Goal: Task Accomplishment & Management: Manage account settings

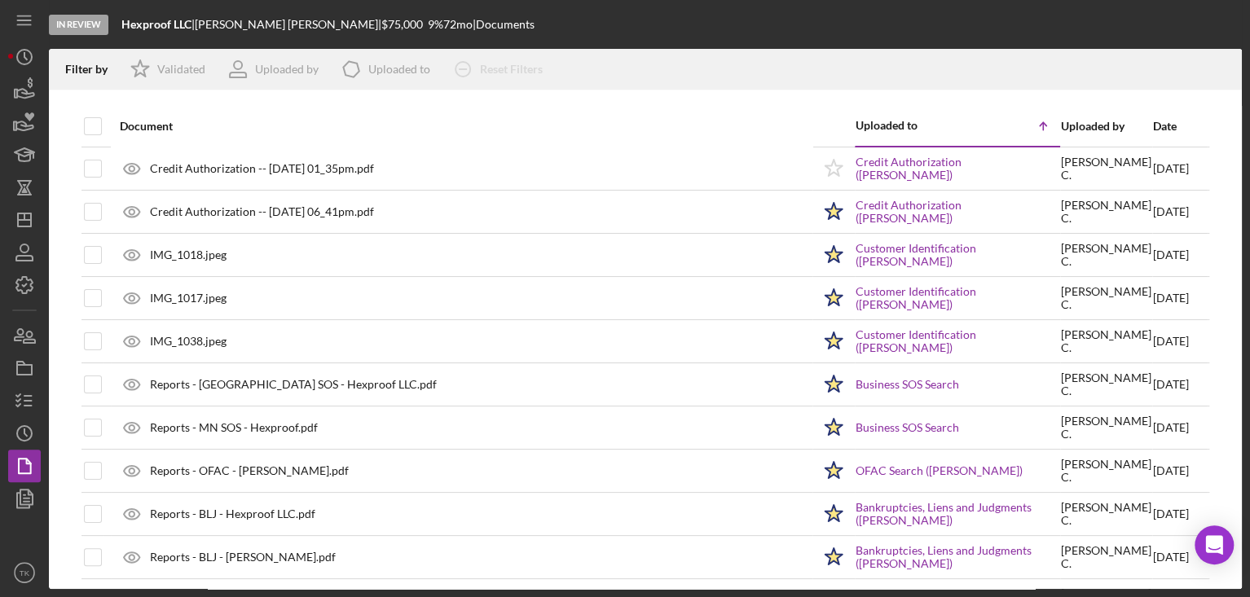
scroll to position [1679, 0]
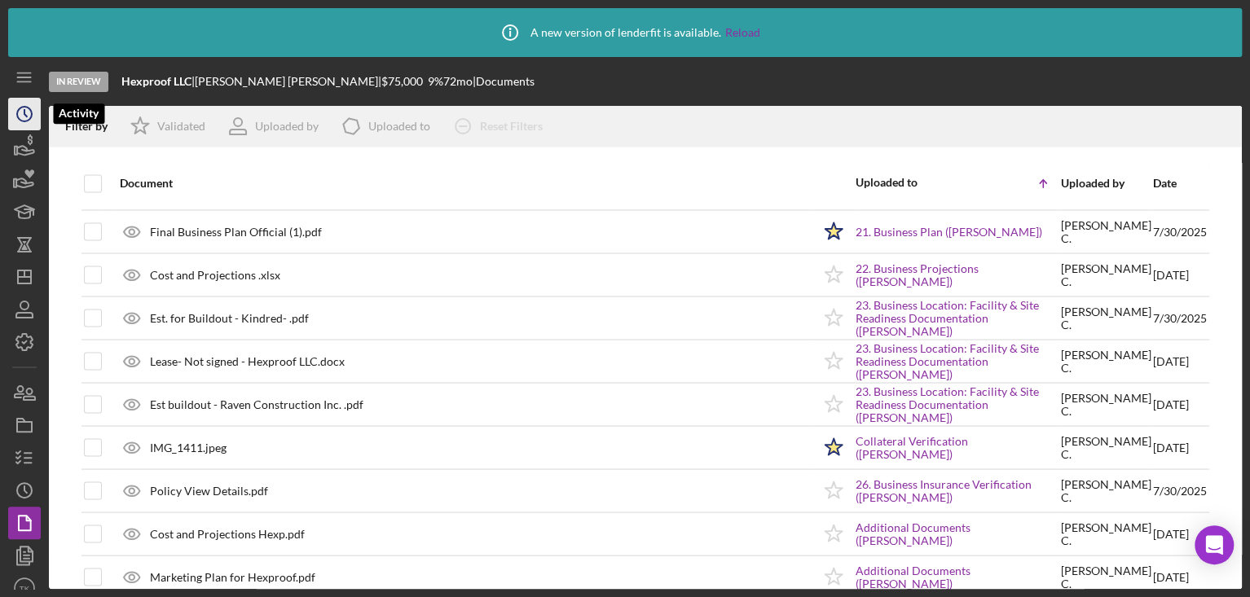
click at [17, 112] on circle "button" at bounding box center [24, 114] width 15 height 15
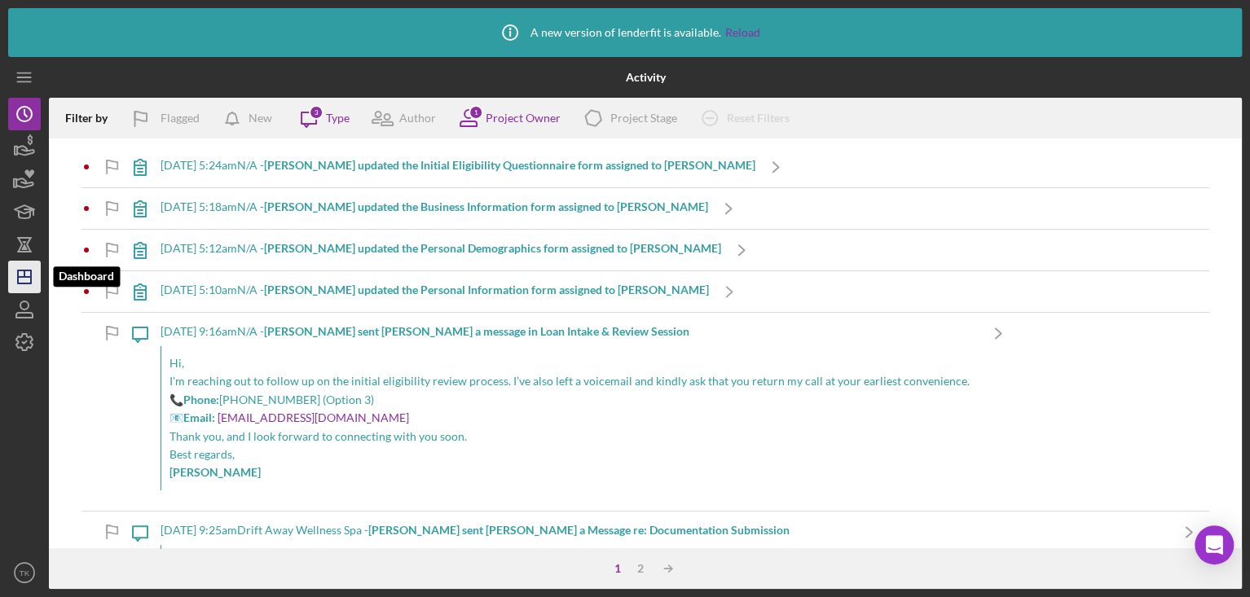
click at [24, 272] on line "button" at bounding box center [24, 274] width 0 height 7
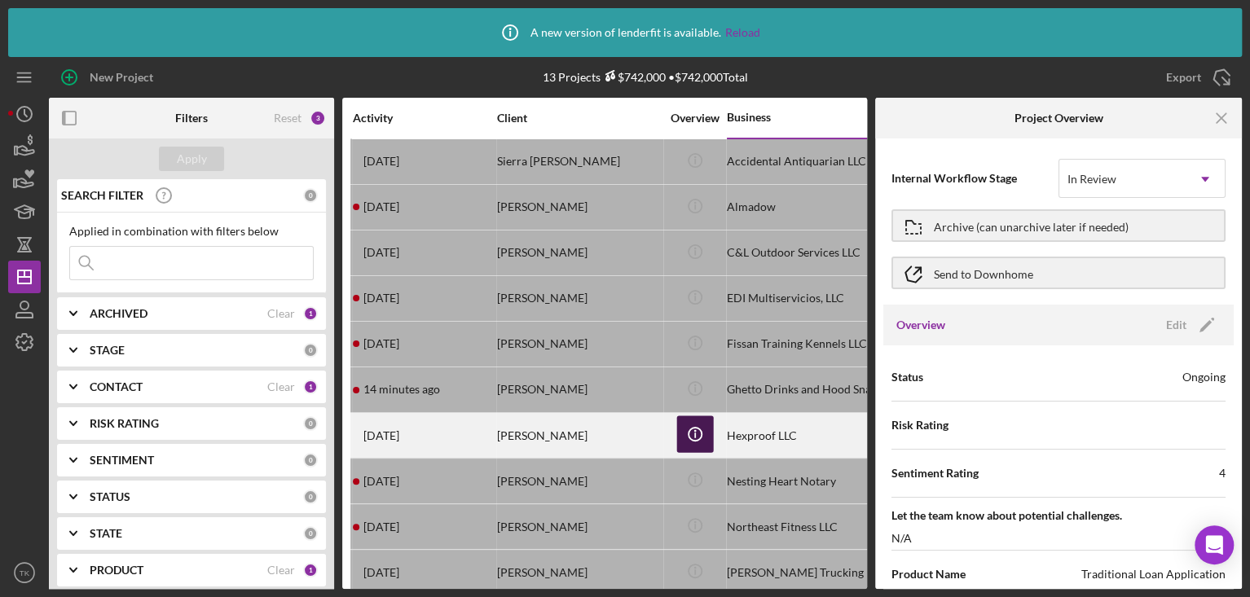
click at [690, 429] on circle "button" at bounding box center [694, 434] width 13 height 13
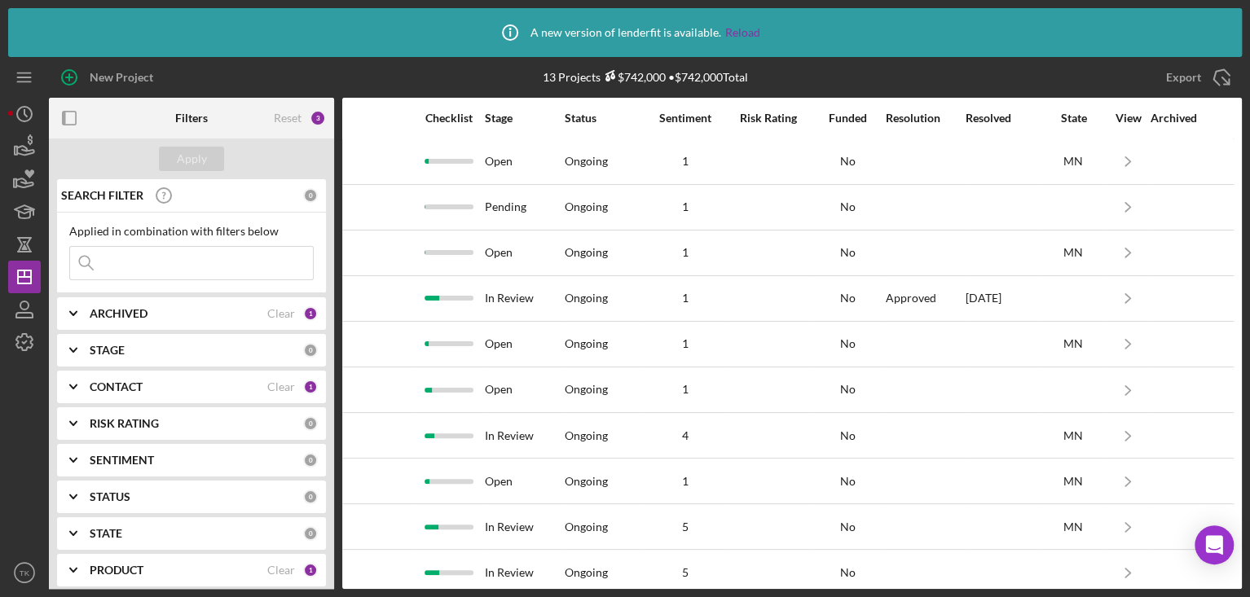
scroll to position [0, 1059]
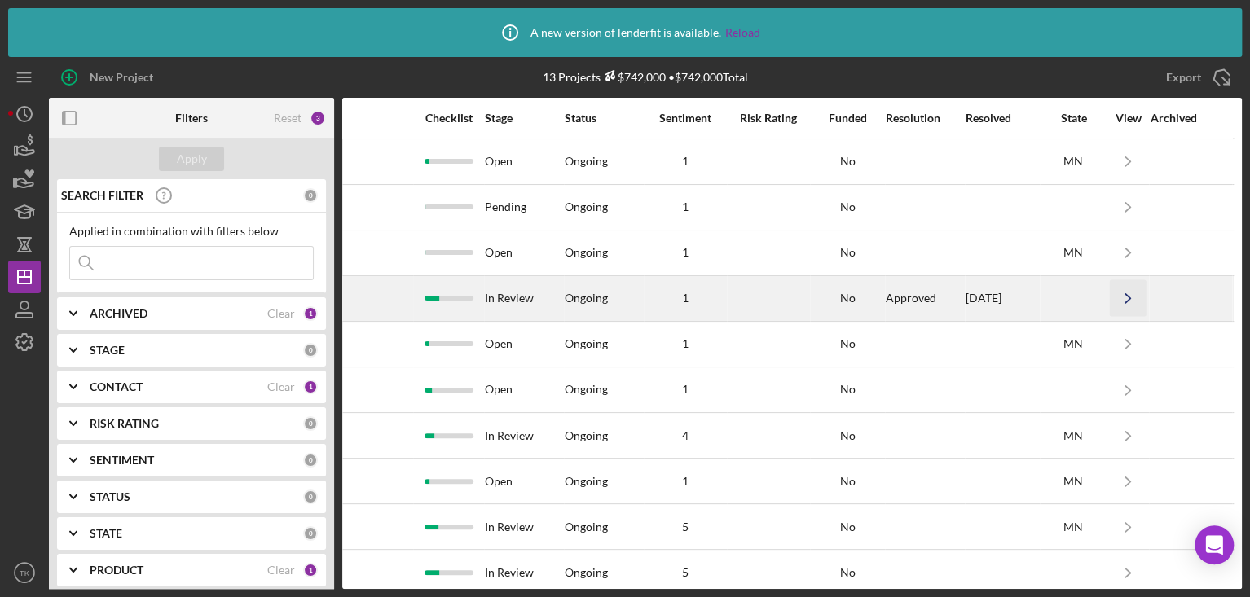
click at [1116, 293] on icon "Icon/Navigate" at bounding box center [1128, 298] width 37 height 37
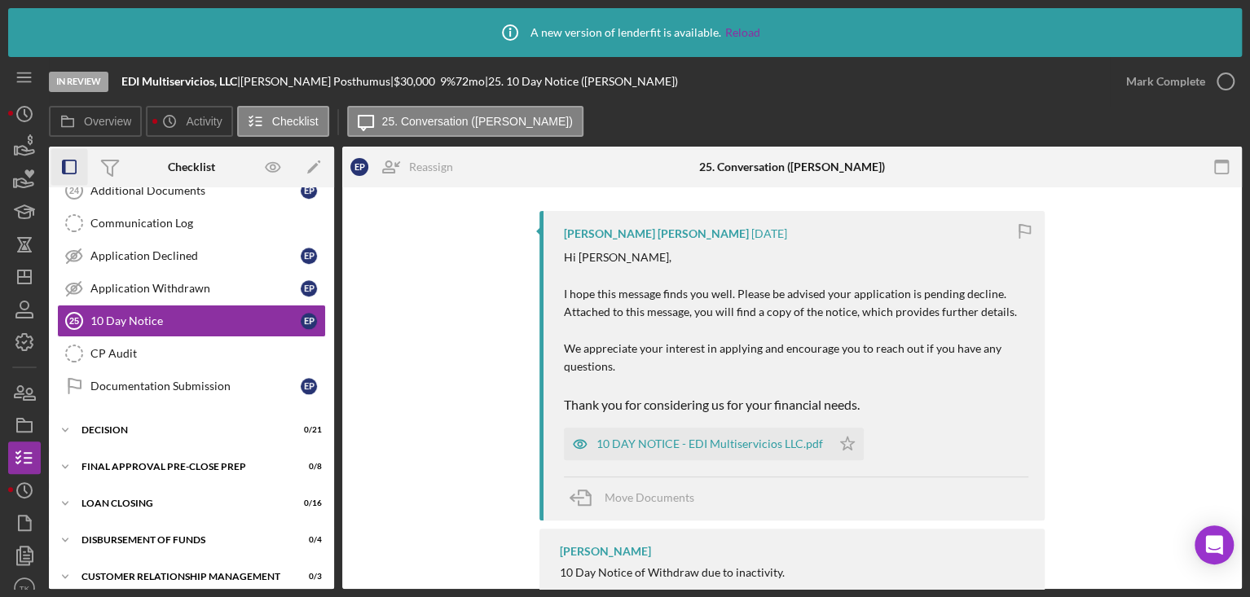
scroll to position [1114, 0]
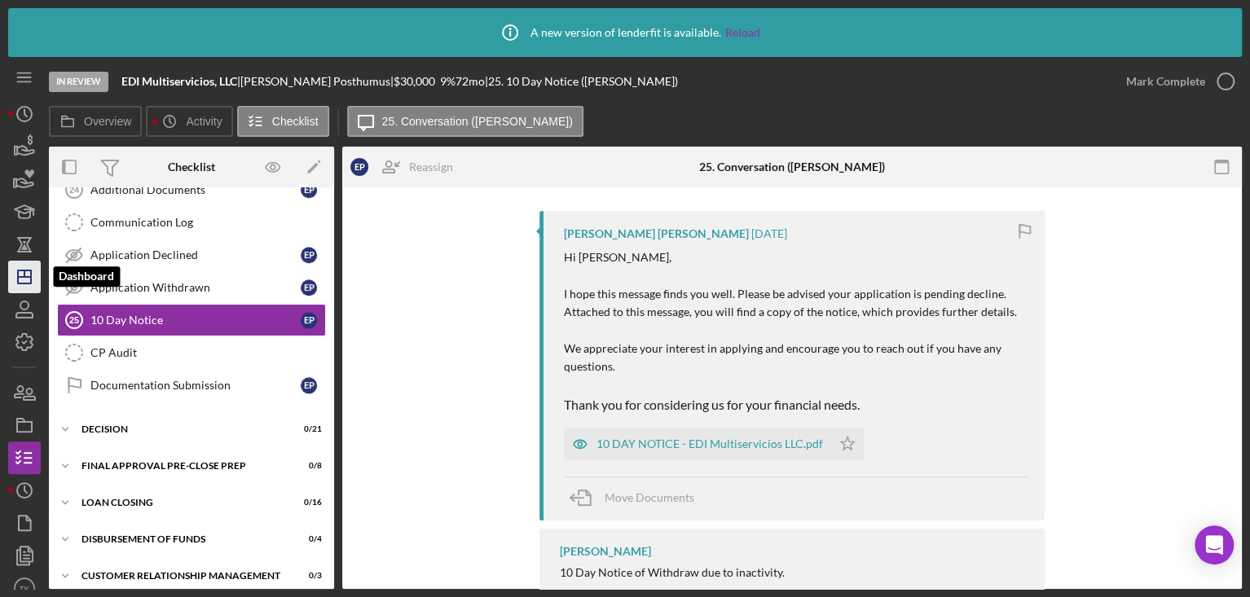
click at [18, 284] on polygon "button" at bounding box center [24, 277] width 13 height 13
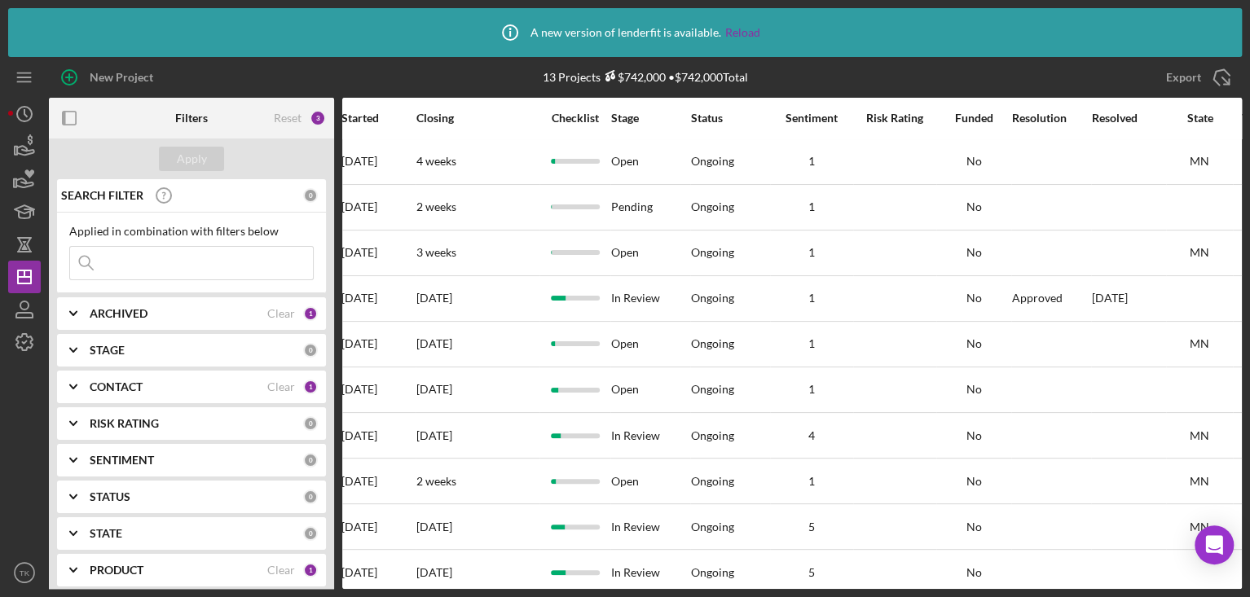
scroll to position [0, 974]
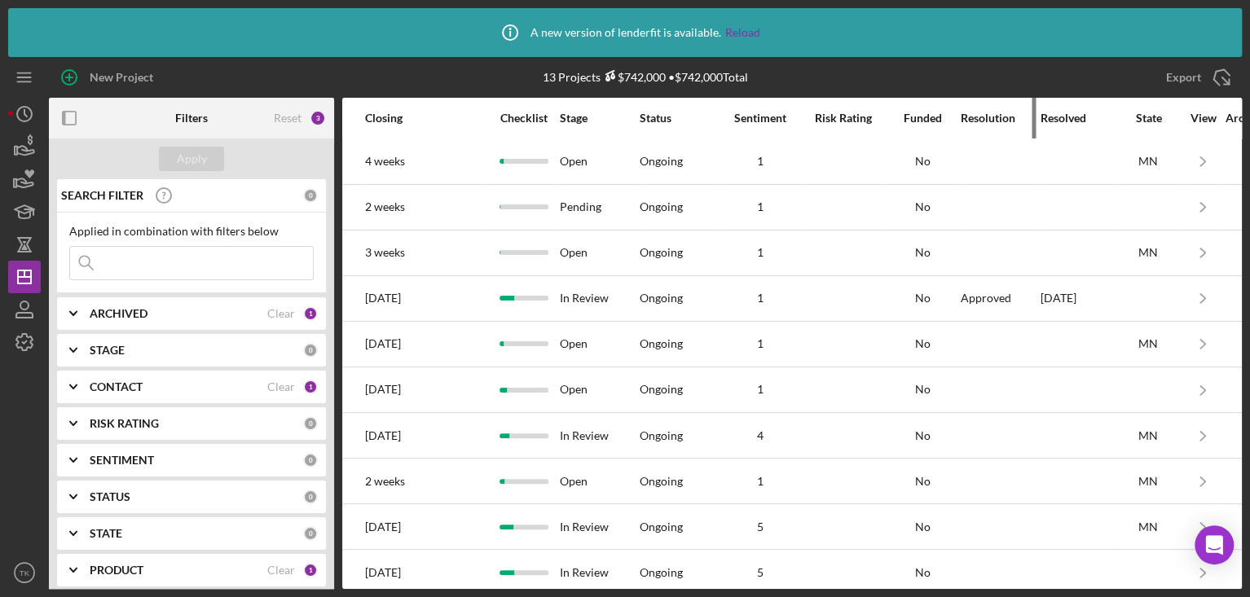
click at [988, 114] on div "Resolution" at bounding box center [1000, 118] width 78 height 13
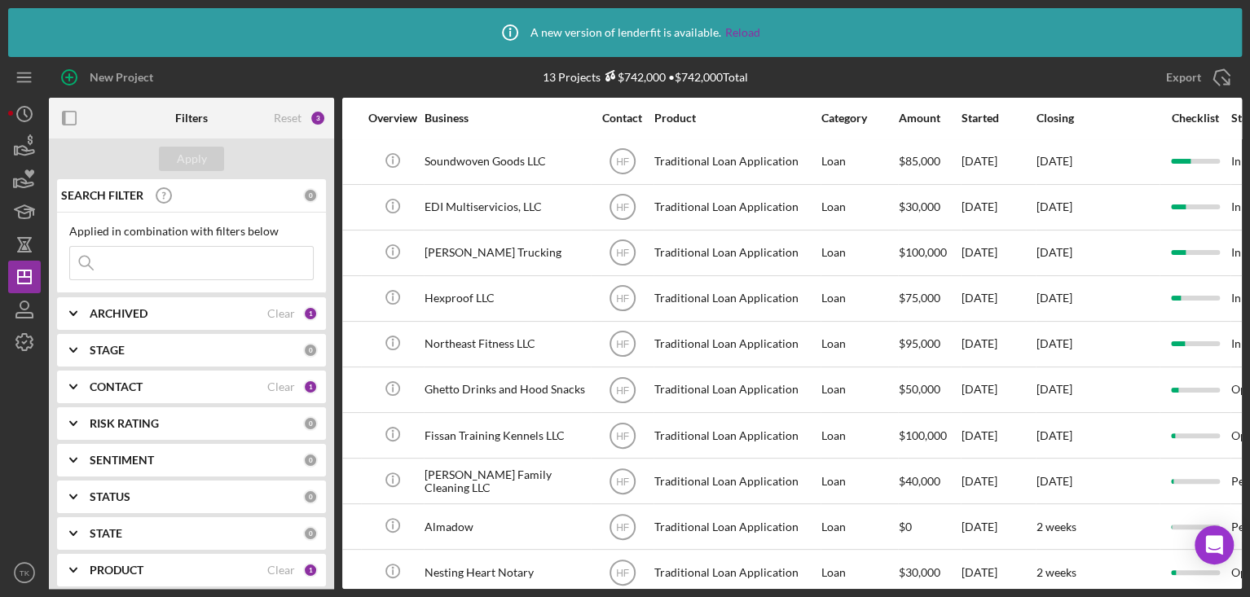
scroll to position [0, 304]
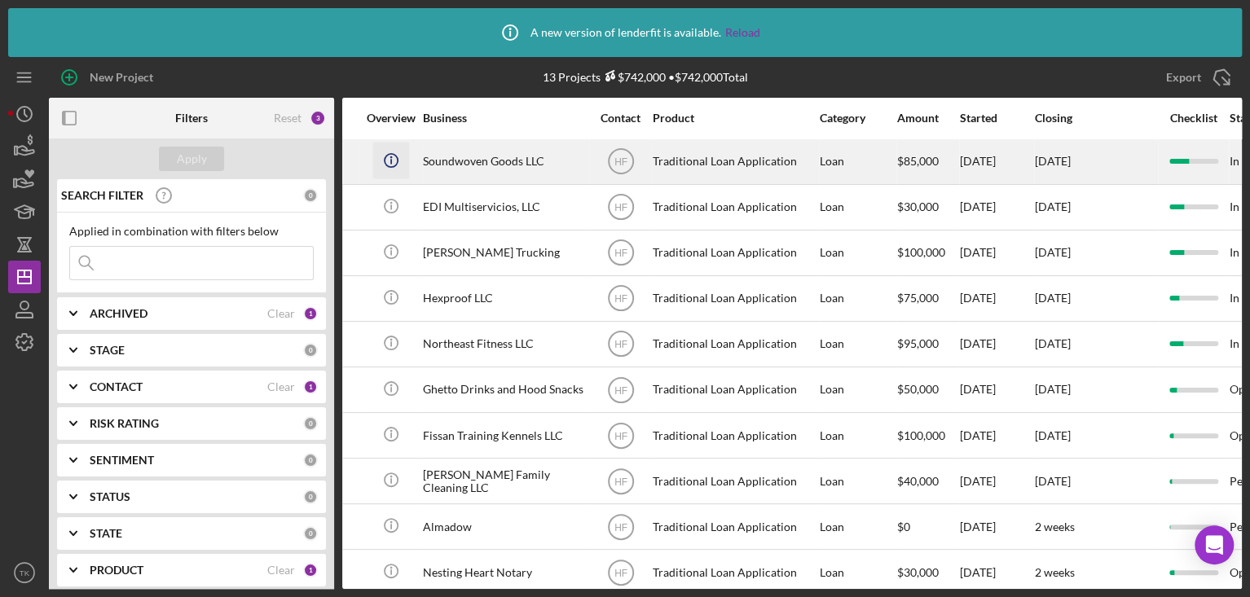
click at [383, 155] on icon "Icon/Info" at bounding box center [390, 160] width 37 height 37
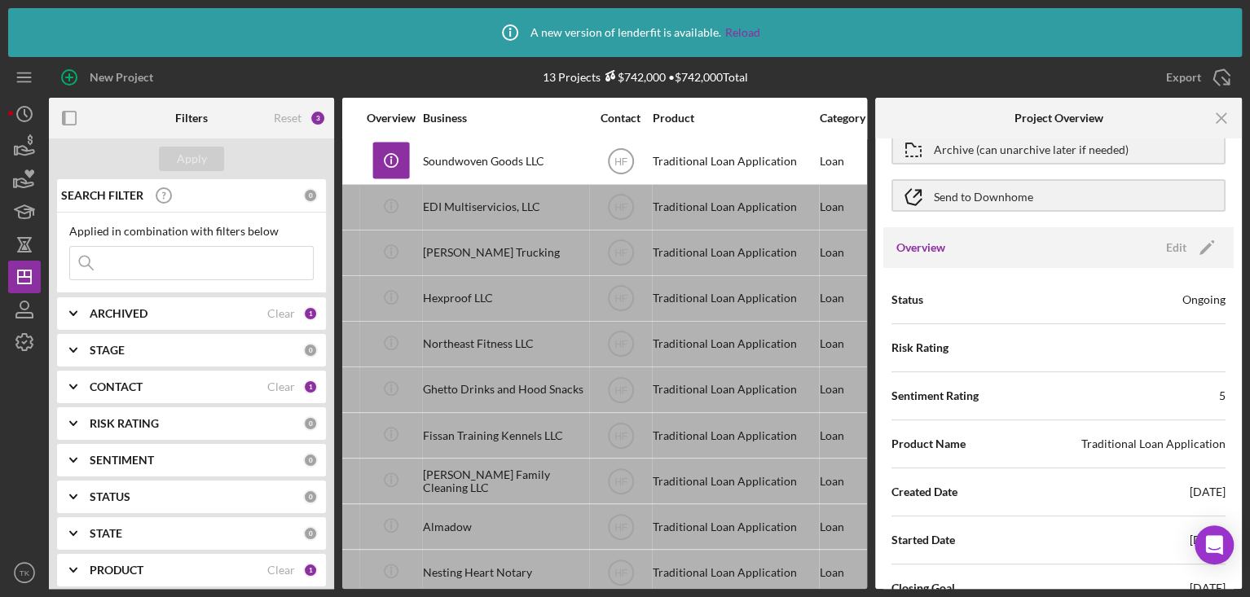
scroll to position [73, 0]
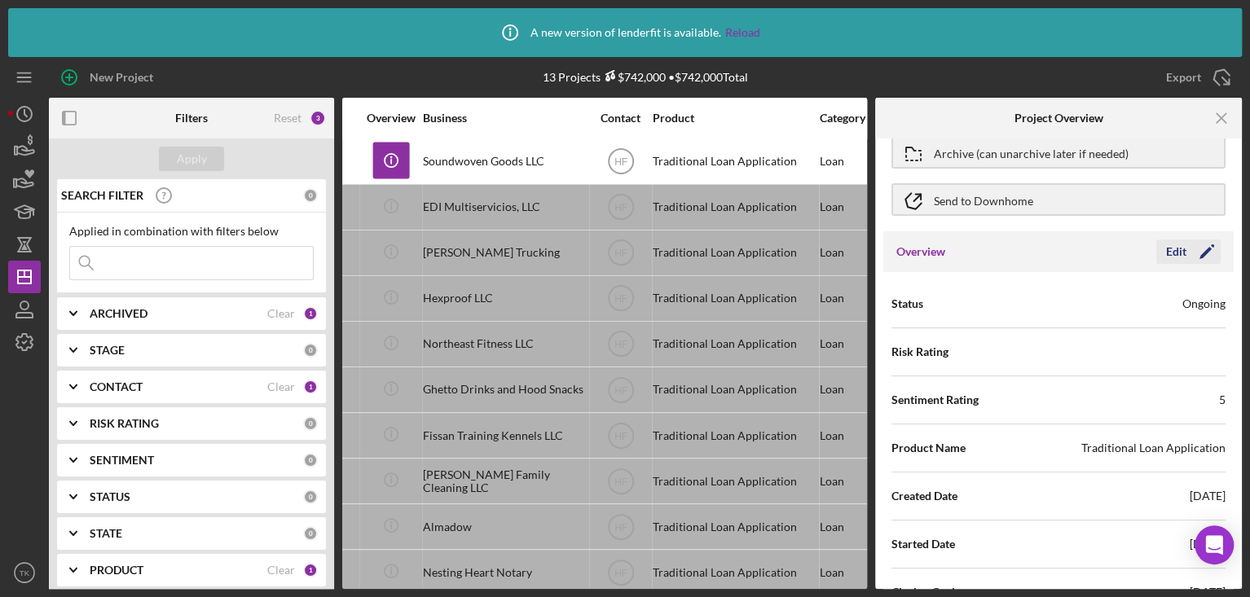
click at [1200, 256] on polygon "button" at bounding box center [1206, 253] width 12 height 12
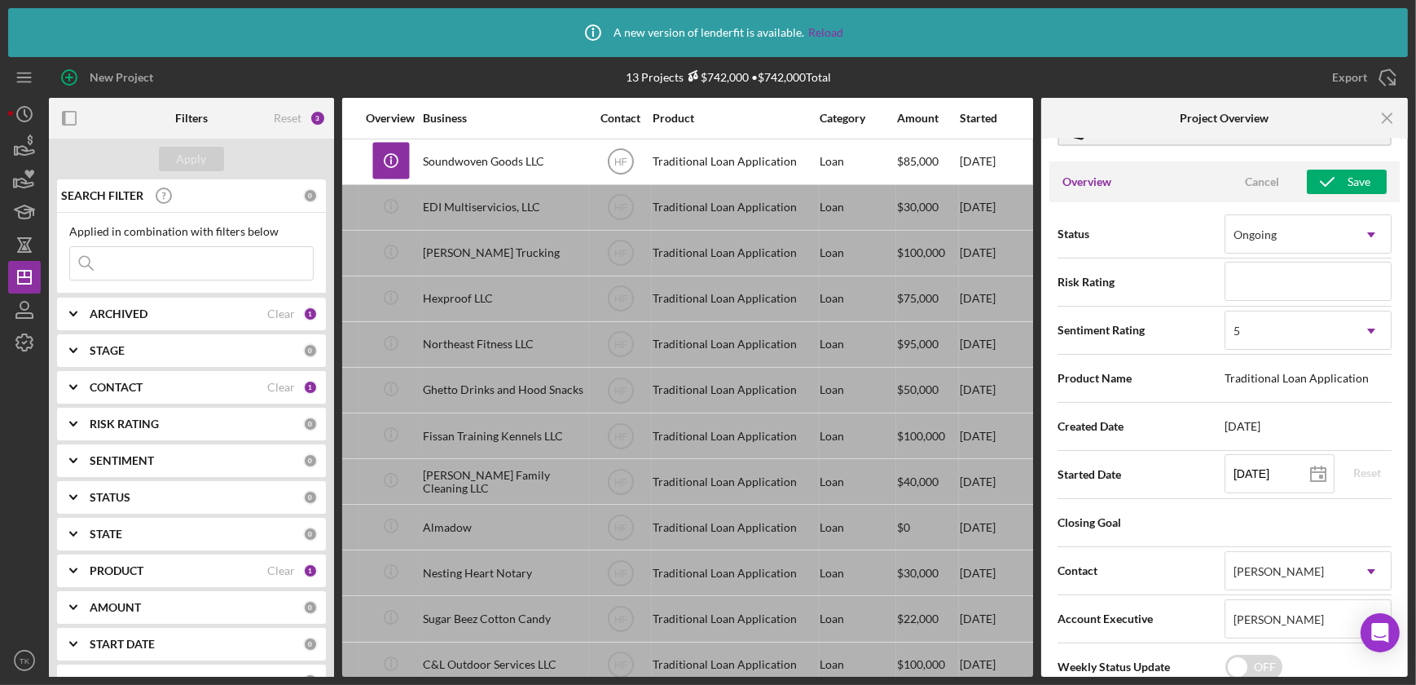
scroll to position [0, 0]
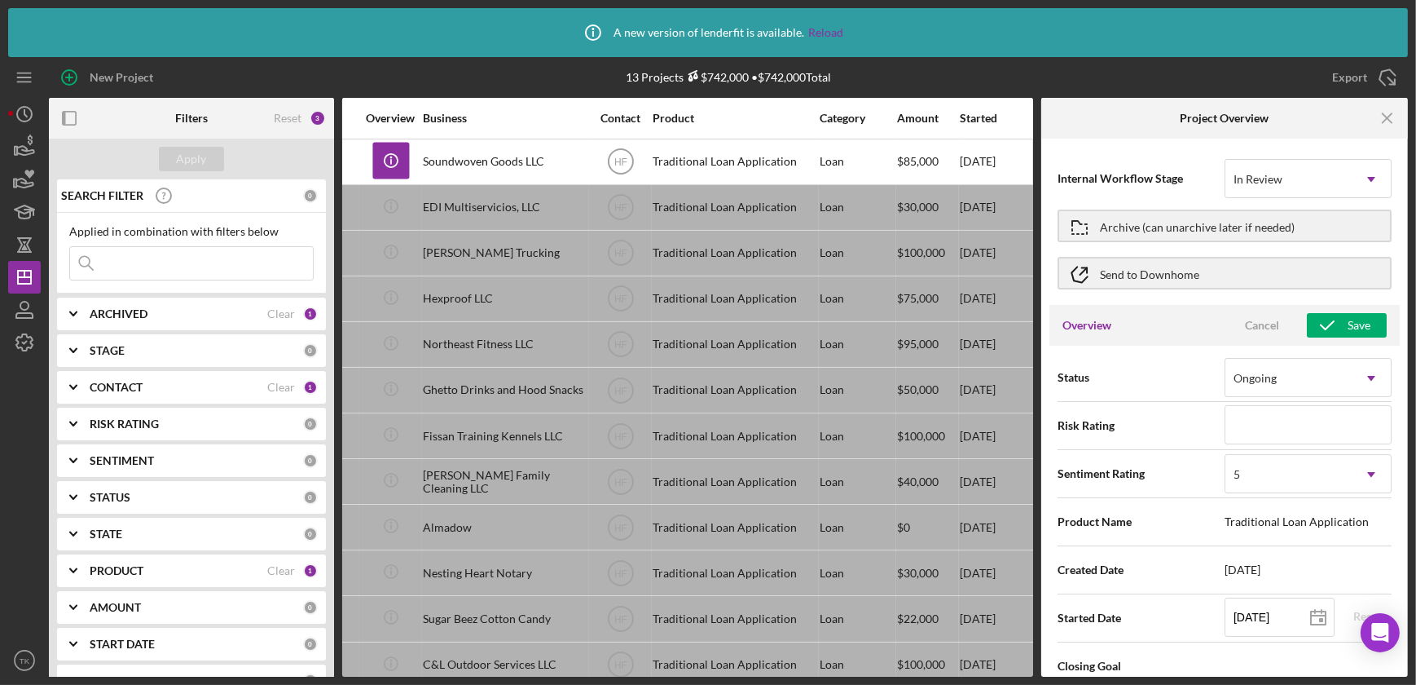
click at [1222, 42] on div "Icon/Info A new version of lenderfit is available. Reload" at bounding box center [708, 32] width 1400 height 49
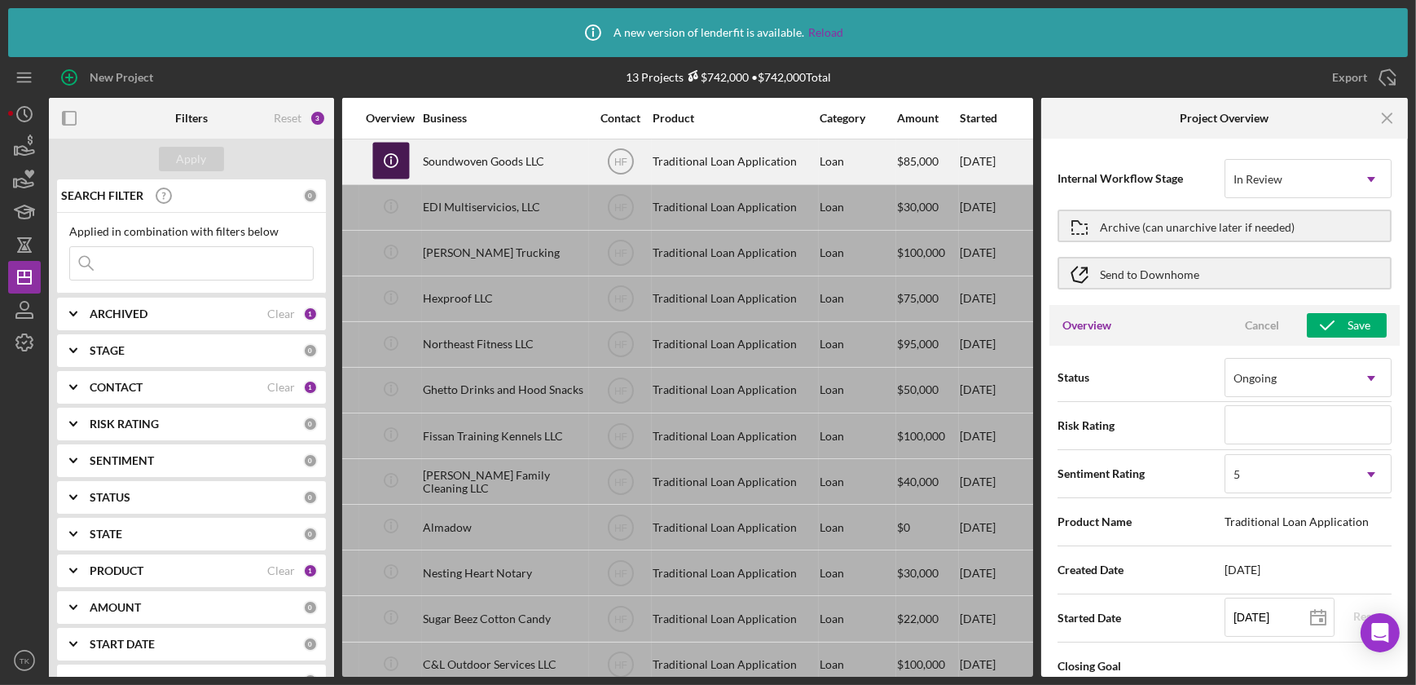
click at [387, 157] on icon "Icon/Info" at bounding box center [390, 160] width 37 height 37
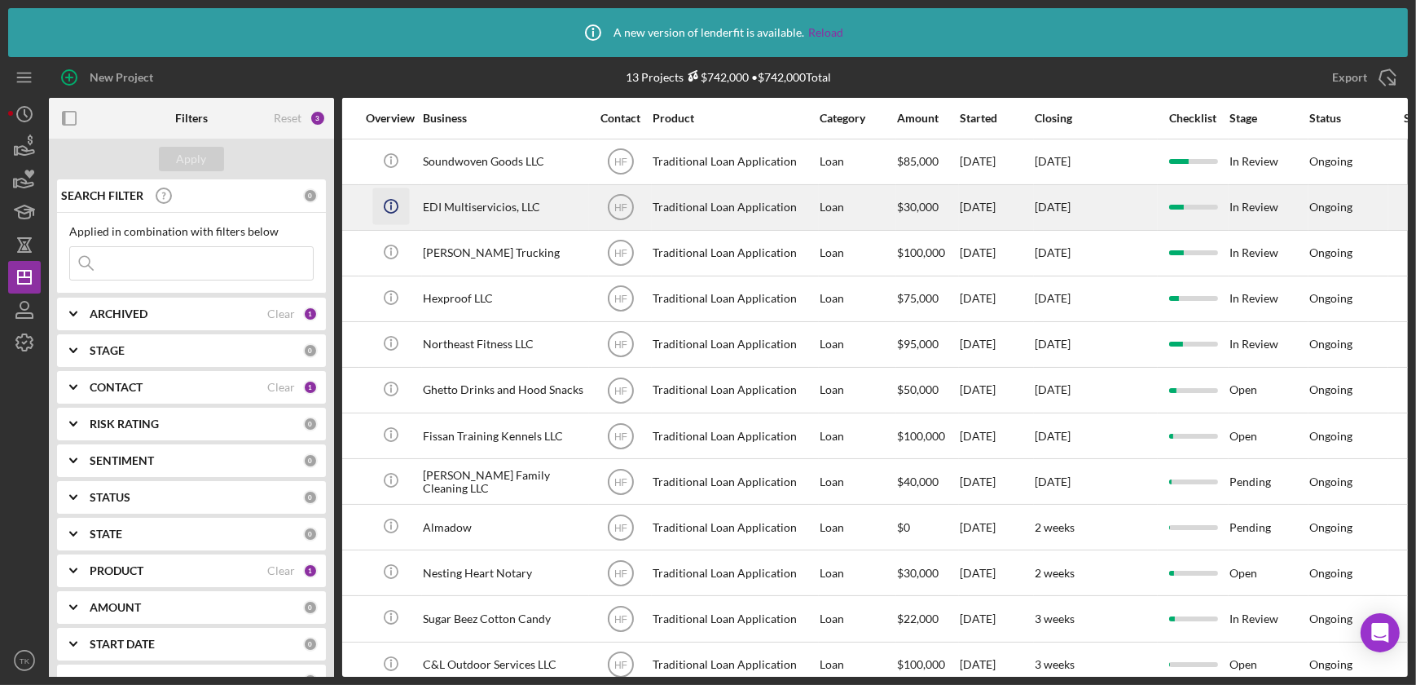
click at [393, 208] on icon "Icon/Info" at bounding box center [390, 205] width 37 height 37
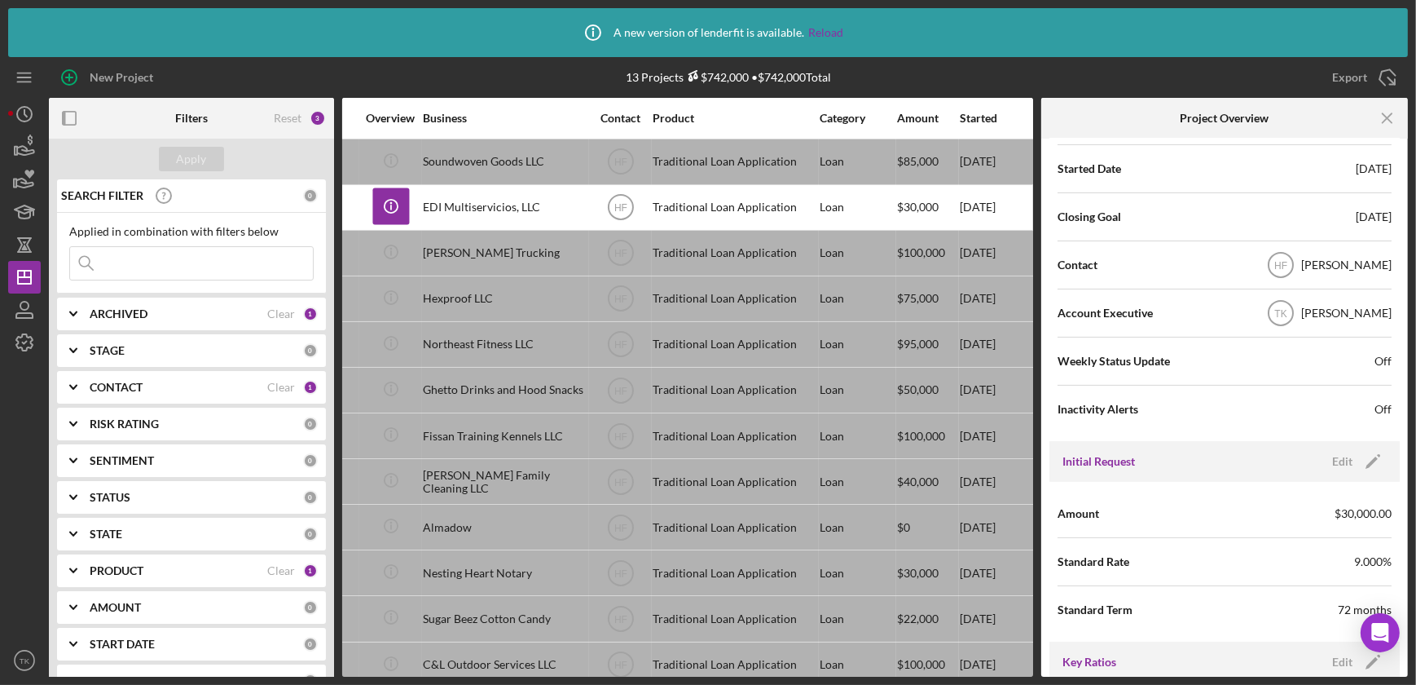
scroll to position [592, 0]
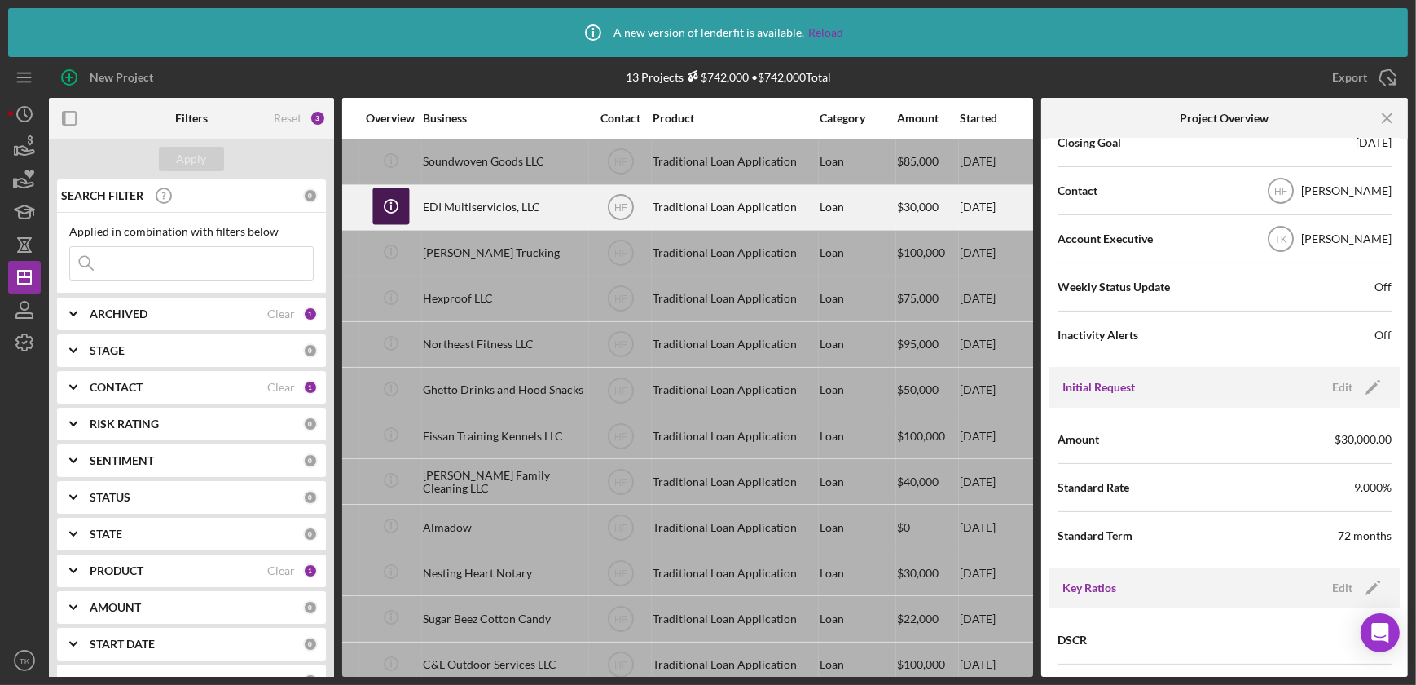
click at [379, 199] on icon "Icon/Info" at bounding box center [390, 205] width 37 height 37
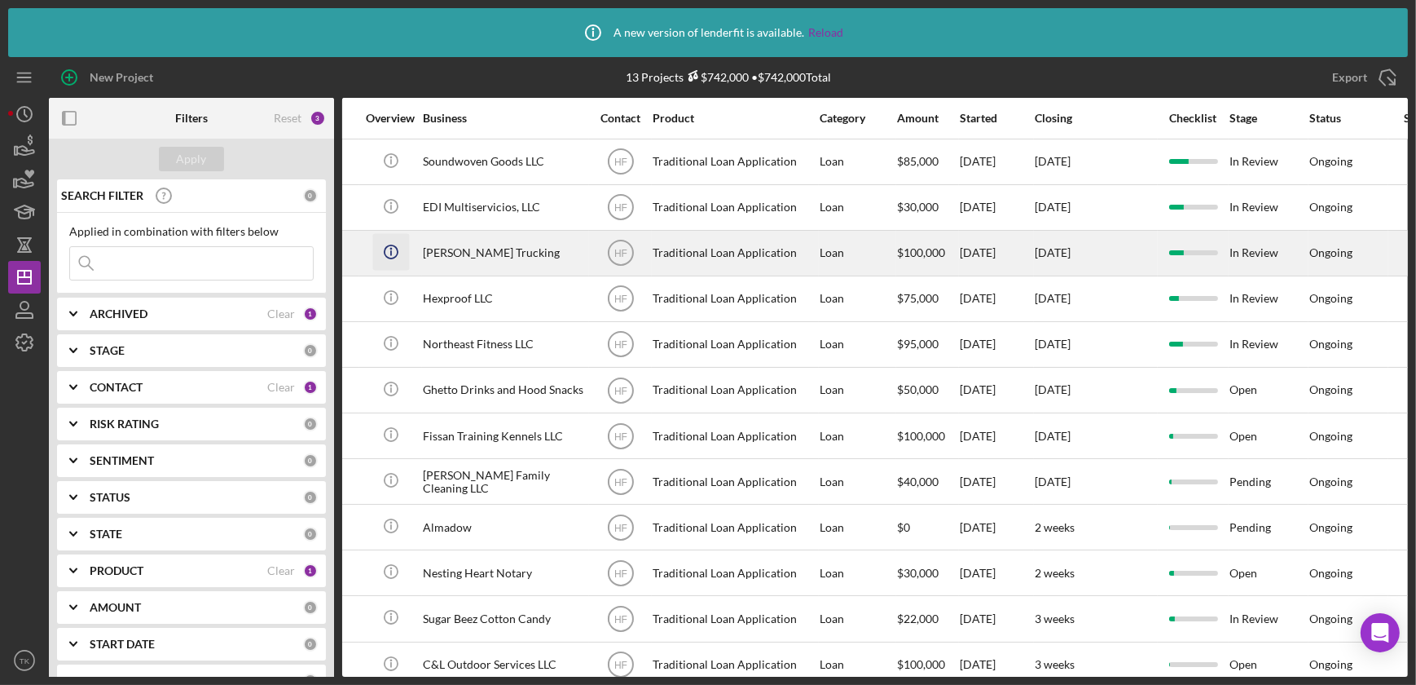
click at [388, 249] on icon "Icon/Info" at bounding box center [390, 251] width 37 height 37
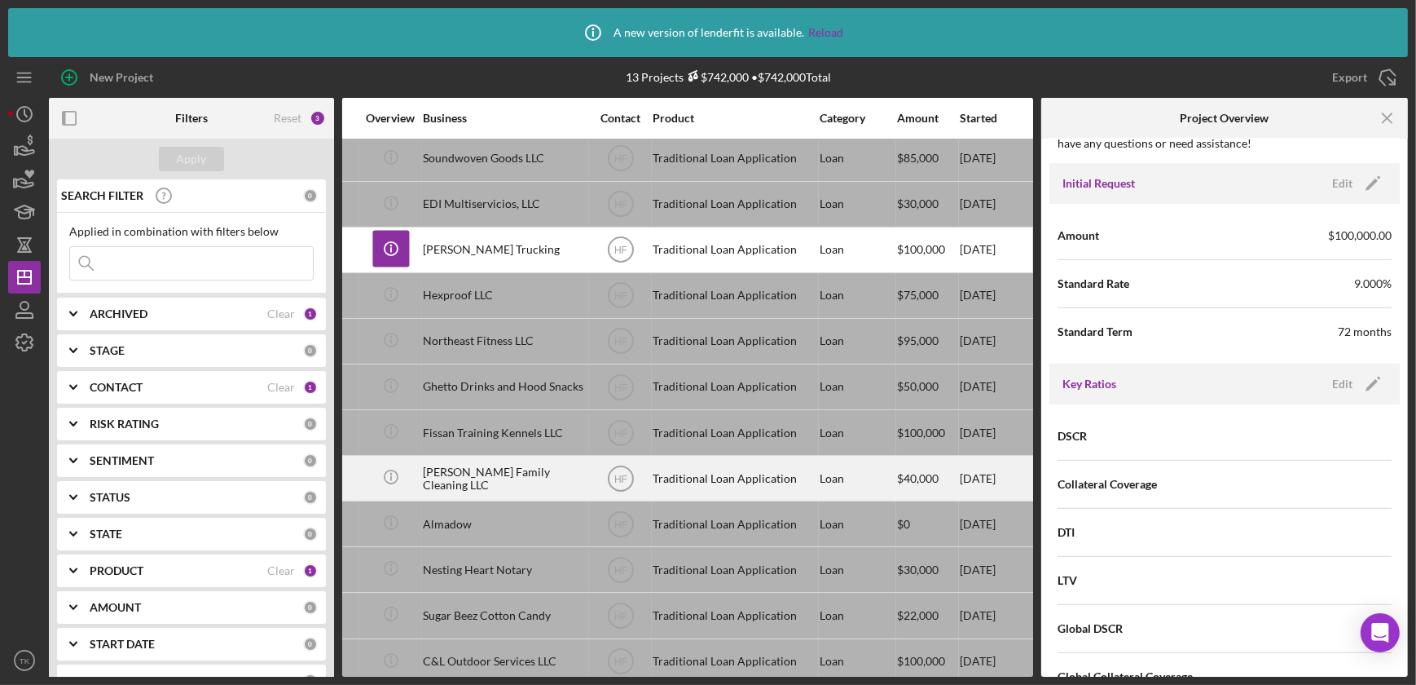
scroll to position [0, 304]
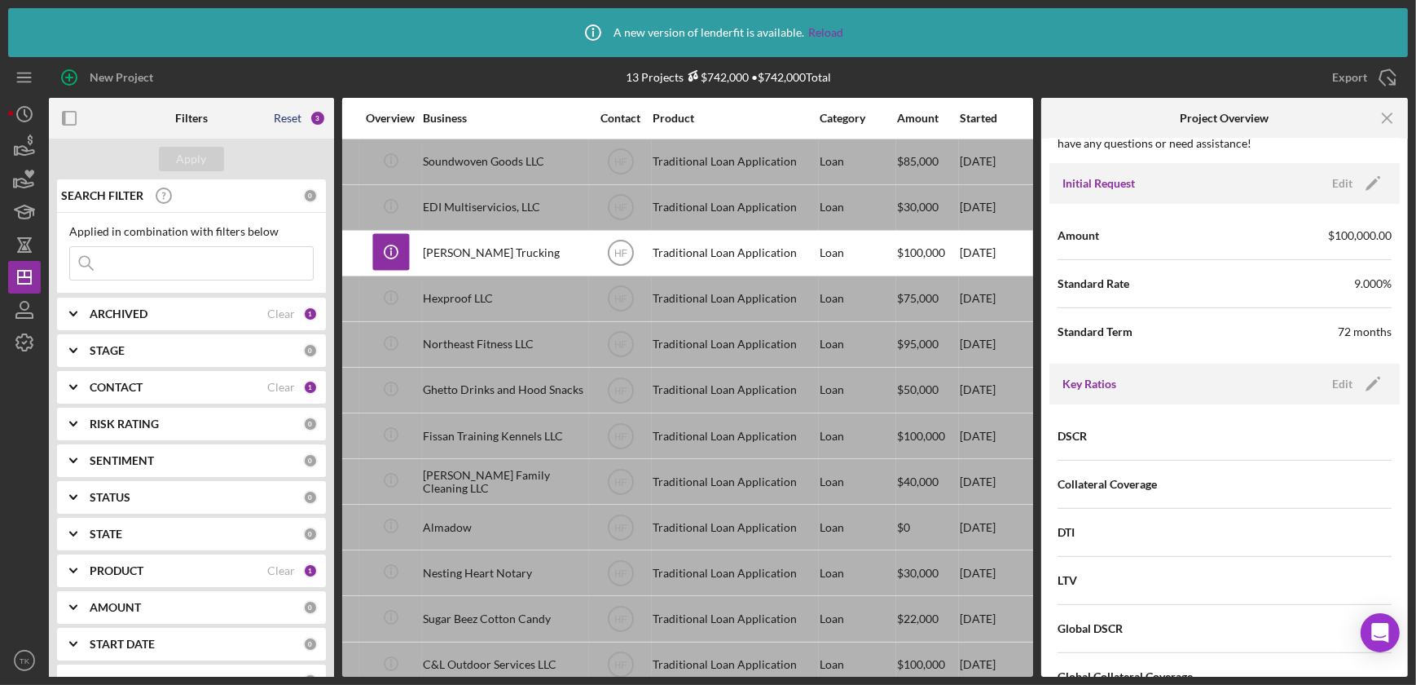
click at [293, 121] on div "Reset" at bounding box center [288, 118] width 28 height 13
click at [209, 166] on button "Apply" at bounding box center [191, 159] width 65 height 24
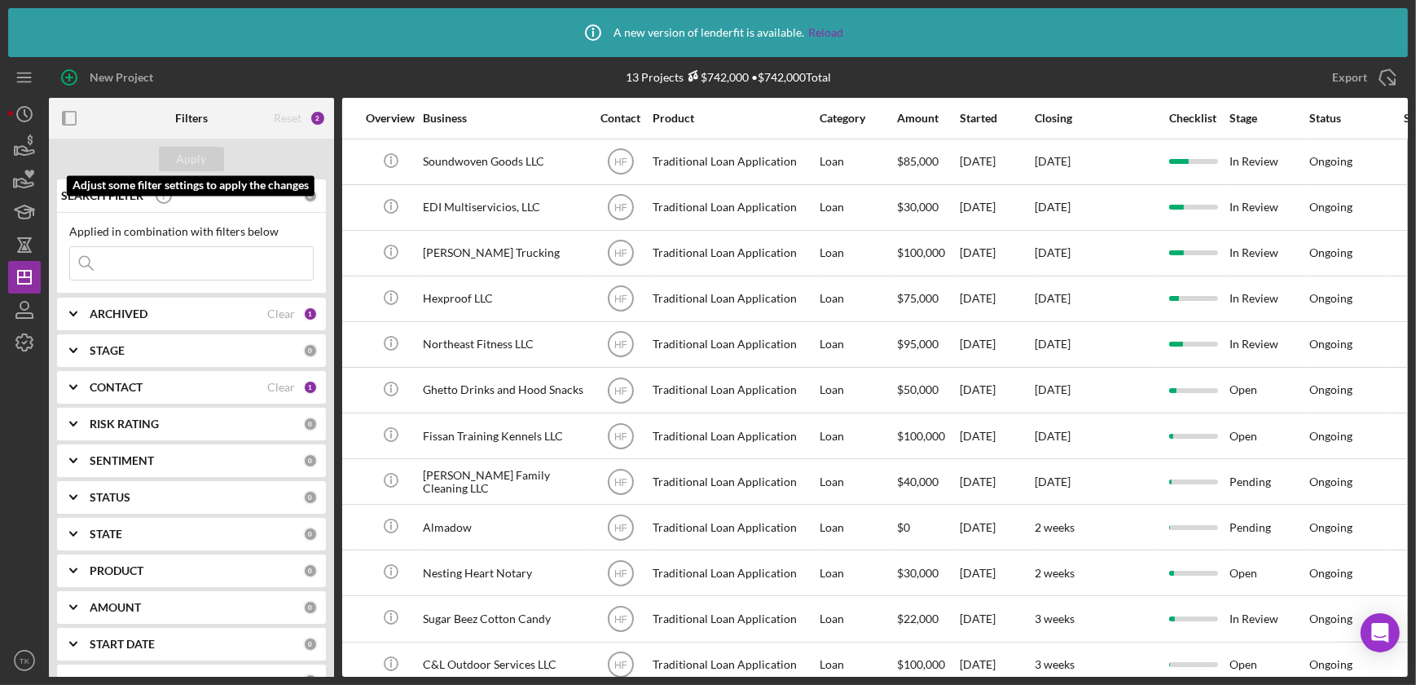
scroll to position [0, 0]
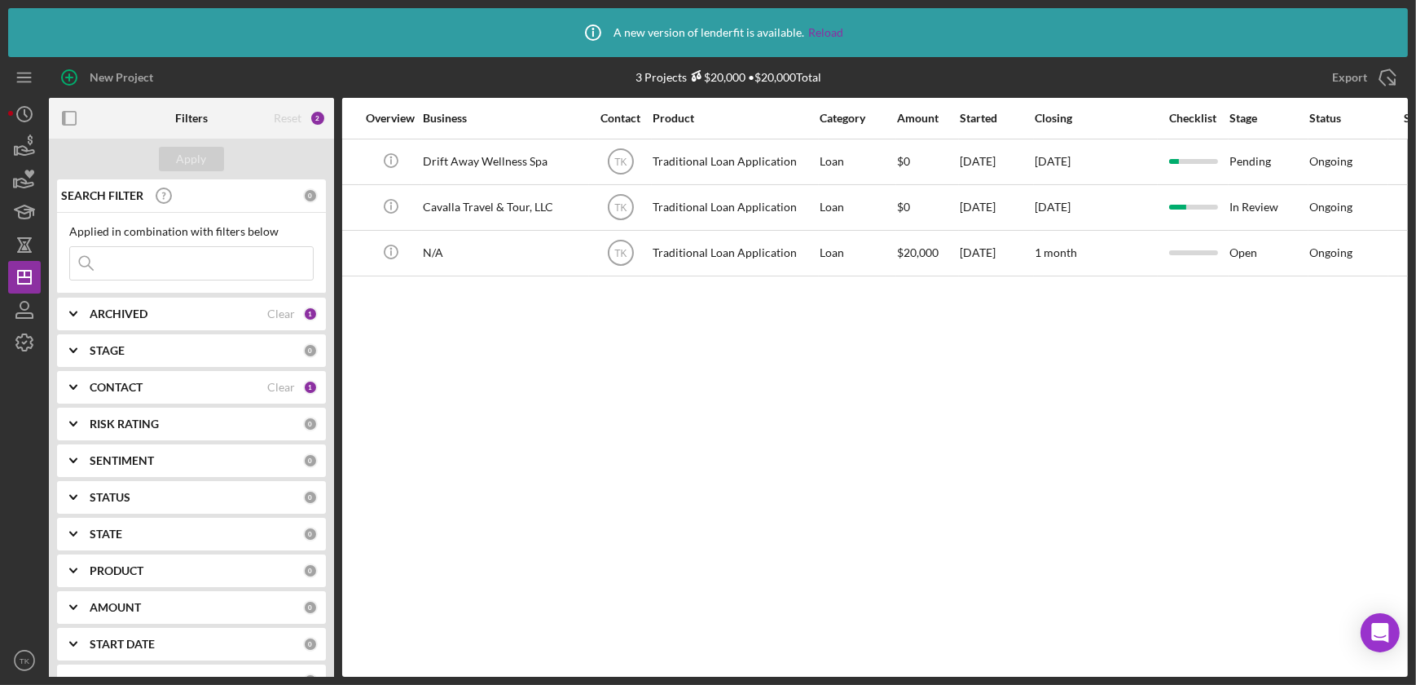
click at [298, 137] on div "Reset 2" at bounding box center [300, 118] width 52 height 41
click at [174, 315] on div "ARCHIVED" at bounding box center [179, 313] width 178 height 13
click at [81, 398] on input "Archived" at bounding box center [78, 406] width 16 height 16
checkbox input "true"
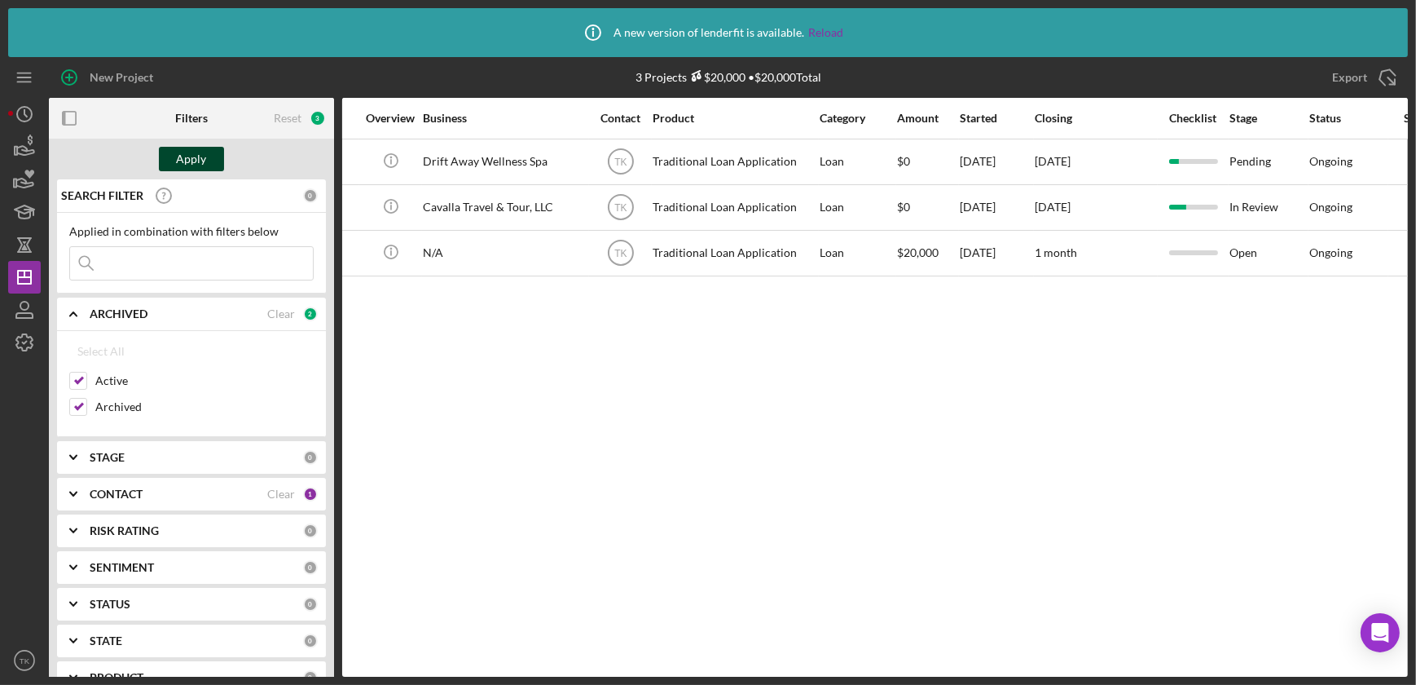
click at [198, 158] on div "Apply" at bounding box center [192, 159] width 30 height 24
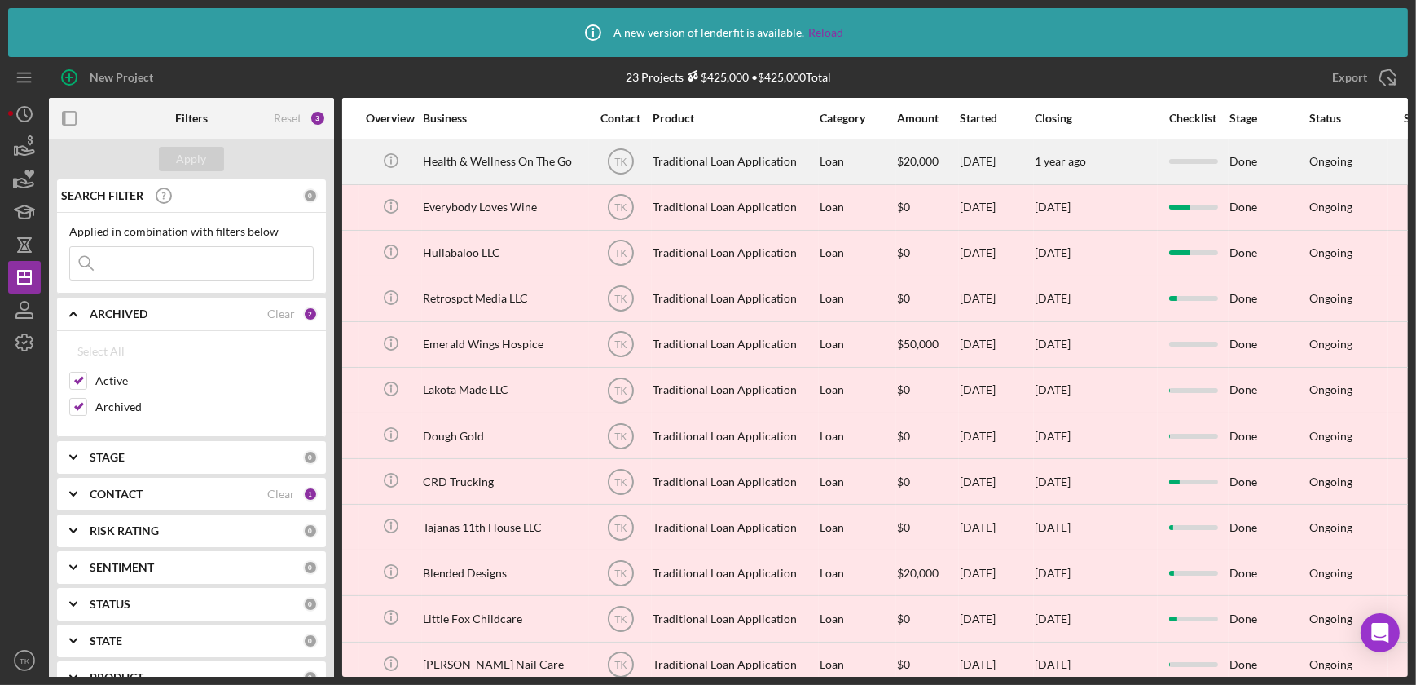
click at [509, 166] on div "Health & Wellness On The Go" at bounding box center [504, 161] width 163 height 43
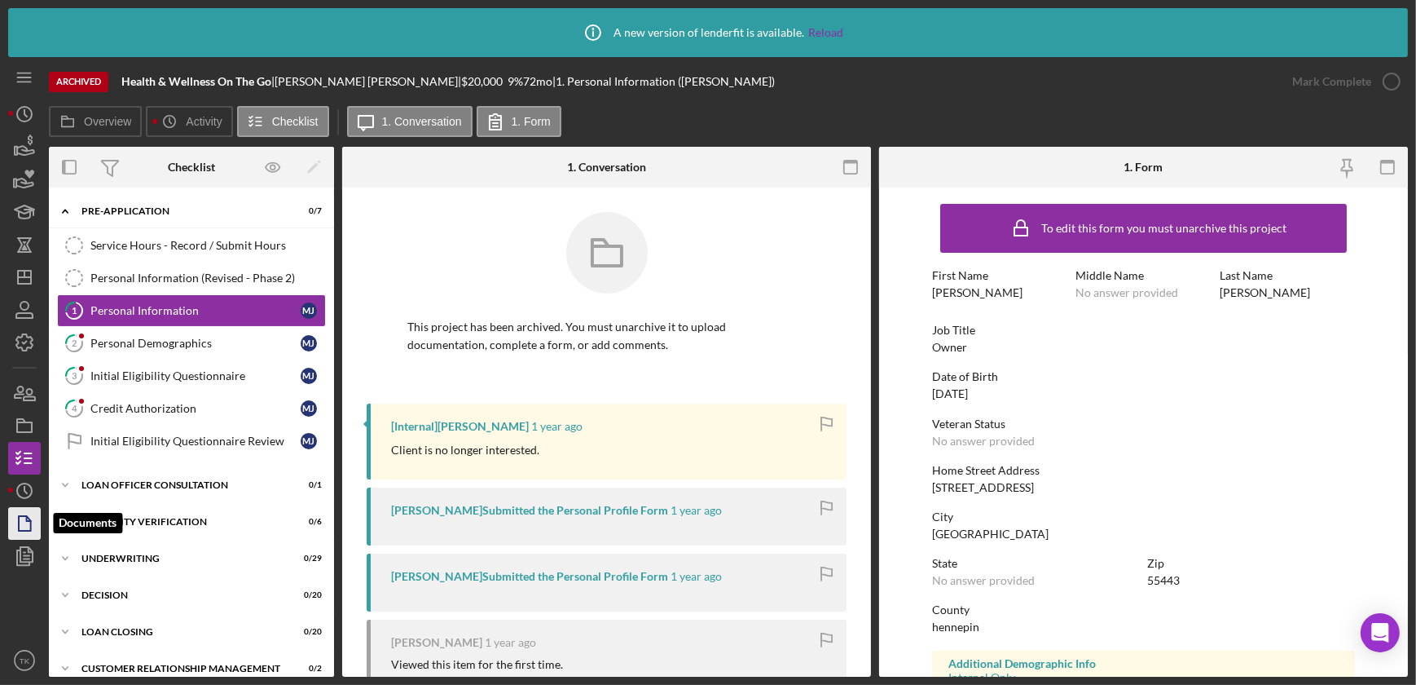
click at [25, 516] on icon "button" at bounding box center [24, 523] width 41 height 41
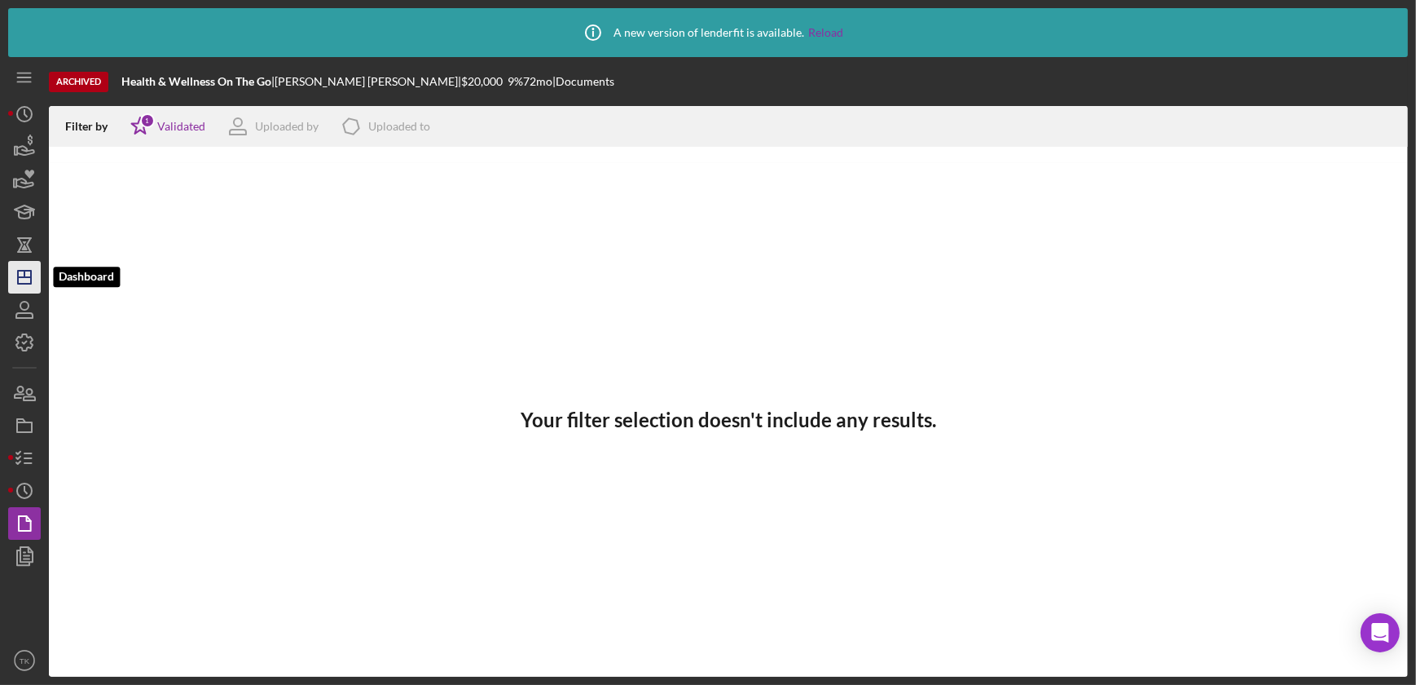
click at [12, 264] on icon "Icon/Dashboard" at bounding box center [24, 277] width 41 height 41
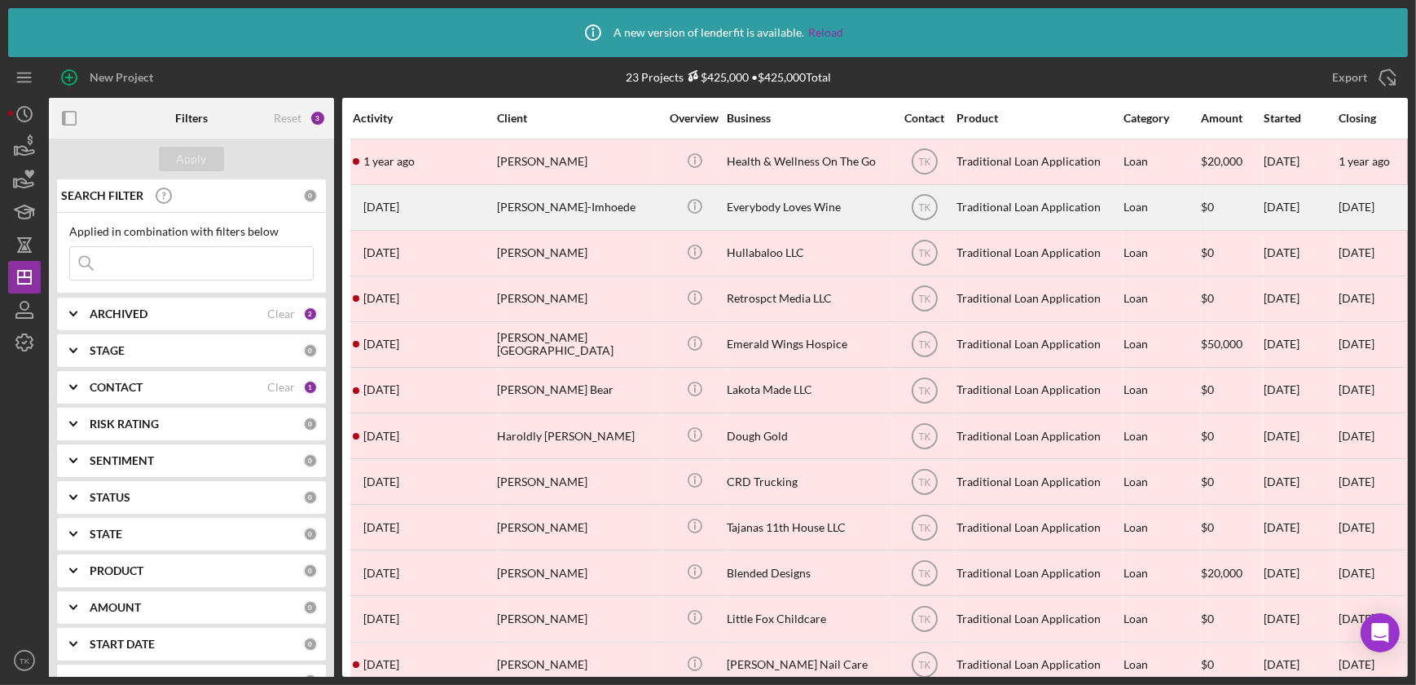
click at [544, 212] on div "[PERSON_NAME]-Imhoede" at bounding box center [578, 207] width 163 height 43
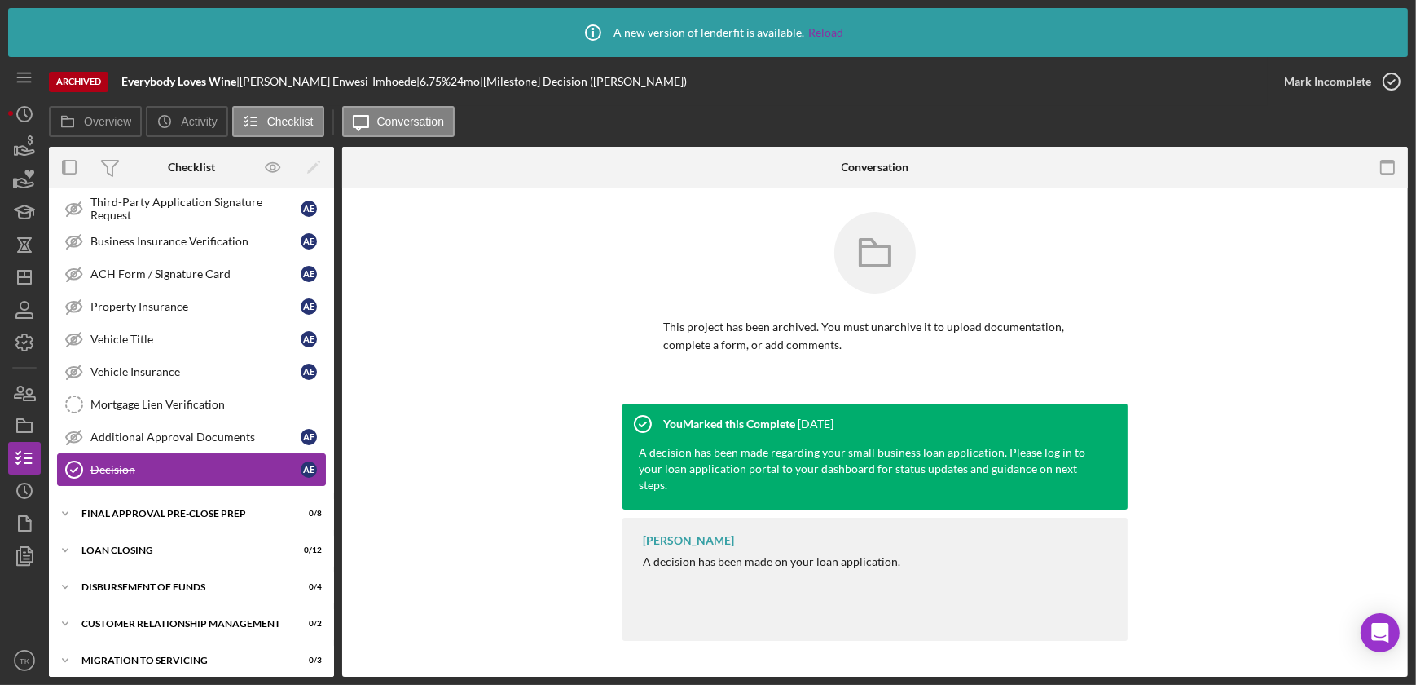
scroll to position [416, 0]
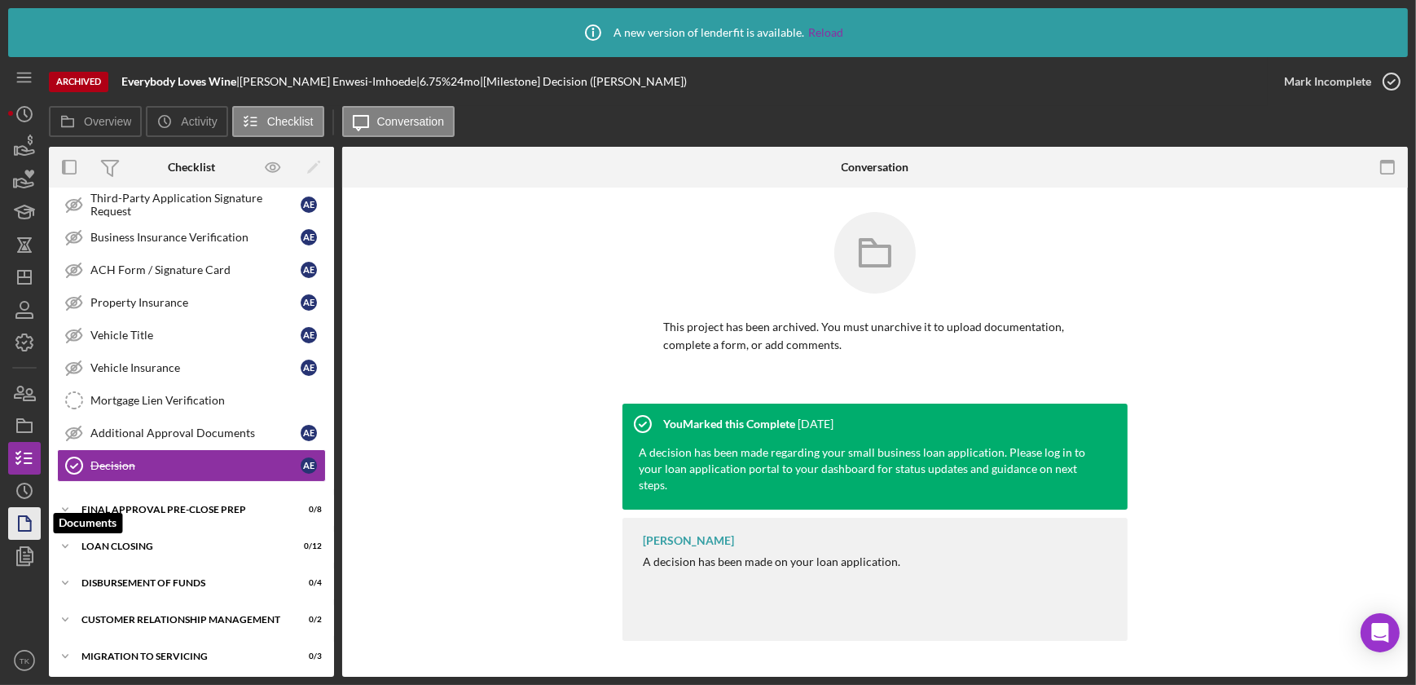
click at [26, 509] on icon "button" at bounding box center [24, 523] width 41 height 41
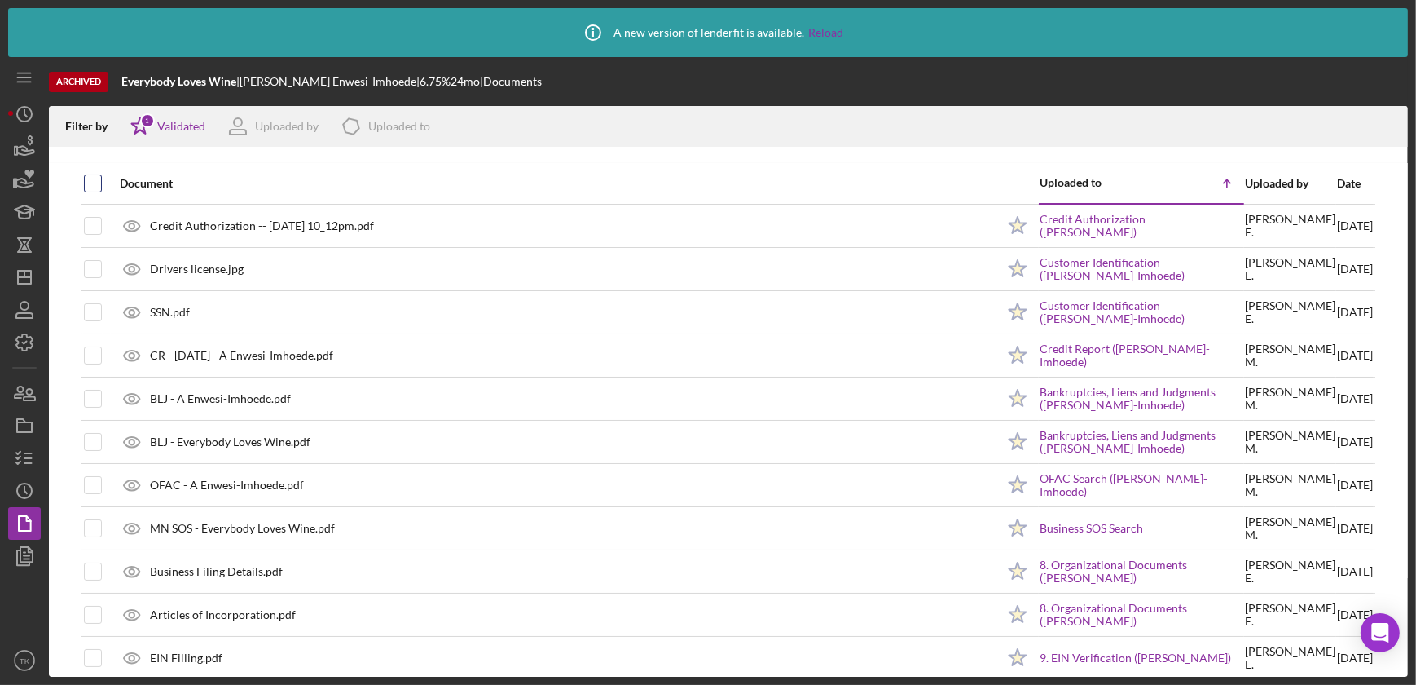
click at [97, 186] on input "checkbox" at bounding box center [93, 183] width 16 height 16
checkbox input "true"
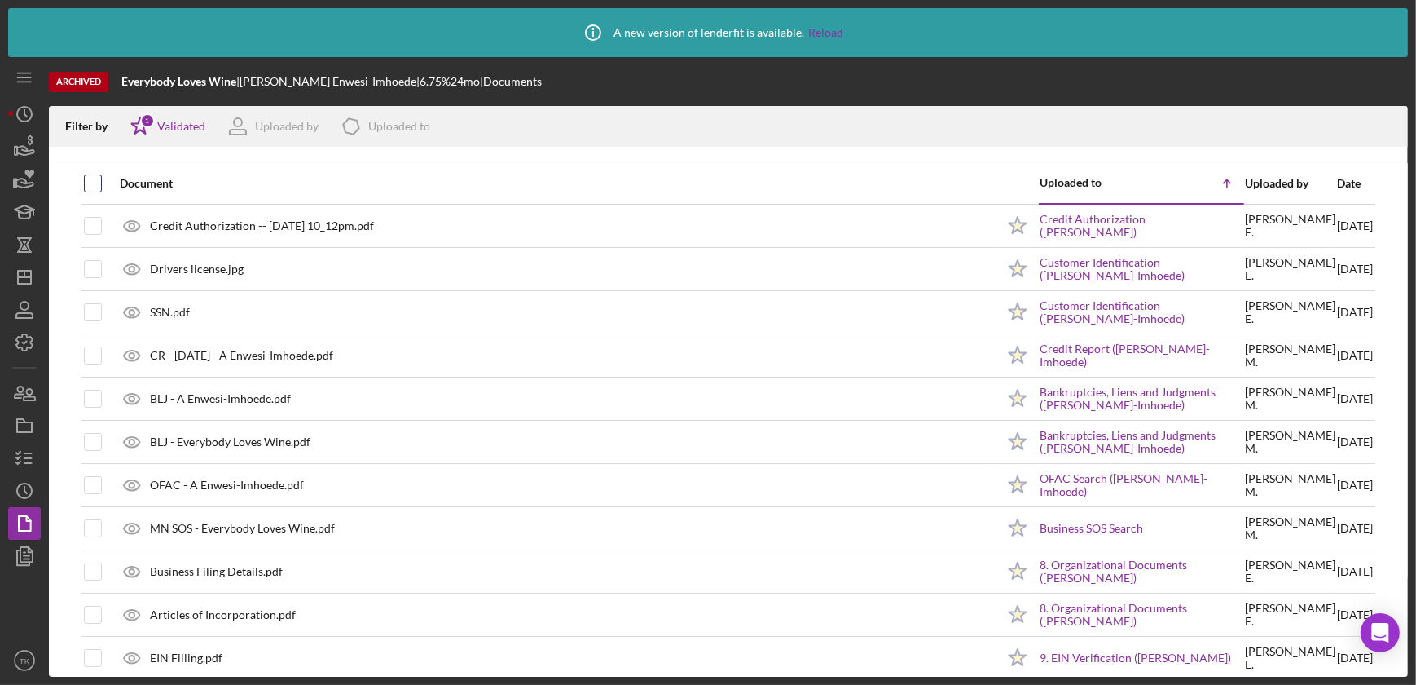
checkbox input "true"
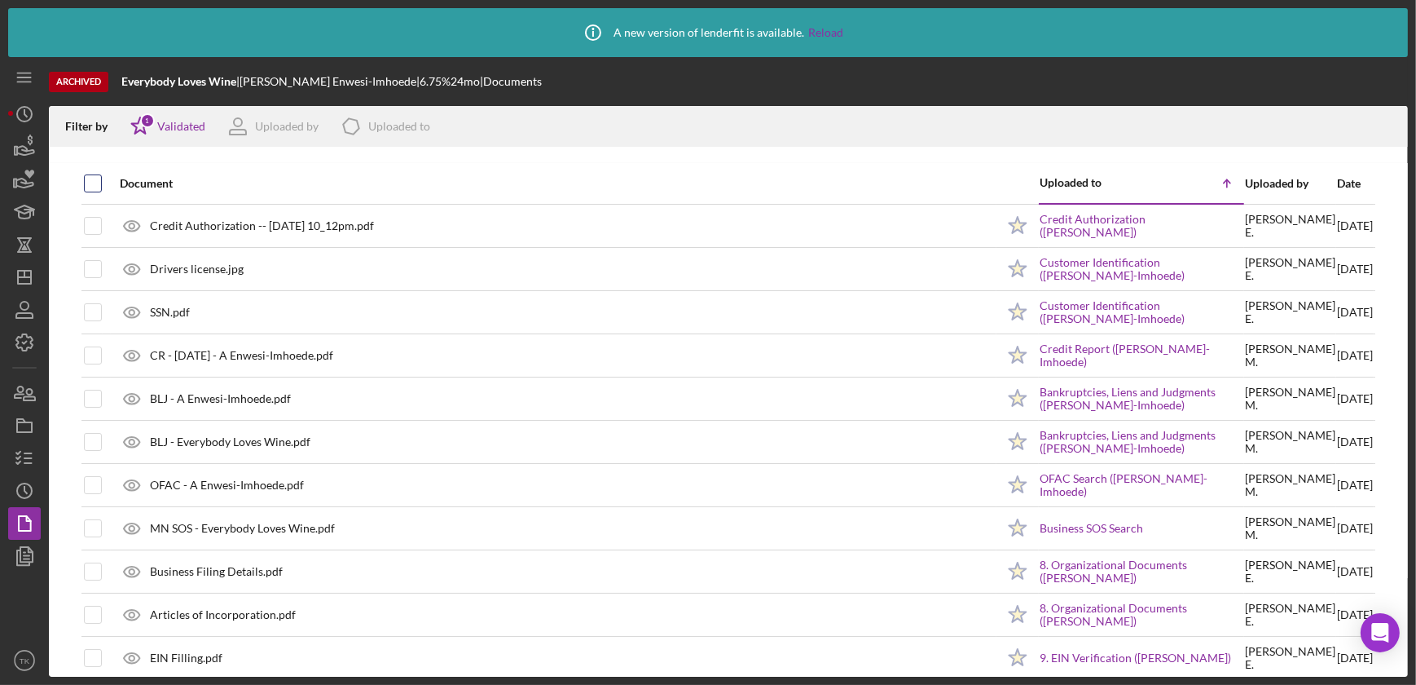
checkbox input "true"
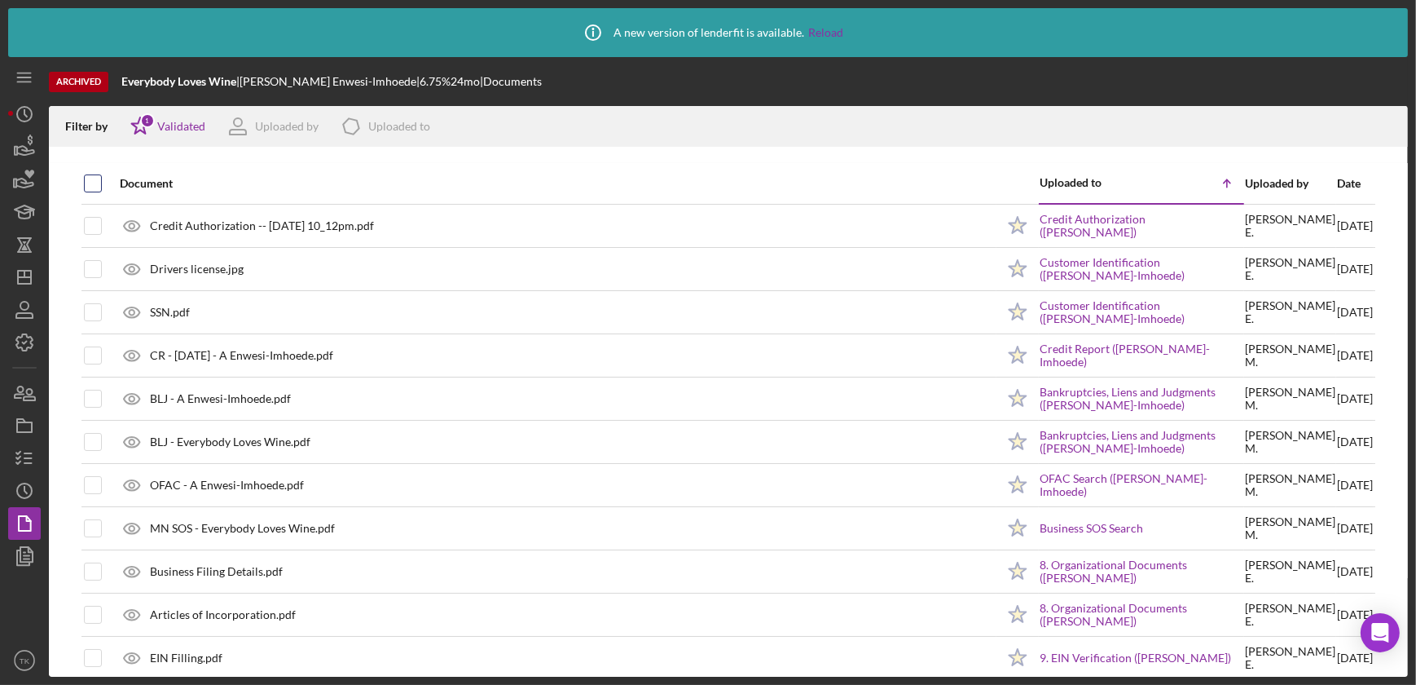
checkbox input "true"
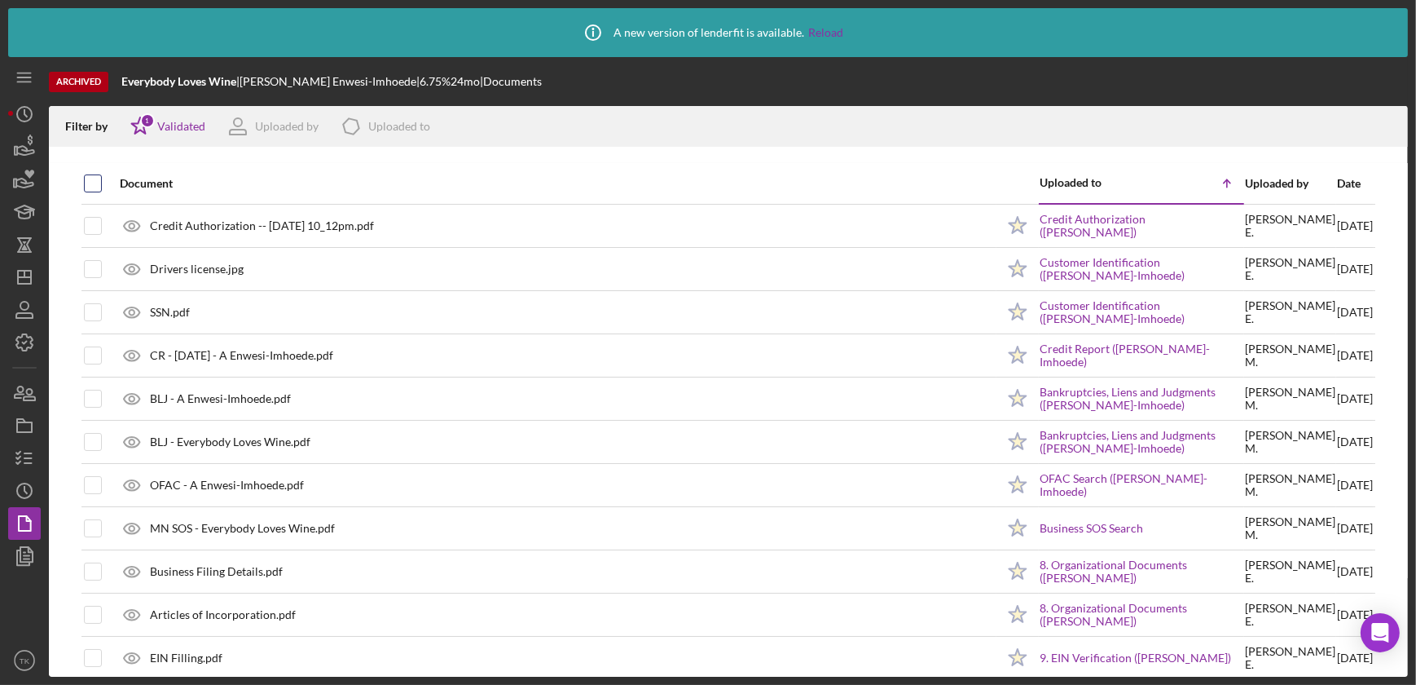
checkbox input "true"
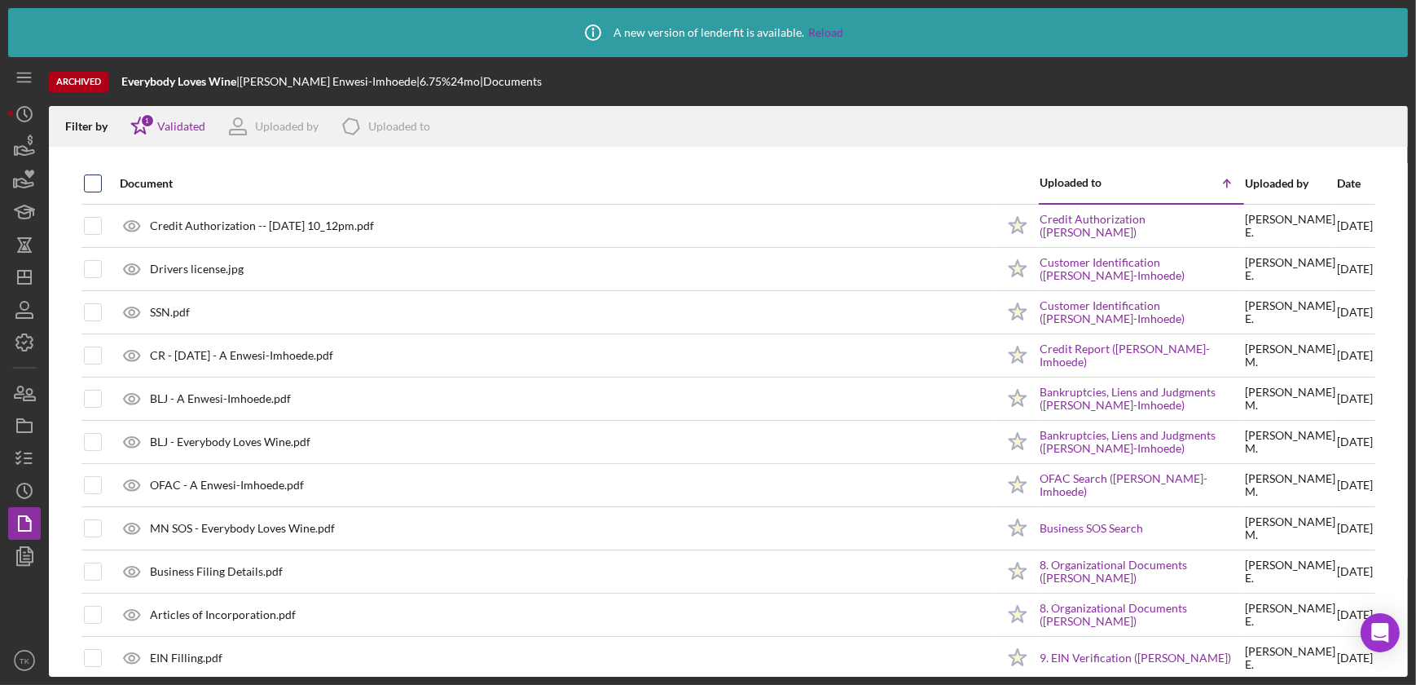
checkbox input "true"
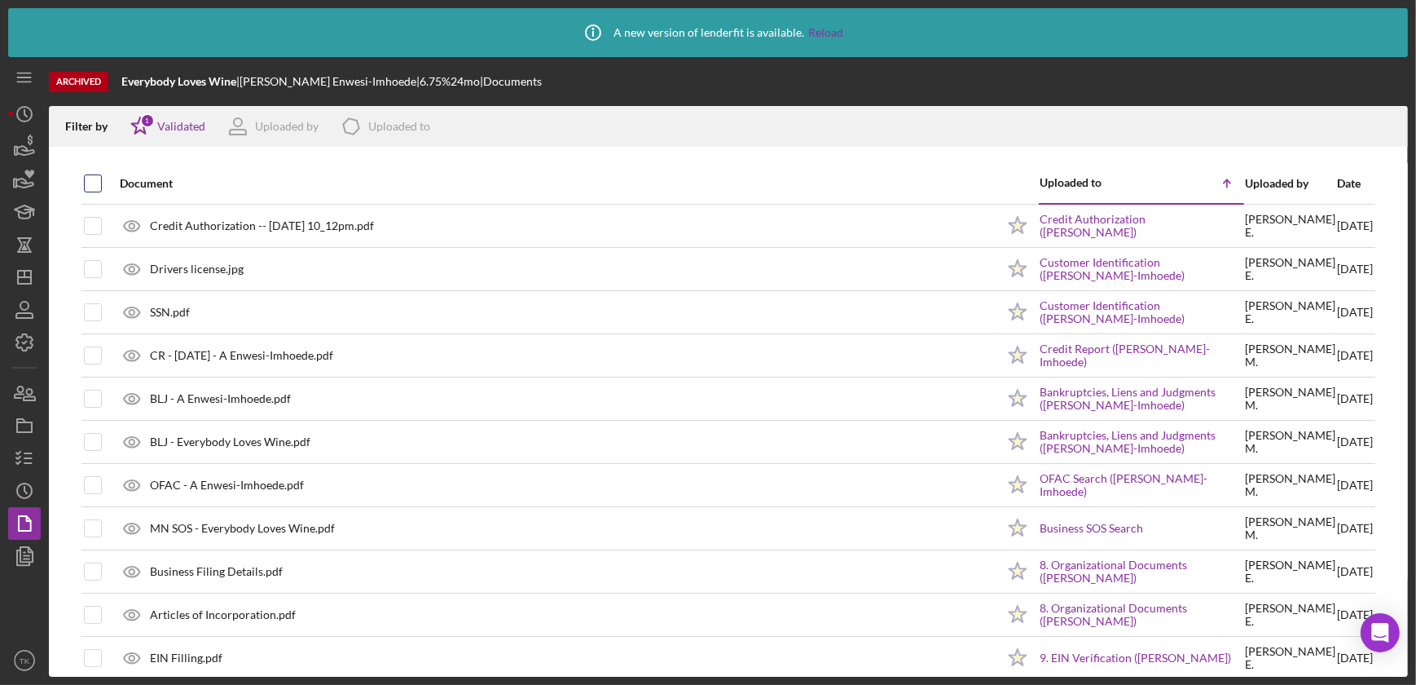
checkbox input "true"
click at [1249, 129] on icon "Icon/Download" at bounding box center [1388, 126] width 37 height 37
click at [763, 51] on div "Icon/Info A new version of lenderfit is available. Reload" at bounding box center [708, 32] width 271 height 41
click at [88, 178] on input "checkbox" at bounding box center [93, 183] width 16 height 16
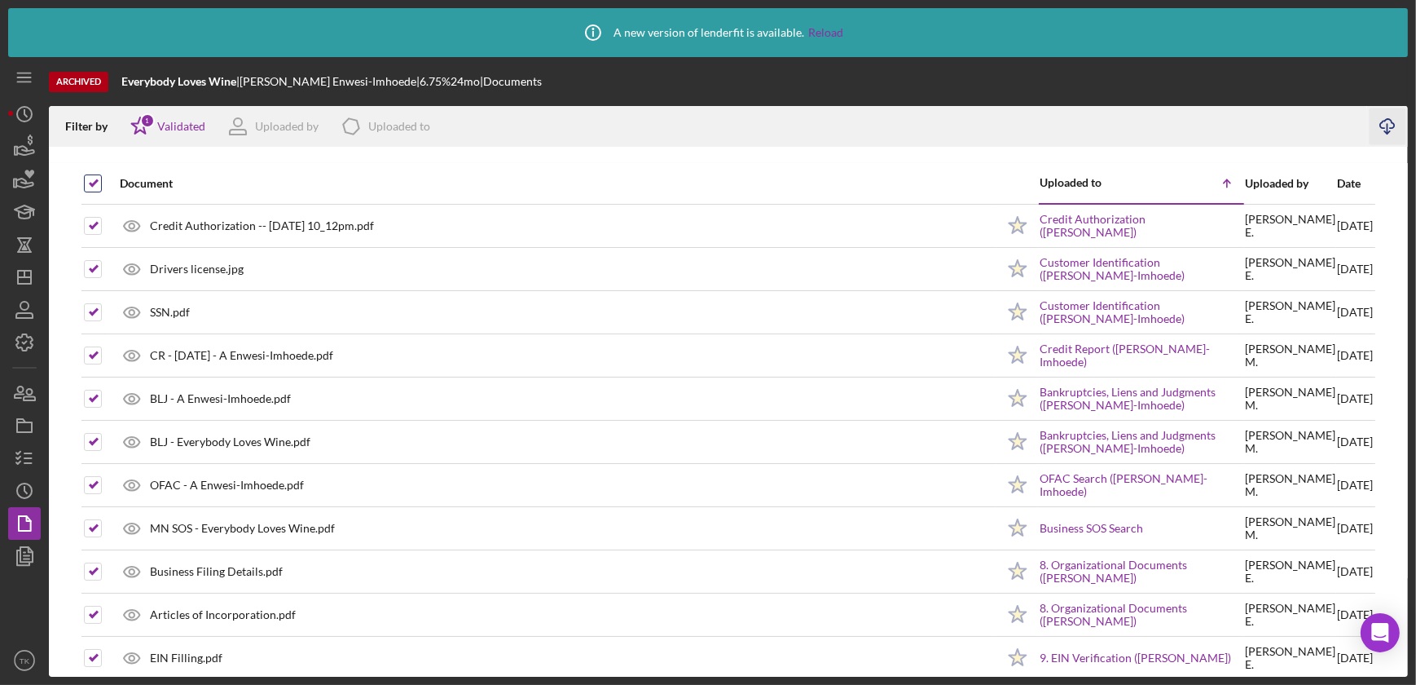
checkbox input "false"
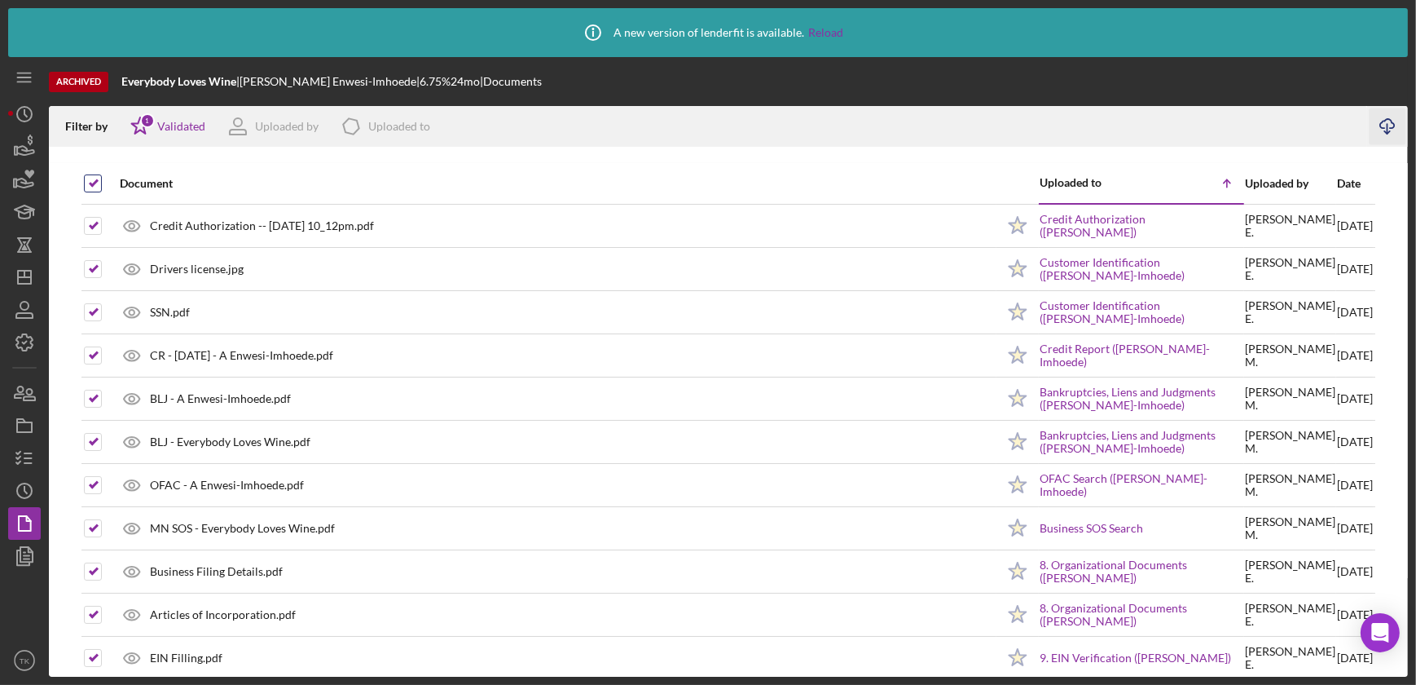
checkbox input "false"
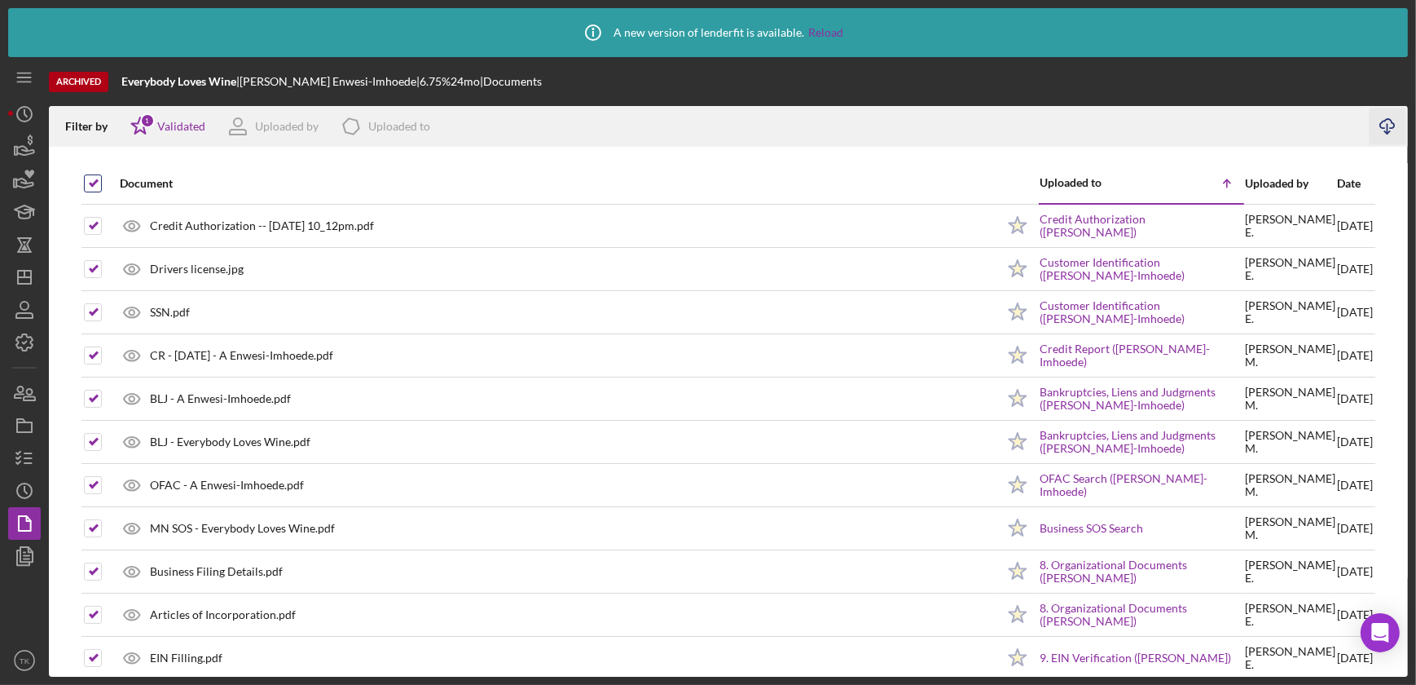
checkbox input "false"
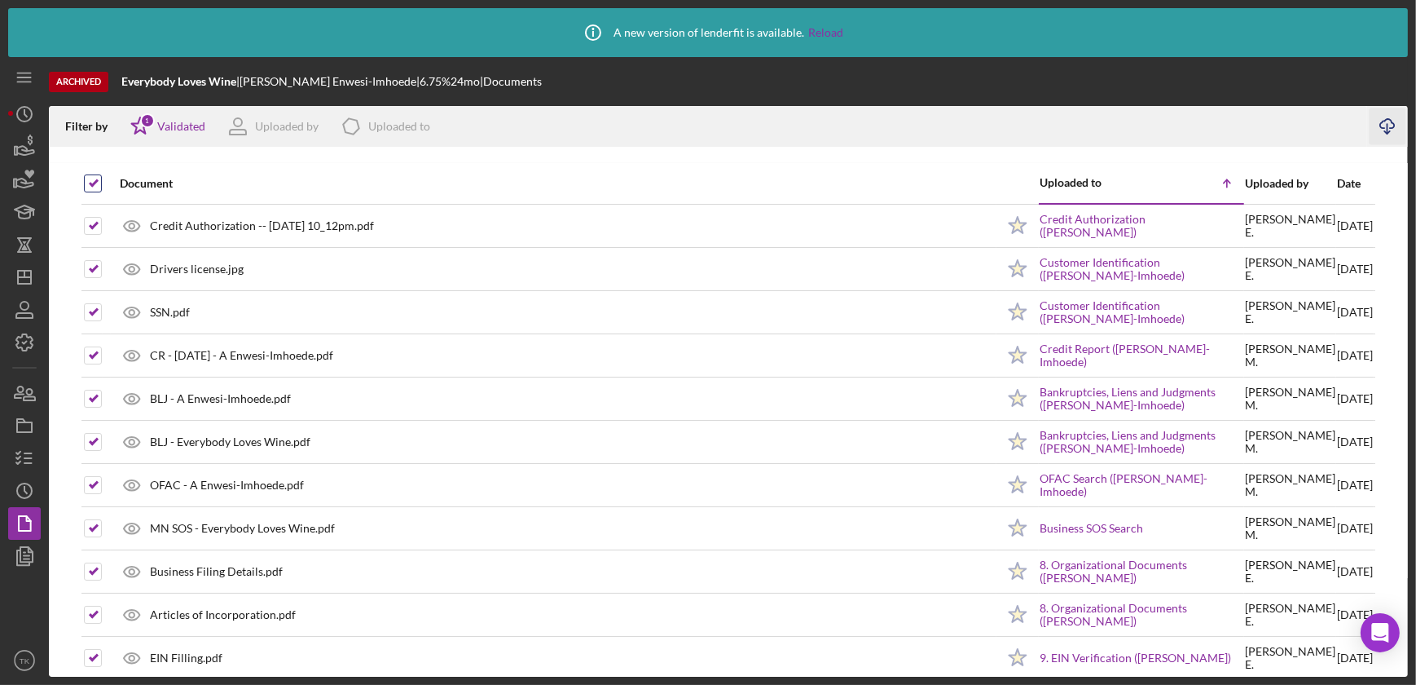
checkbox input "false"
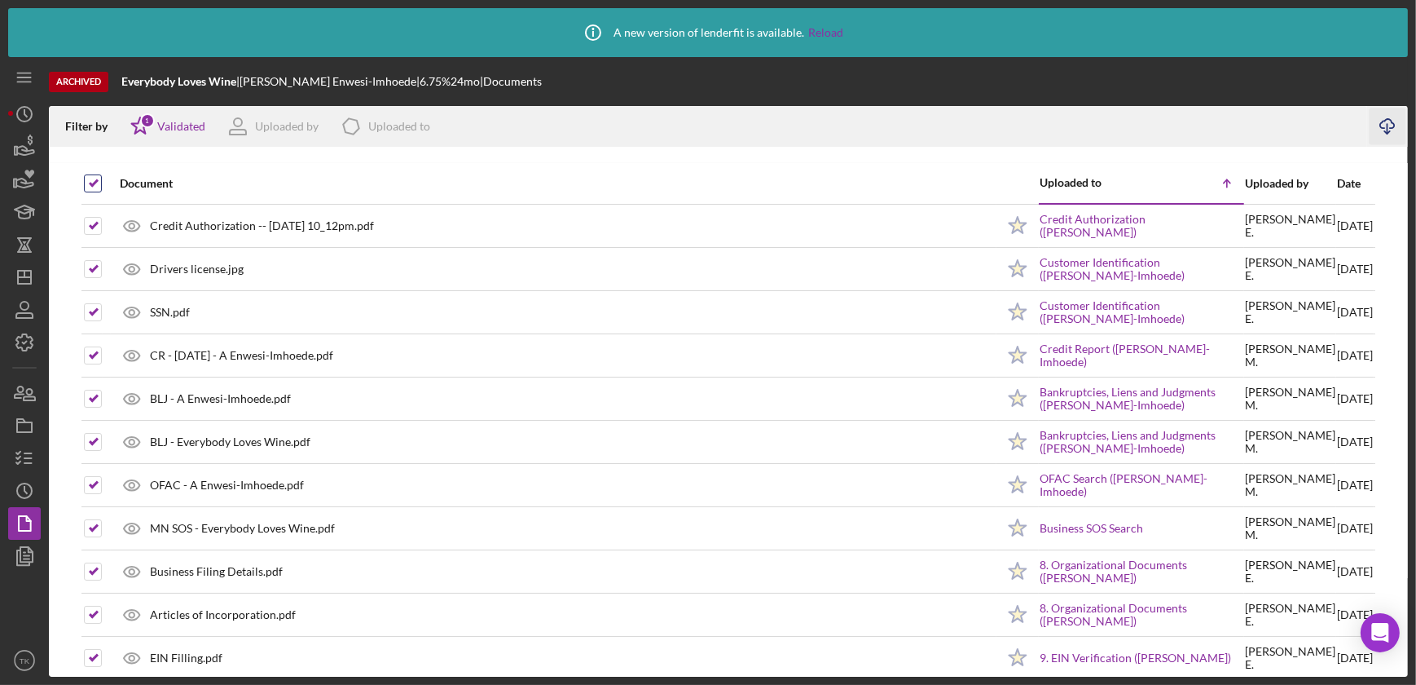
checkbox input "false"
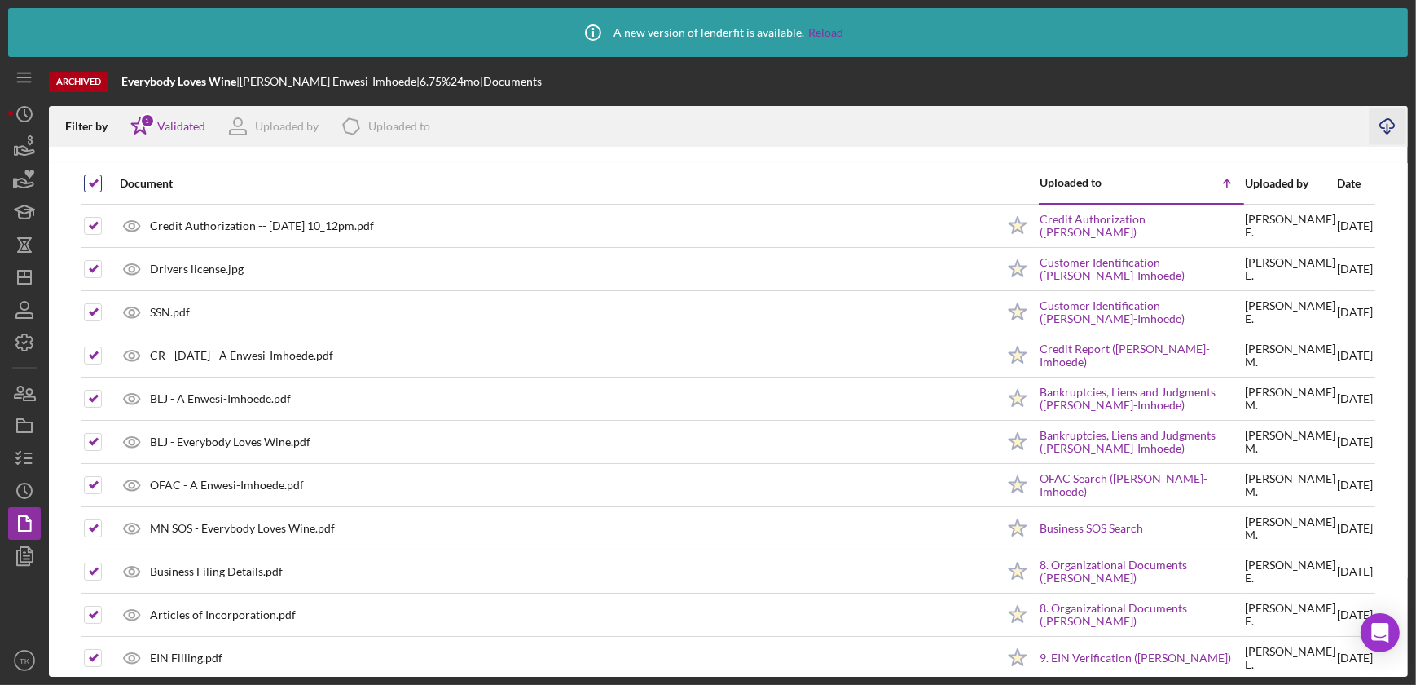
checkbox input "false"
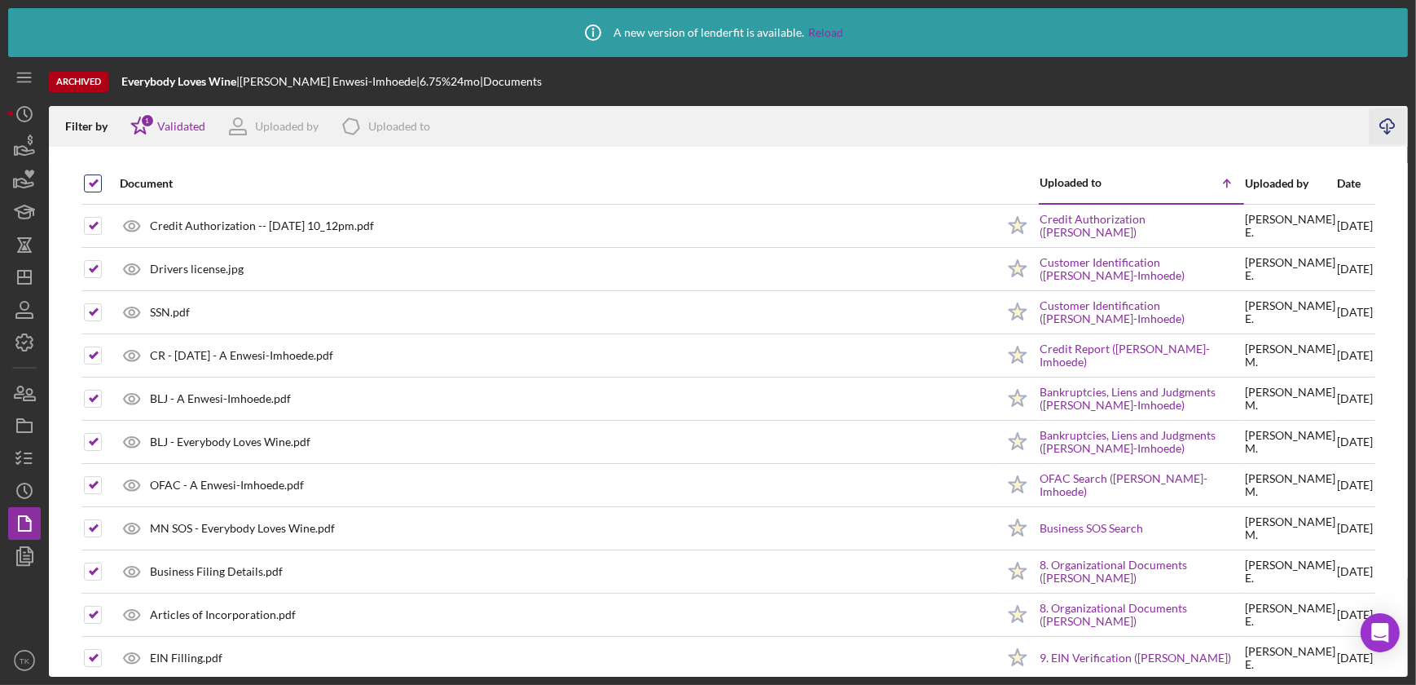
checkbox input "false"
click at [16, 258] on icon "button" at bounding box center [24, 244] width 41 height 41
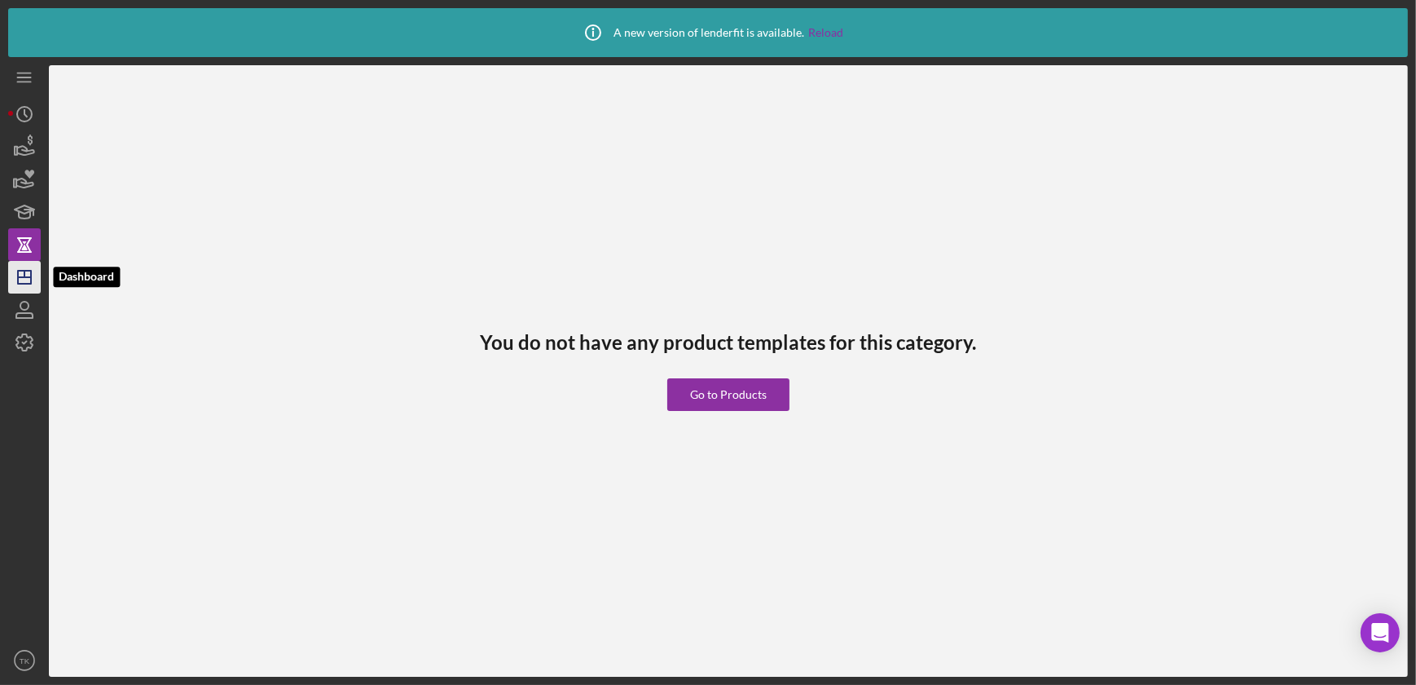
click at [23, 277] on line "button" at bounding box center [24, 277] width 13 height 0
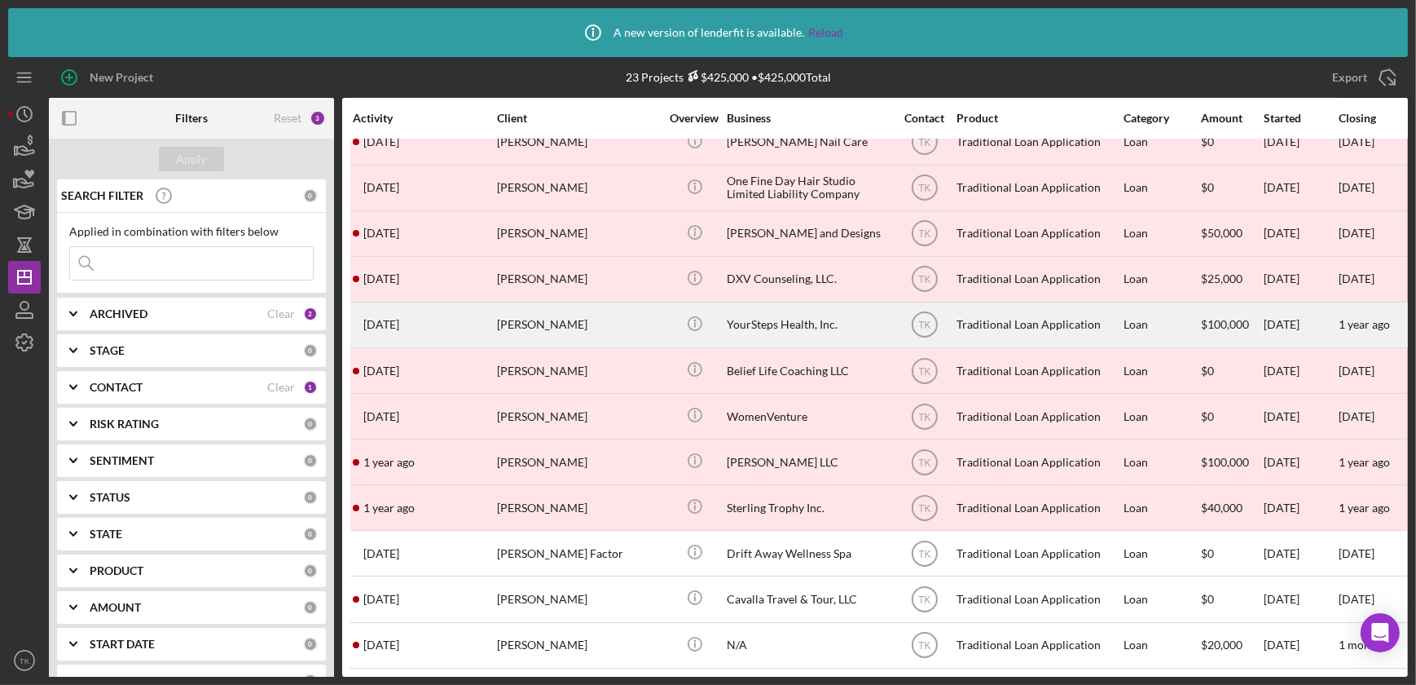
scroll to position [536, 0]
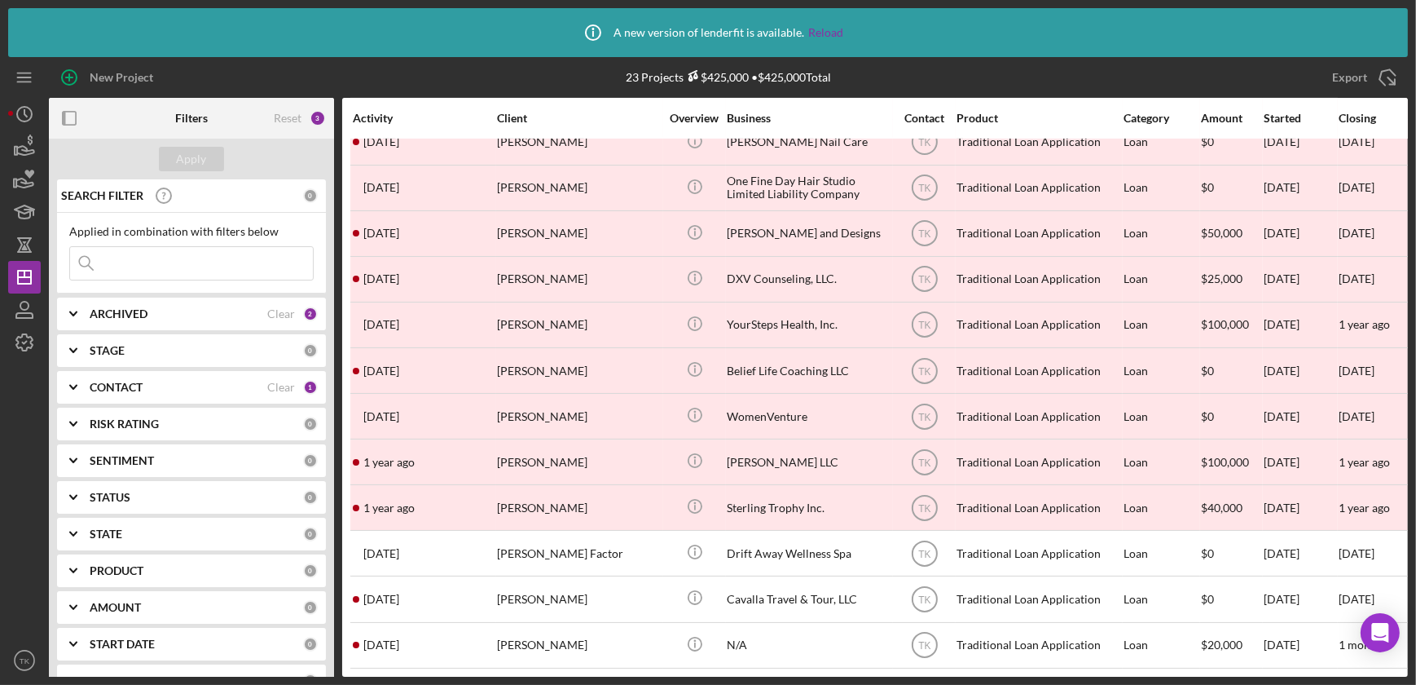
click at [240, 381] on div "CONTACT" at bounding box center [179, 387] width 178 height 13
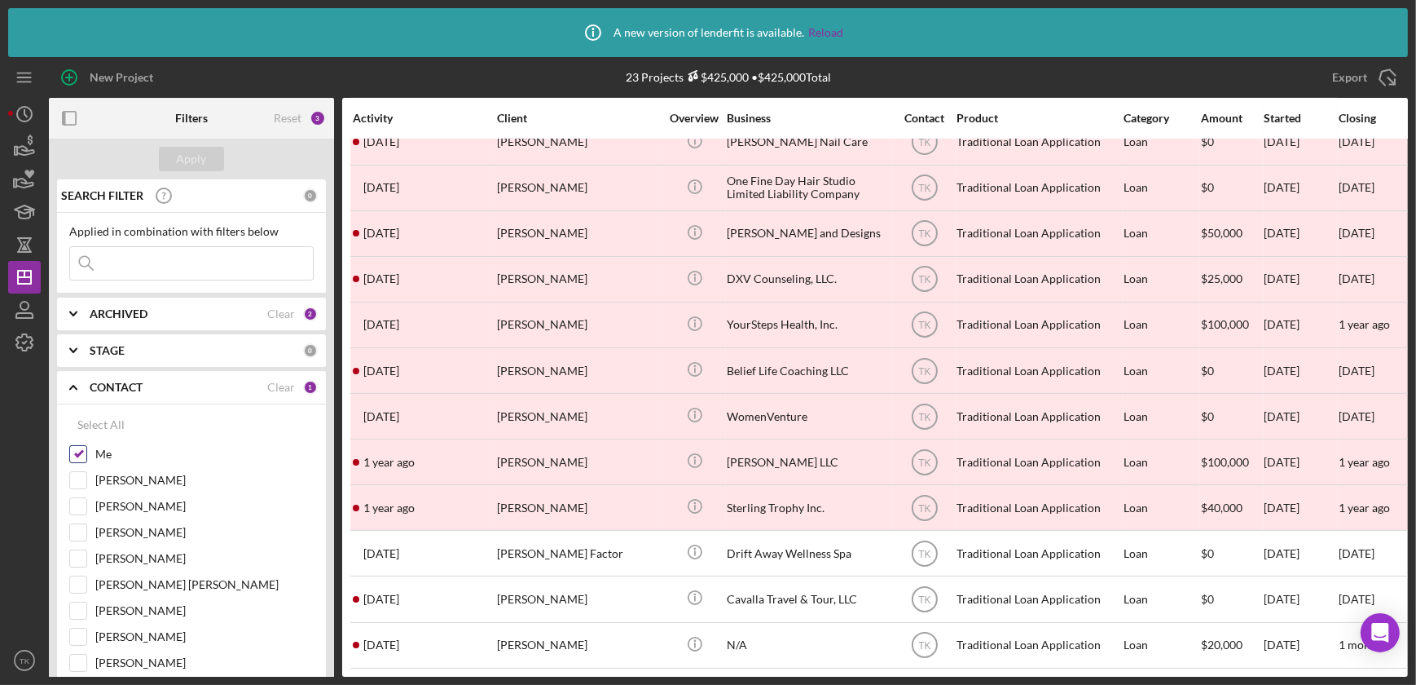
click at [79, 456] on input "Me" at bounding box center [78, 454] width 16 height 16
checkbox input "false"
drag, startPoint x: 66, startPoint y: 557, endPoint x: 74, endPoint y: 552, distance: 9.5
click at [66, 555] on div "Select All Me [PERSON_NAME] [PERSON_NAME] [PERSON_NAME] [PERSON_NAME] [PERSON_N…" at bounding box center [191, 613] width 269 height 419
click at [81, 551] on input "[PERSON_NAME]" at bounding box center [78, 558] width 16 height 16
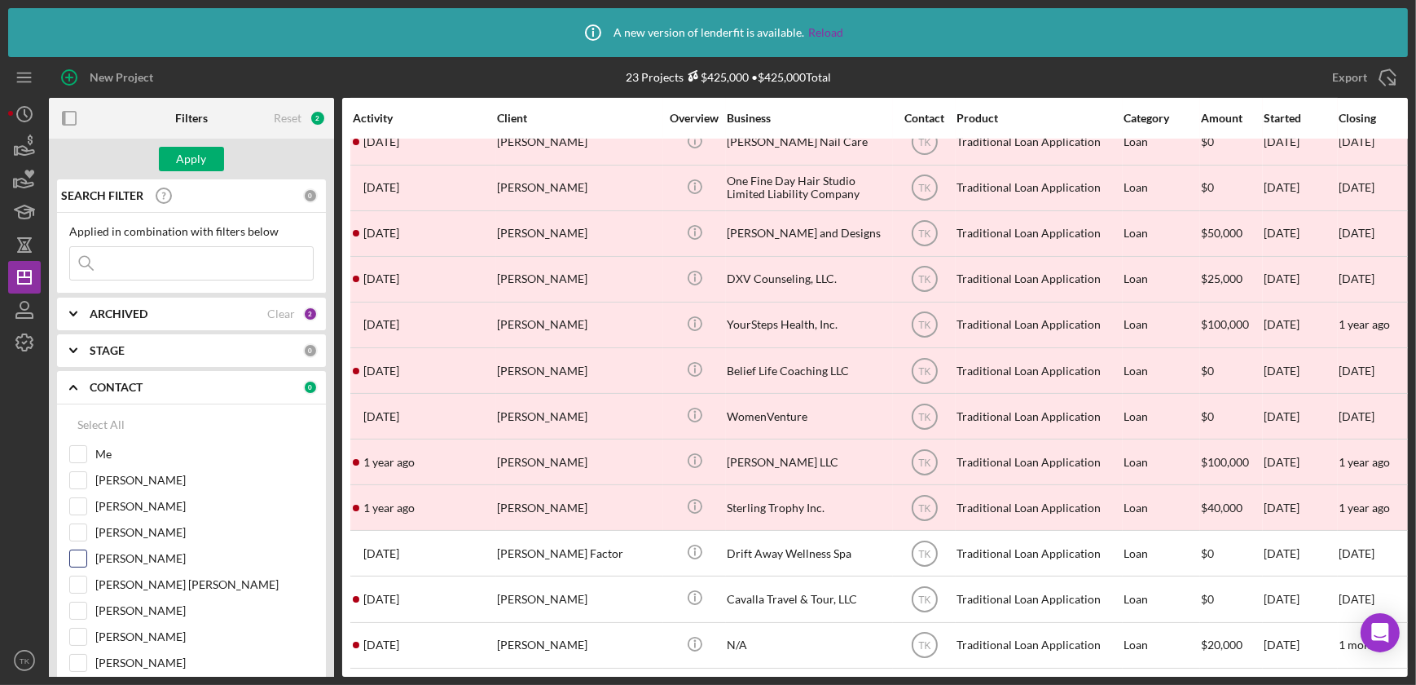
checkbox input "true"
click at [212, 165] on button "Apply" at bounding box center [191, 159] width 65 height 24
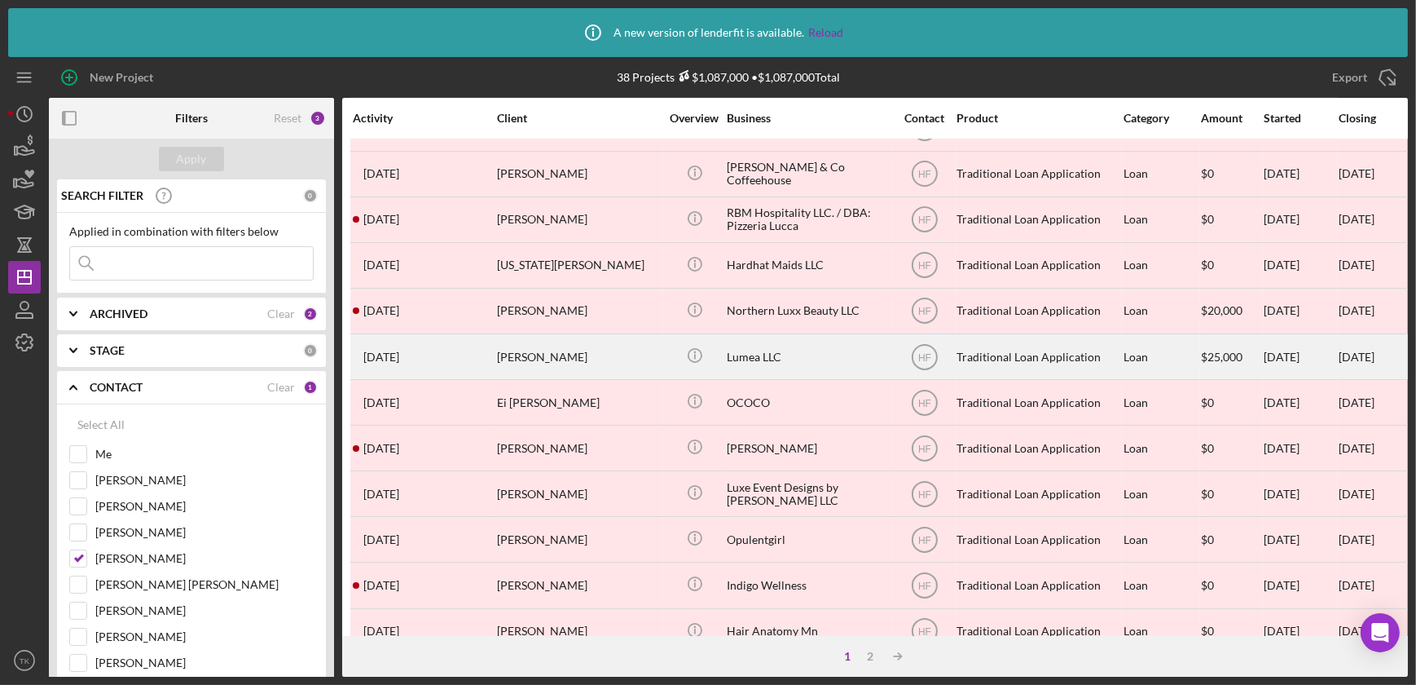
click at [626, 359] on div "[PERSON_NAME]" at bounding box center [578, 356] width 163 height 43
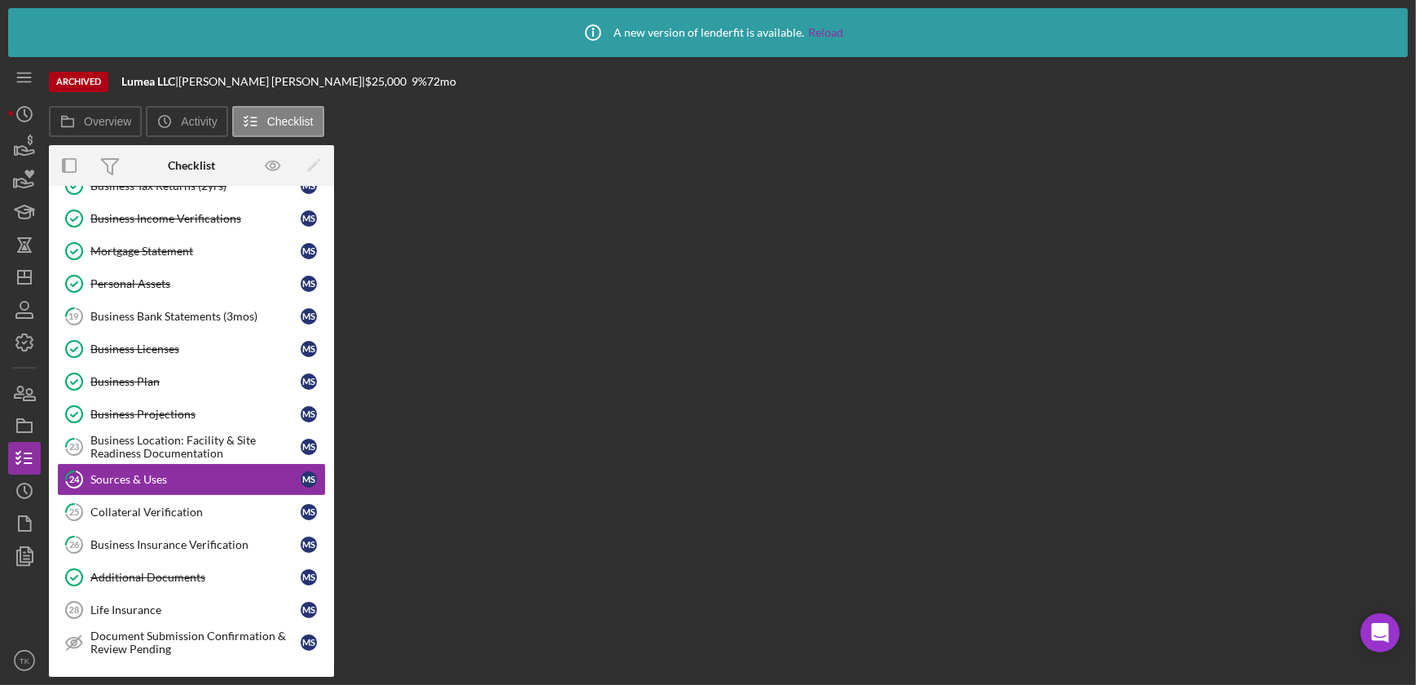
scroll to position [340, 0]
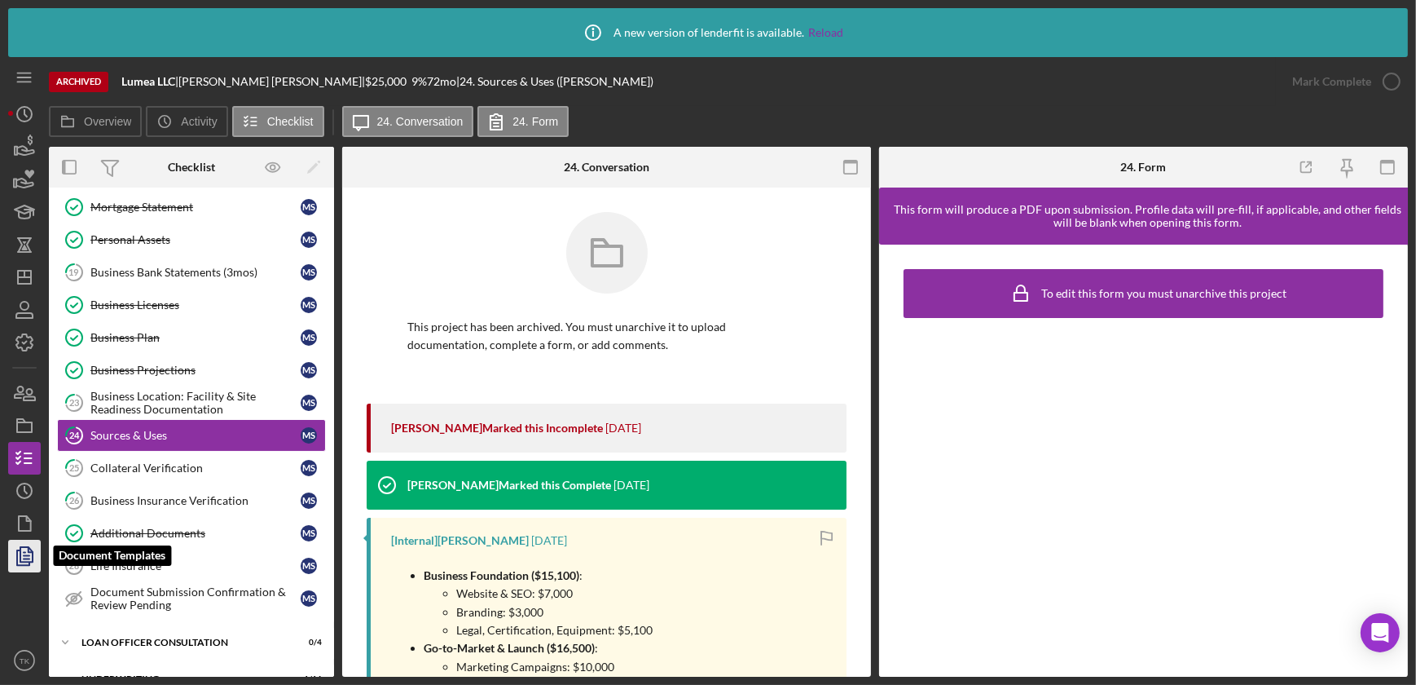
click at [21, 559] on icon "button" at bounding box center [24, 555] width 41 height 41
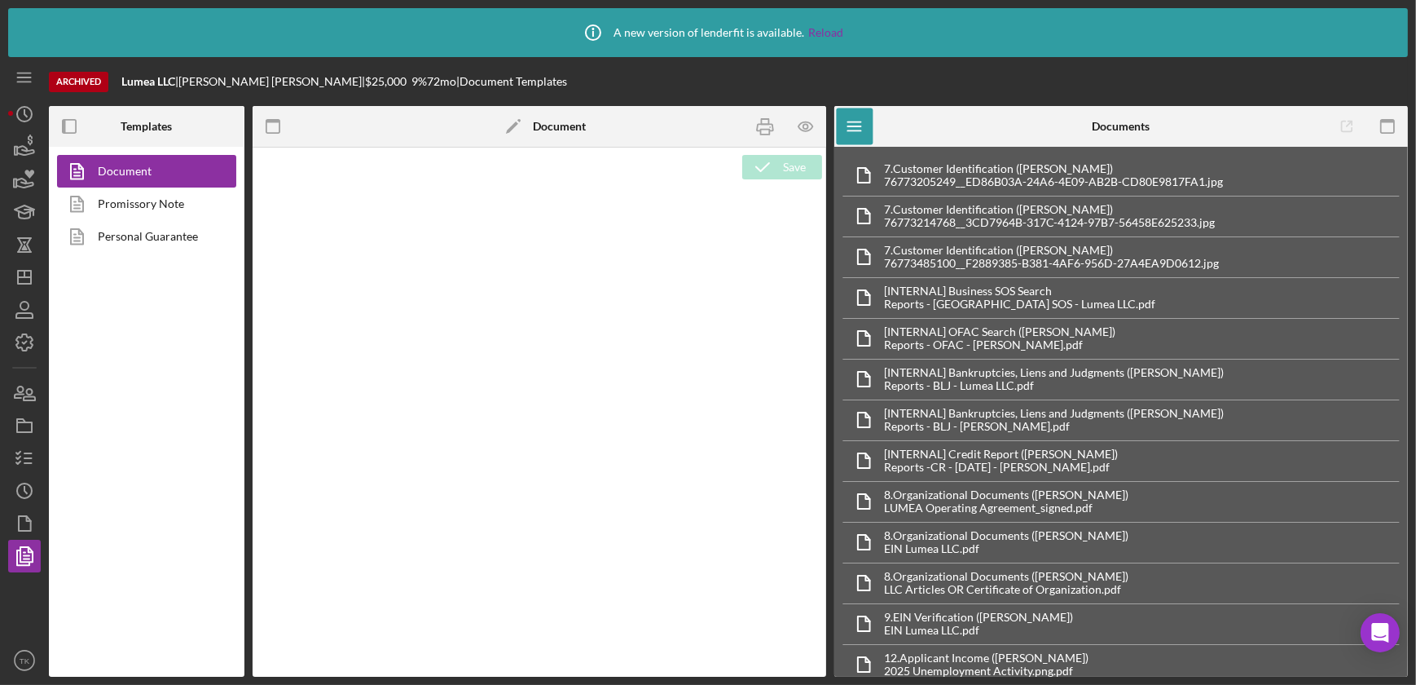
type textarea "<h1 style="text-align: center"><strong>Traditional Loan Application - <span id=…"
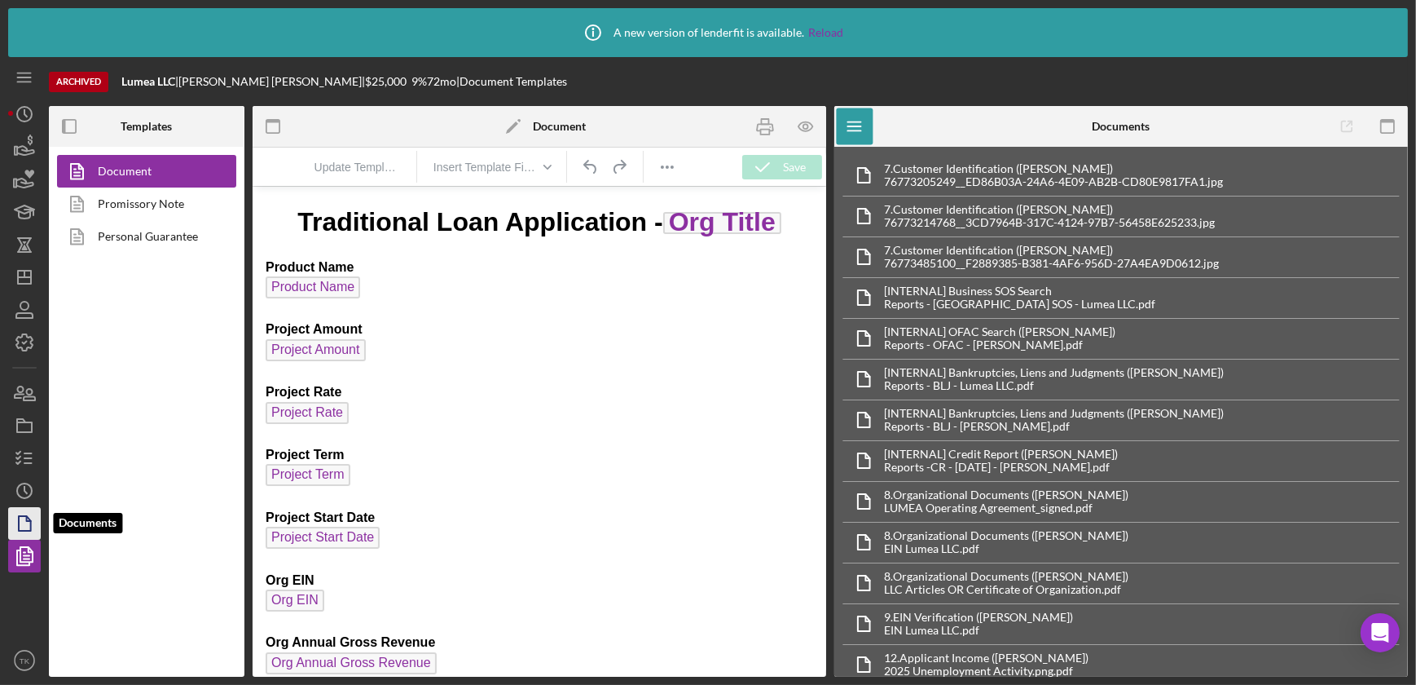
click at [20, 517] on icon "button" at bounding box center [24, 523] width 41 height 41
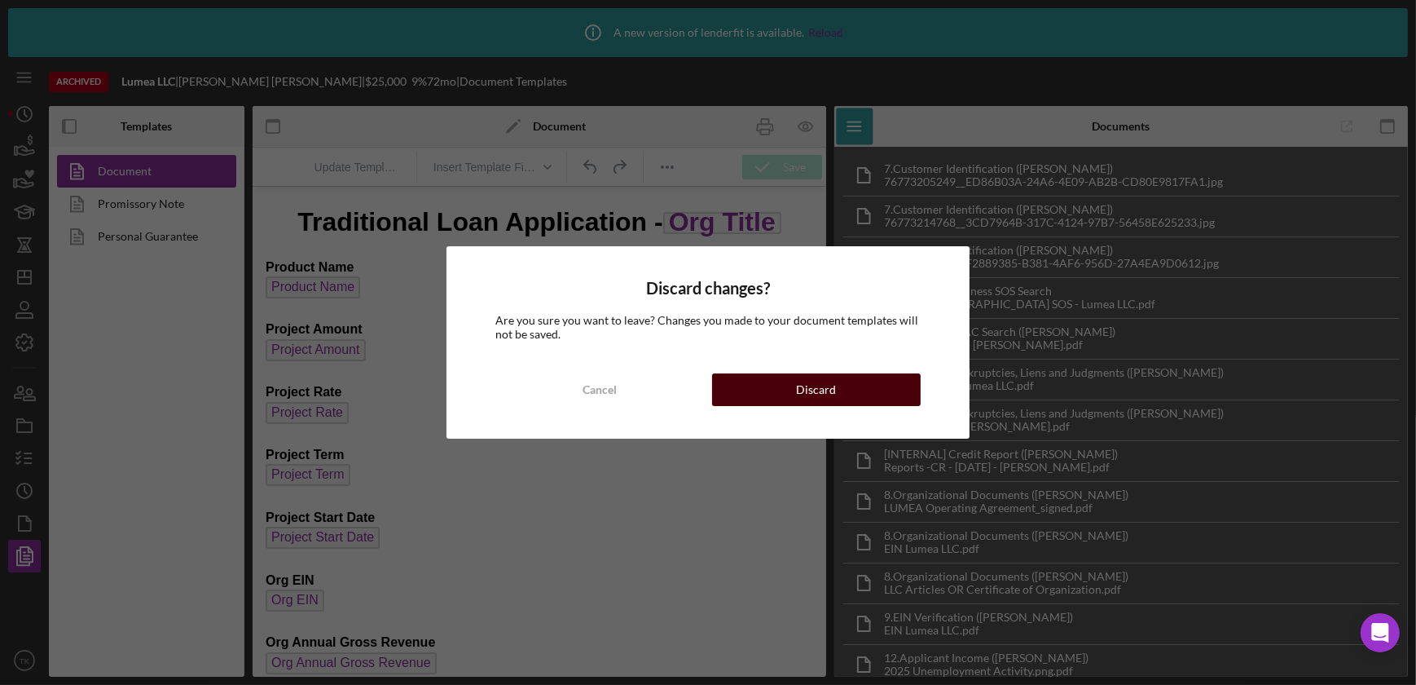
click at [749, 381] on button "Discard" at bounding box center [816, 389] width 209 height 33
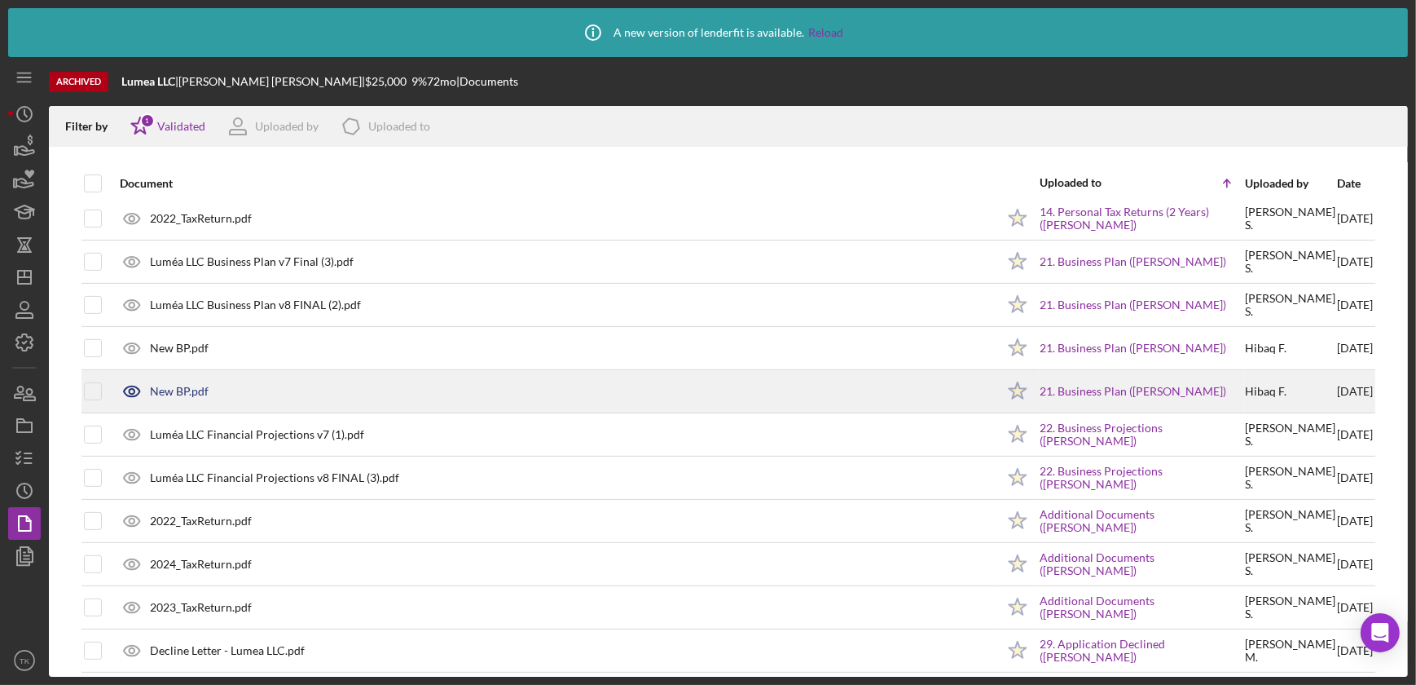
scroll to position [794, 0]
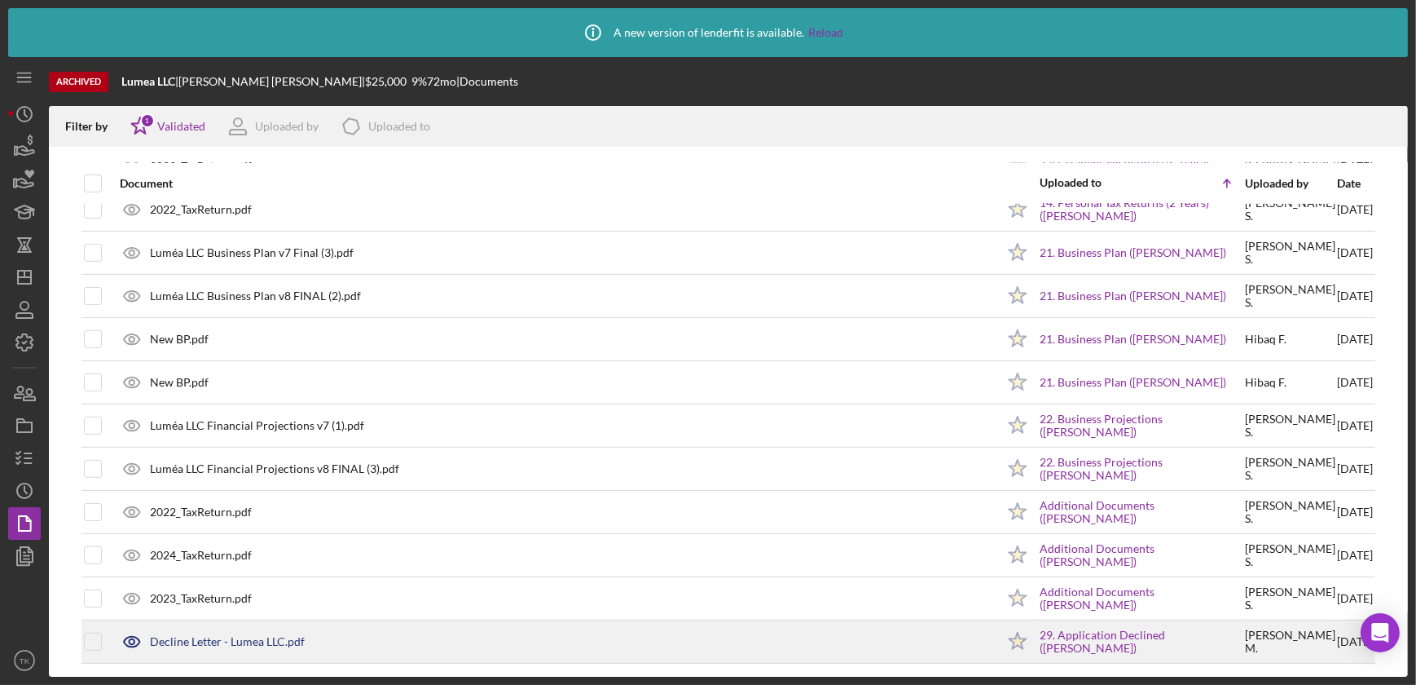
click at [273, 597] on div "Decline Letter - Lumea LLC.pdf" at bounding box center [227, 641] width 155 height 13
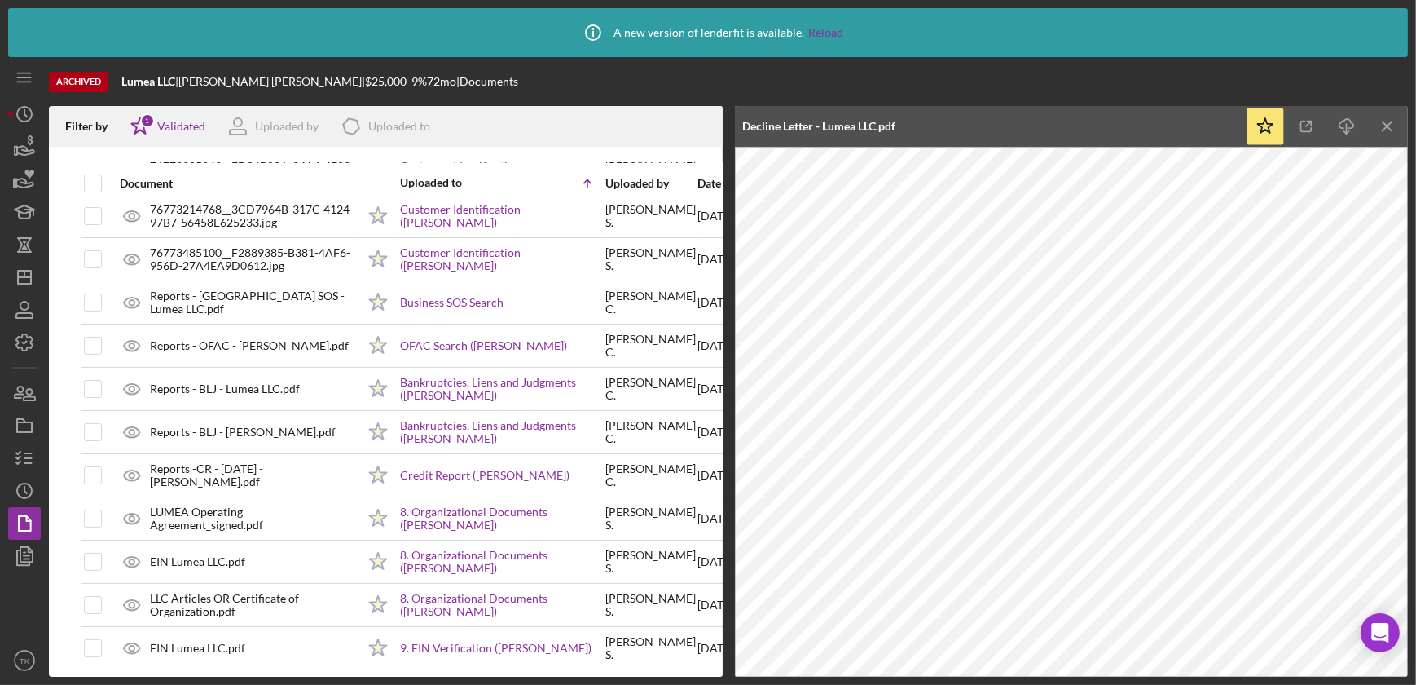
scroll to position [0, 0]
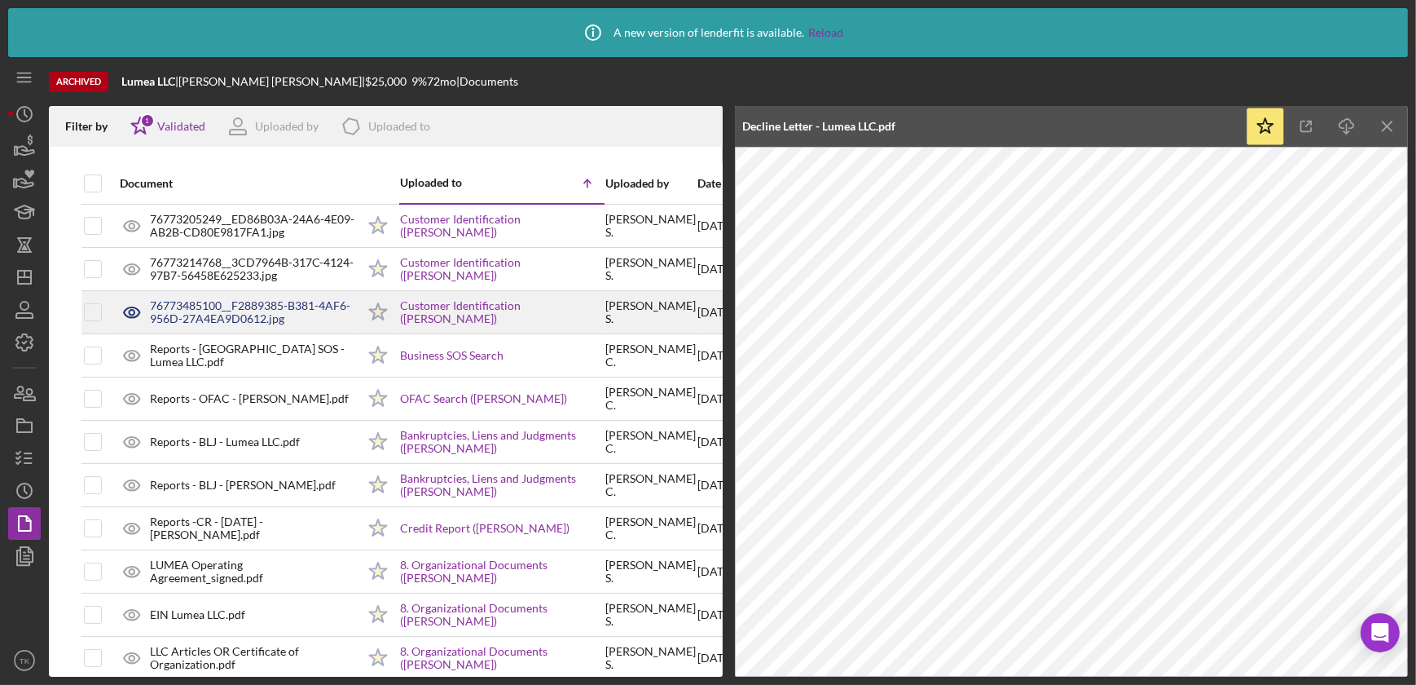
click at [220, 310] on div "76773485100__F2889385-B381-4AF6-956D-27A4EA9D0612.jpg" at bounding box center [253, 312] width 206 height 26
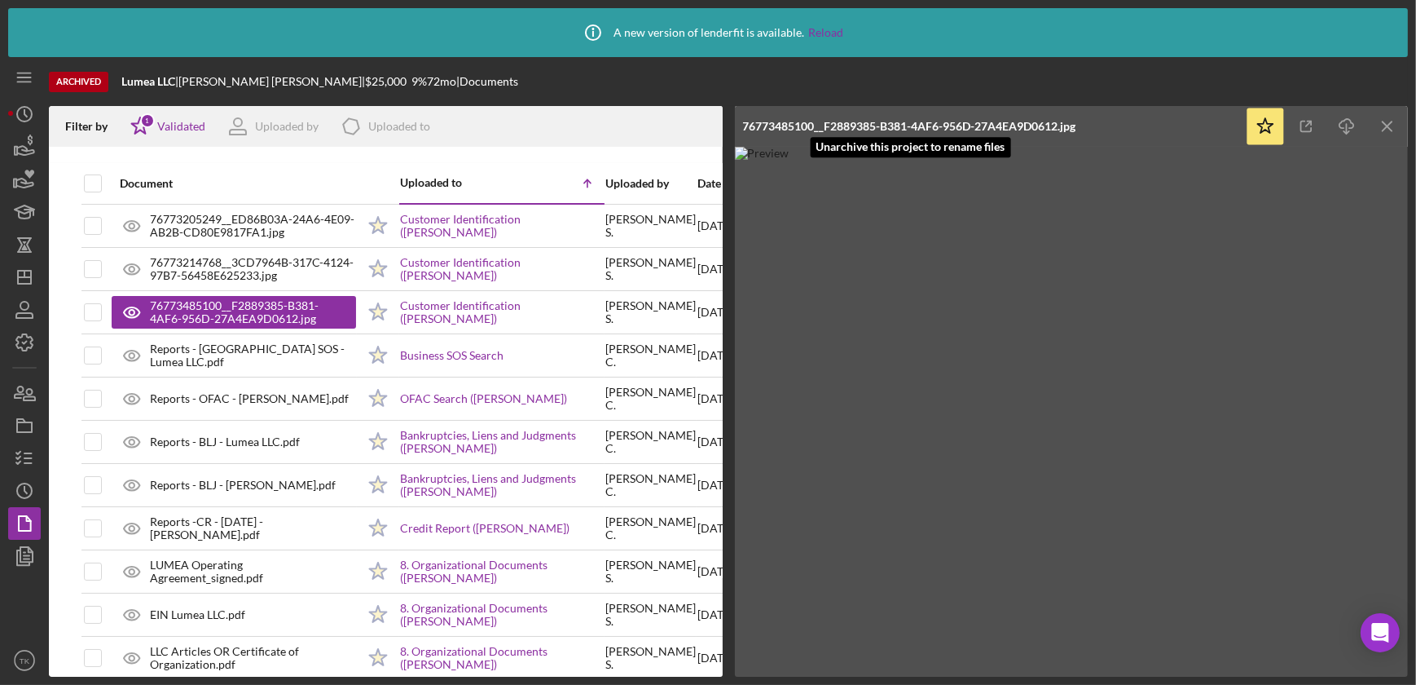
click at [1076, 121] on div "76773485100__F2889385-B381-4AF6-956D-27A4EA9D0612.jpg" at bounding box center [909, 126] width 333 height 13
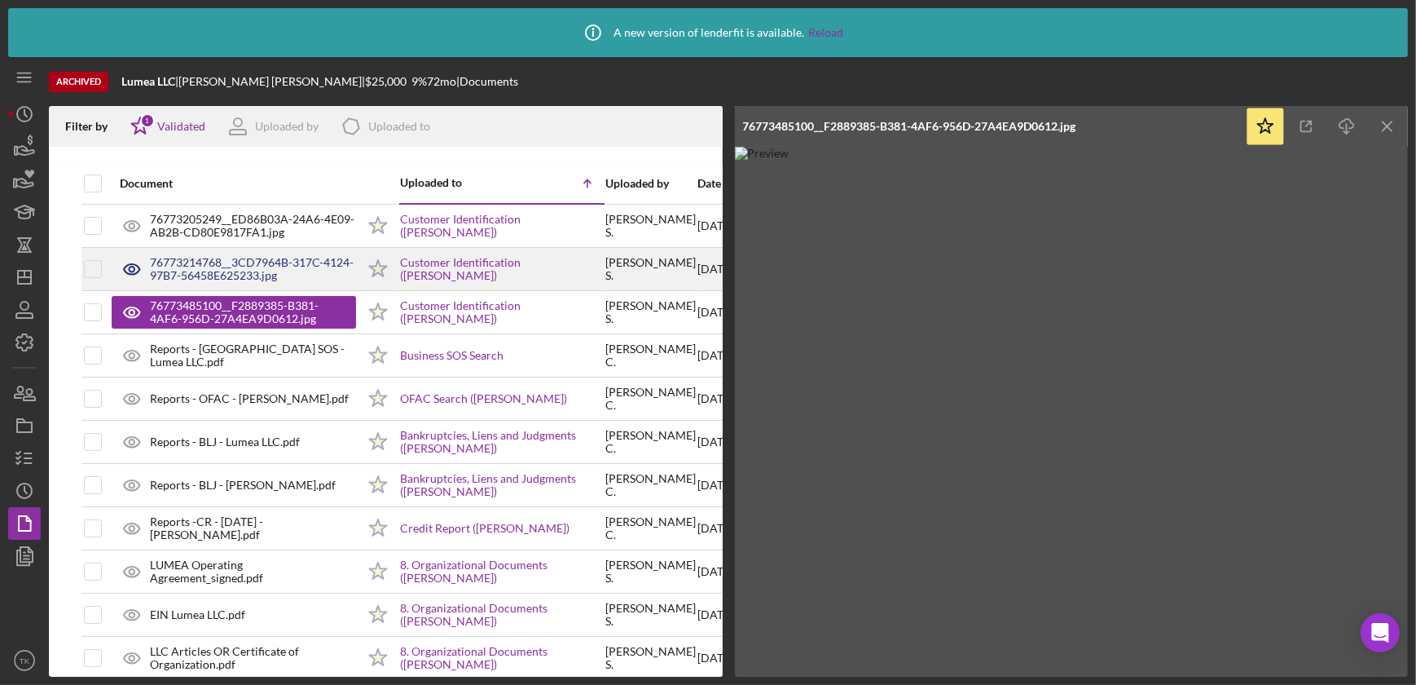
click at [218, 270] on div "76773214768__3CD7964B-317C-4124-97B7-56458E625233.jpg" at bounding box center [253, 269] width 206 height 26
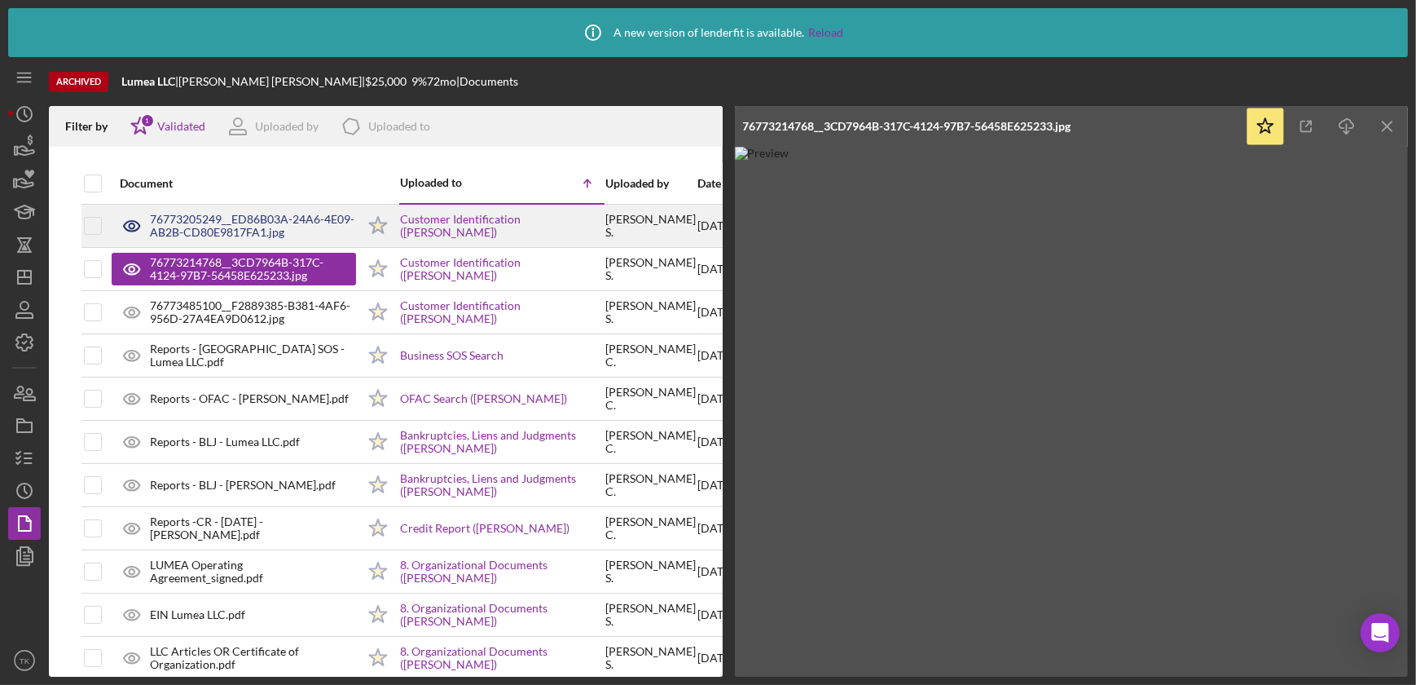
click at [261, 221] on div "76773205249__ED86B03A-24A6-4E09-AB2B-CD80E9817FA1.jpg" at bounding box center [253, 226] width 206 height 26
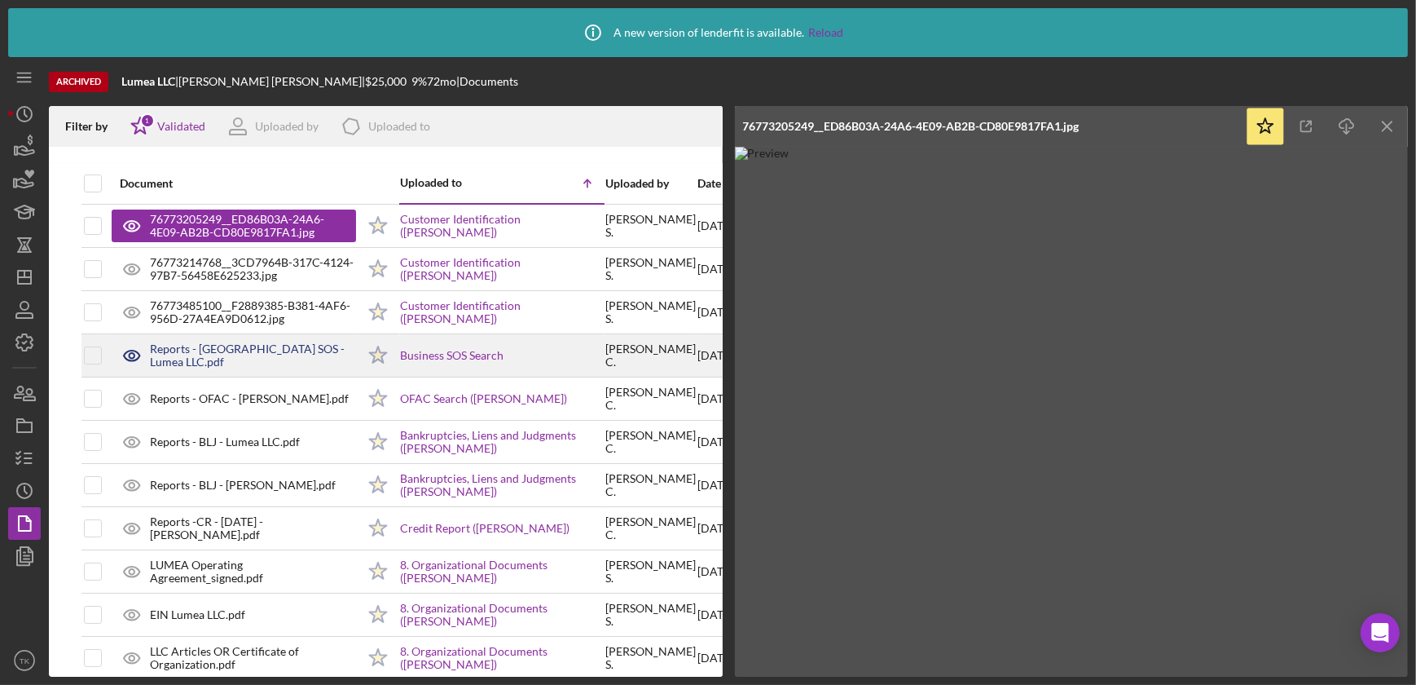
click at [244, 350] on div "Reports - [GEOGRAPHIC_DATA] SOS - Lumea LLC.pdf" at bounding box center [253, 355] width 206 height 26
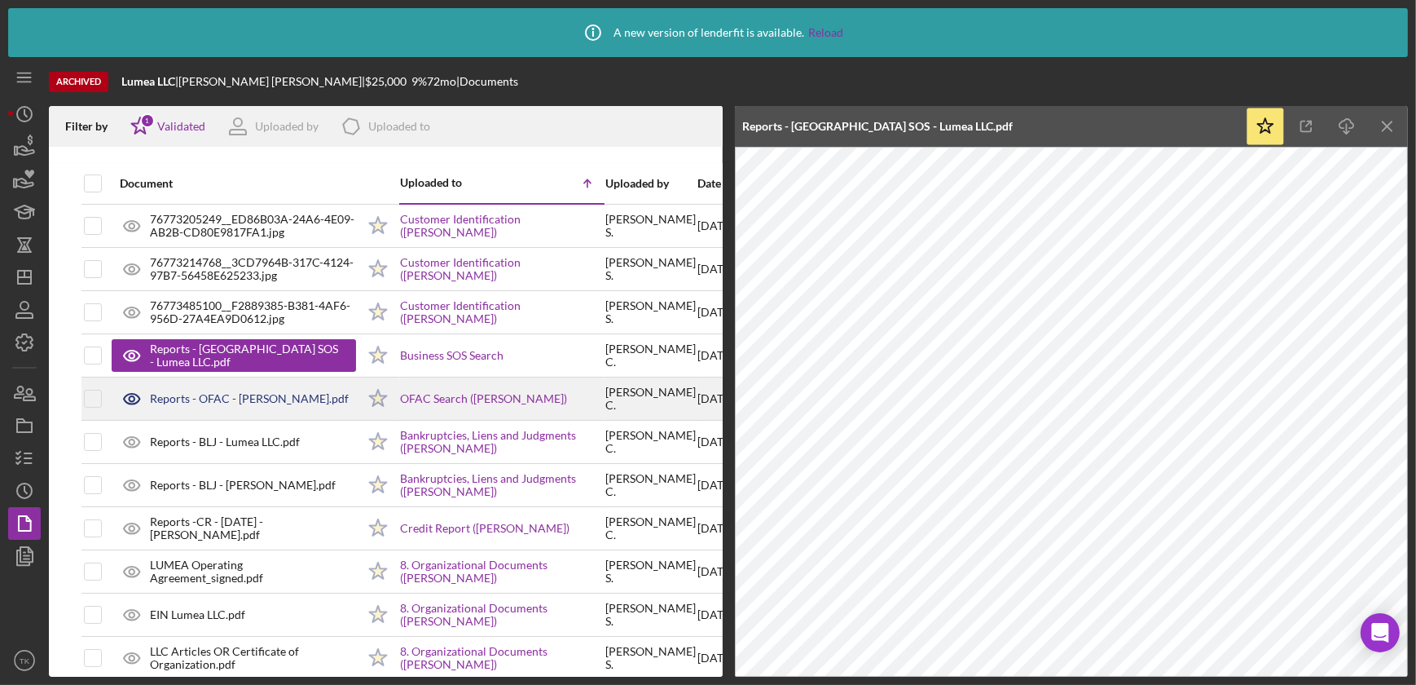
click at [276, 397] on div "Reports - OFAC - [PERSON_NAME].pdf" at bounding box center [249, 398] width 199 height 13
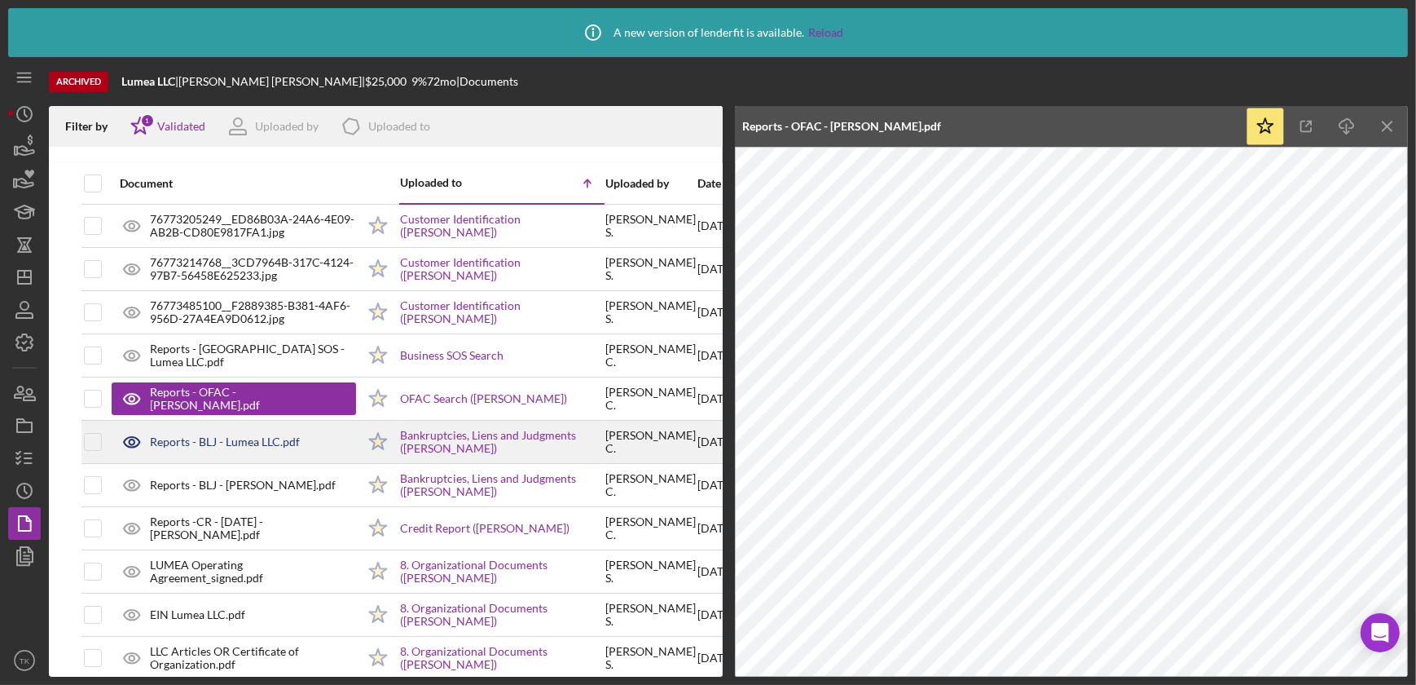
click at [258, 433] on div "Reports - BLJ - Lumea LLC.pdf" at bounding box center [234, 441] width 244 height 41
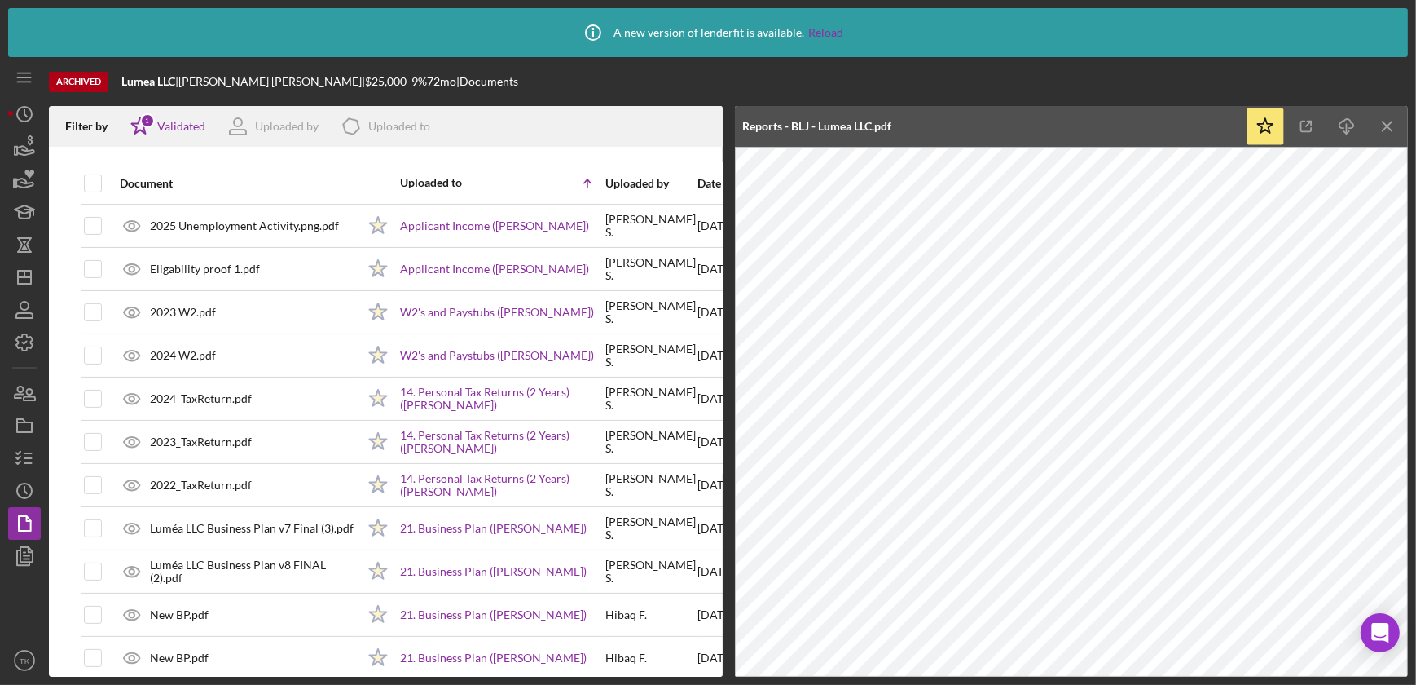
scroll to position [592, 0]
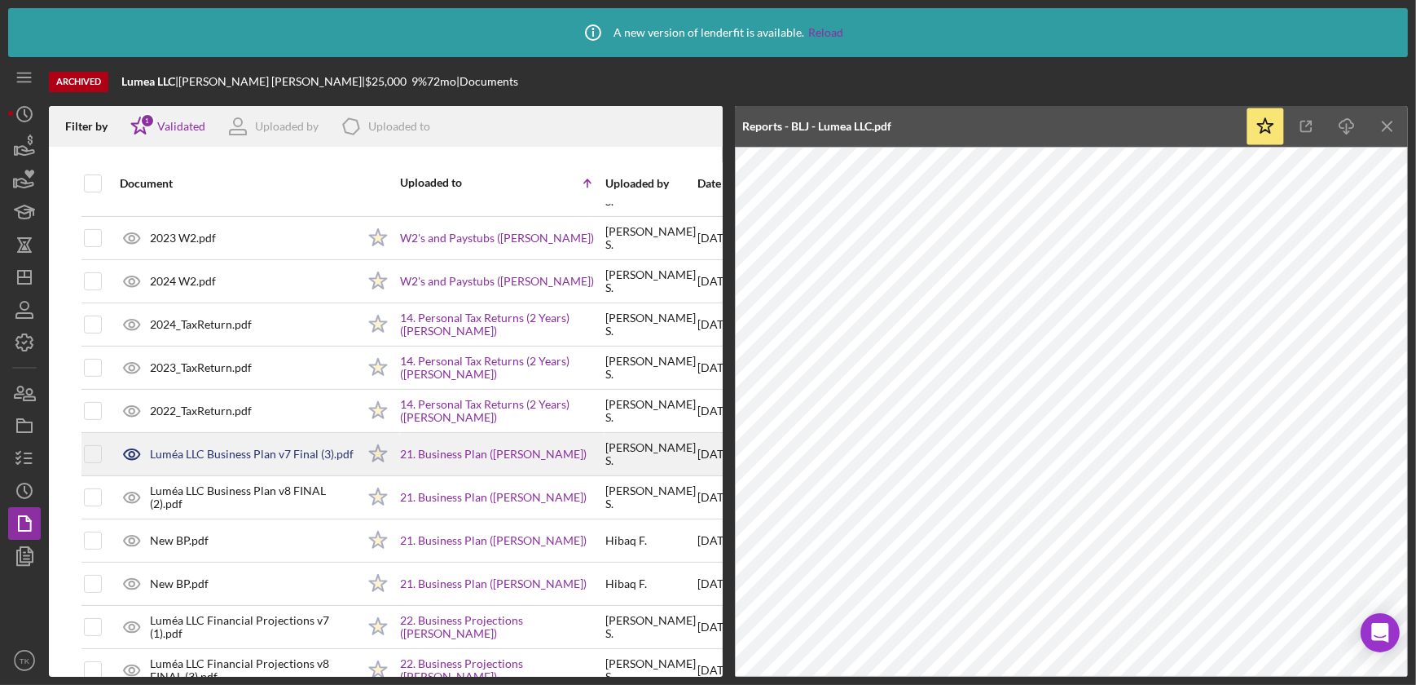
click at [263, 451] on div "Luméa LLC Business Plan v7 Final (3).pdf" at bounding box center [252, 453] width 204 height 13
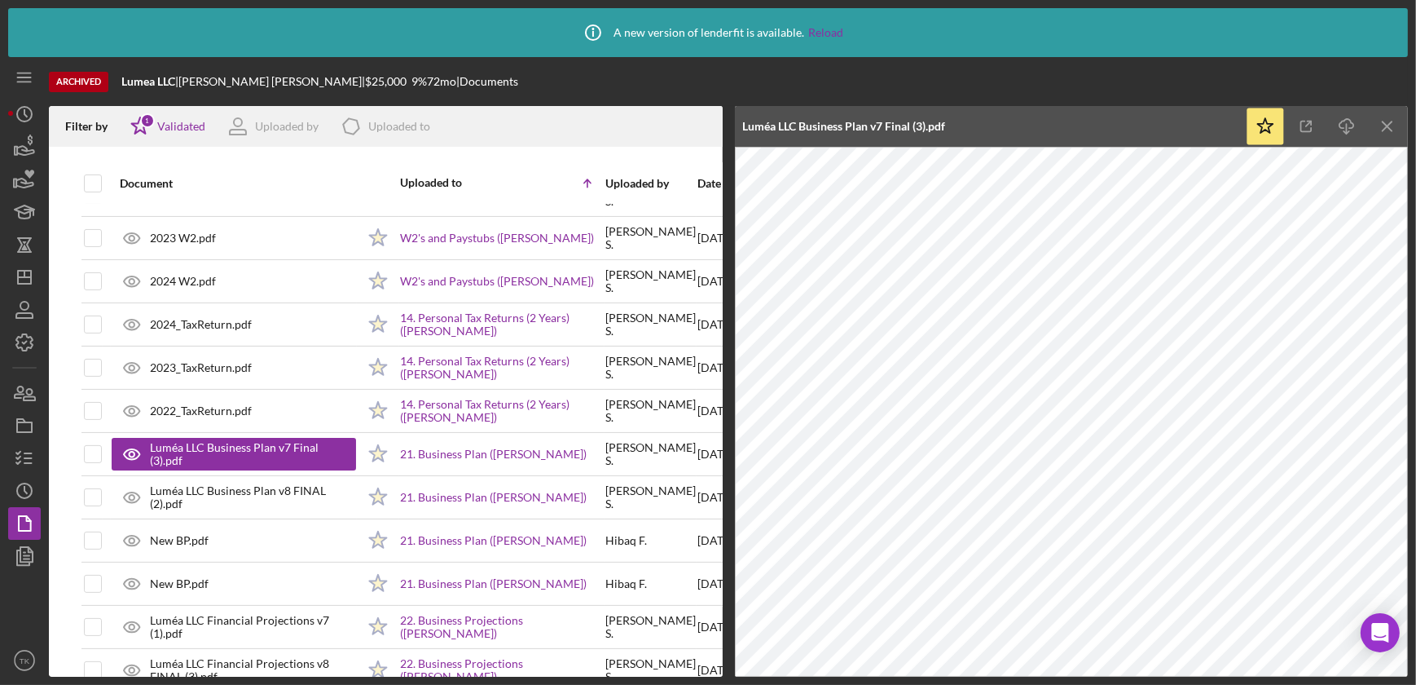
click at [449, 184] on div "Uploaded to" at bounding box center [451, 182] width 102 height 13
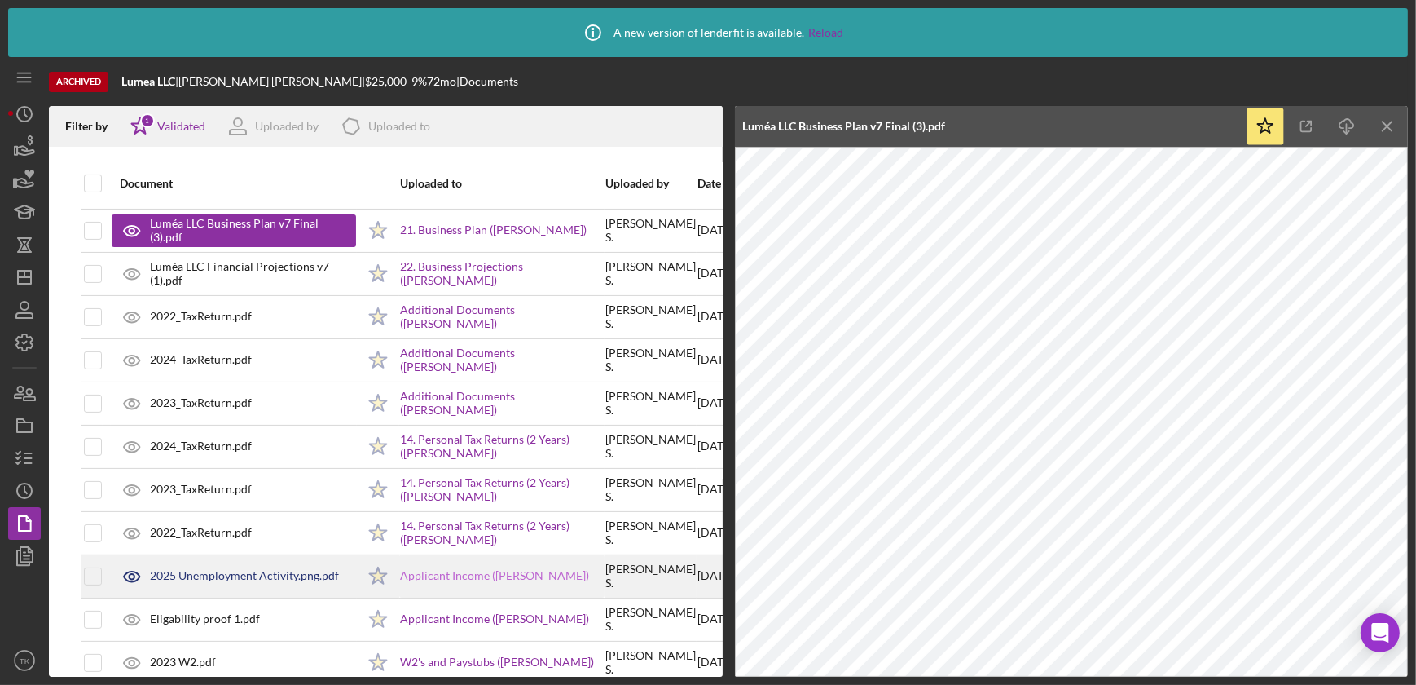
scroll to position [513, 0]
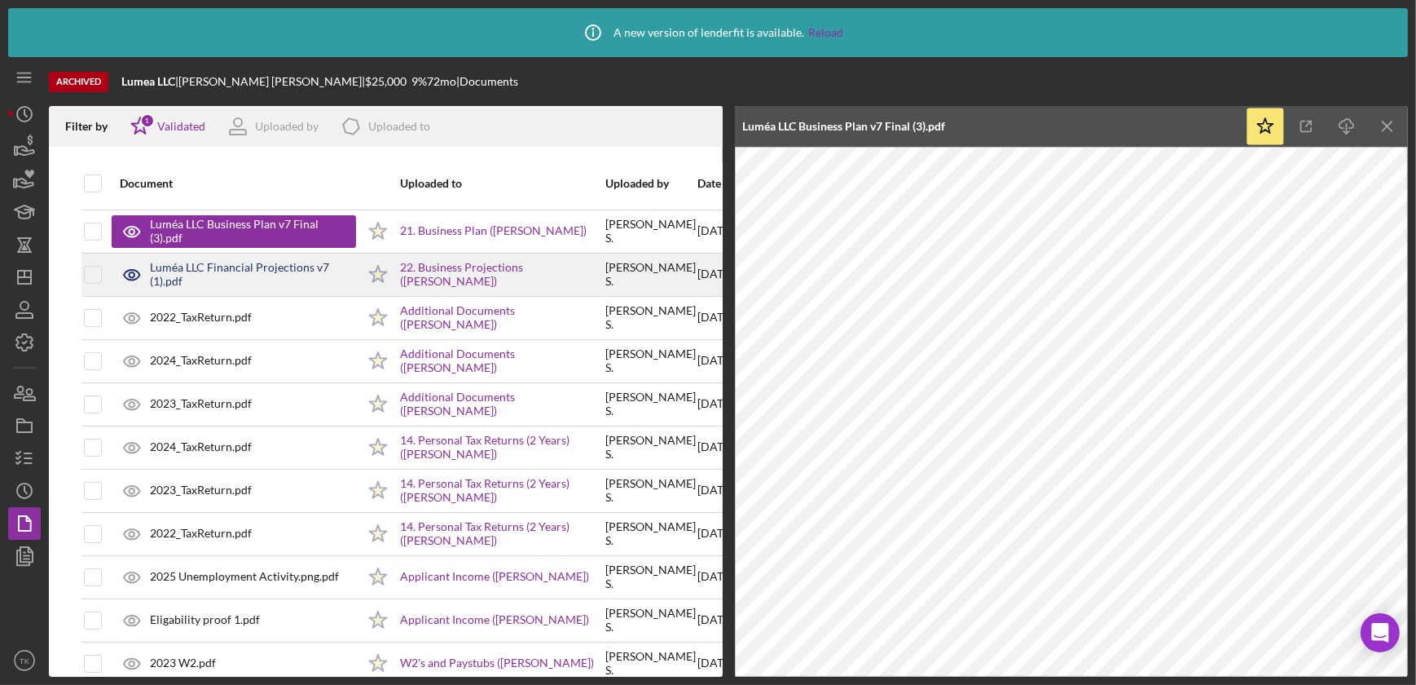
click at [202, 269] on div "Luméa LLC Financial Projections v7 (1).pdf" at bounding box center [253, 274] width 206 height 26
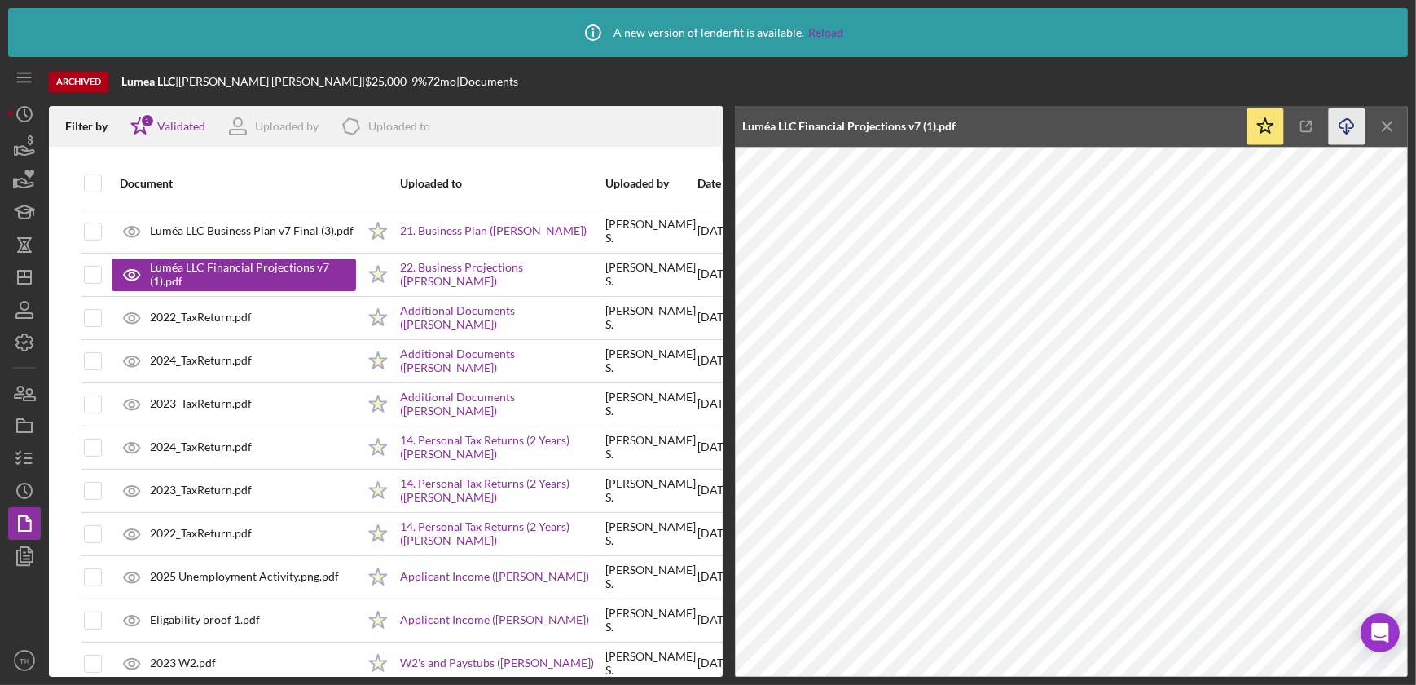
click at [1249, 117] on icon "Icon/Download" at bounding box center [1347, 126] width 37 height 37
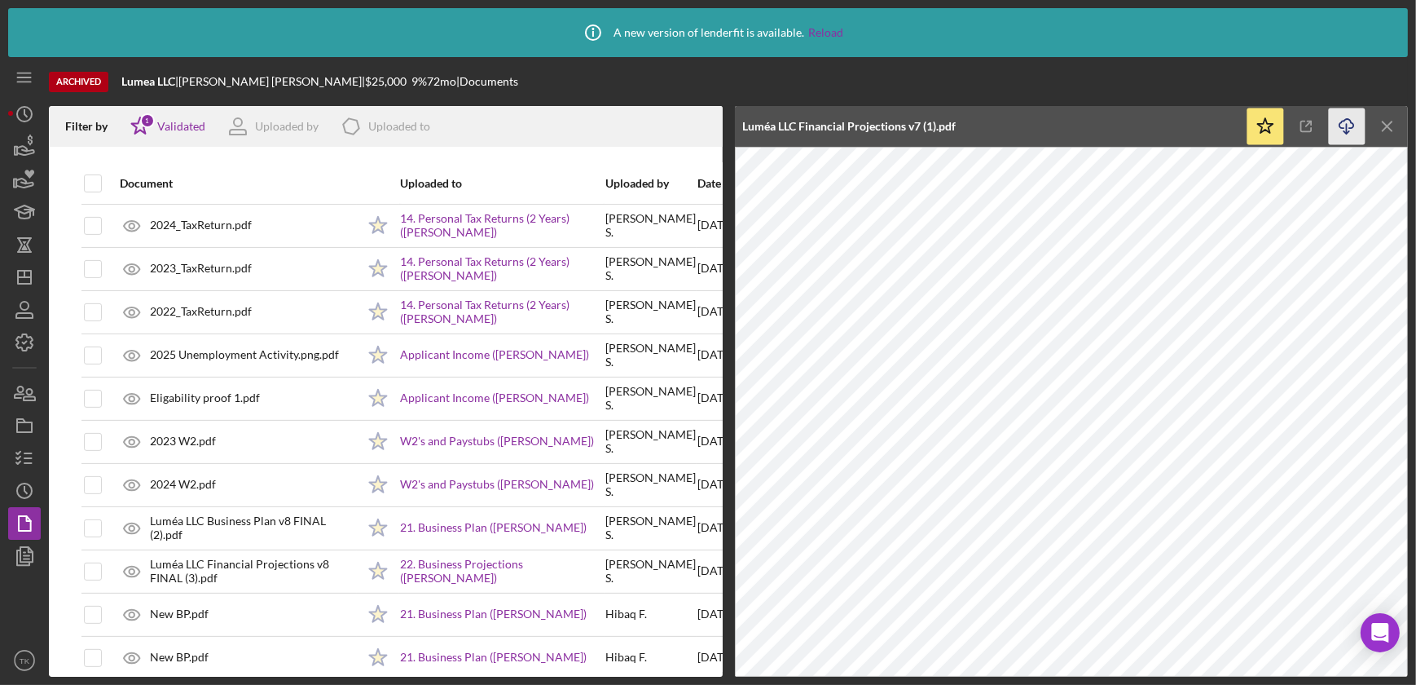
scroll to position [805, 0]
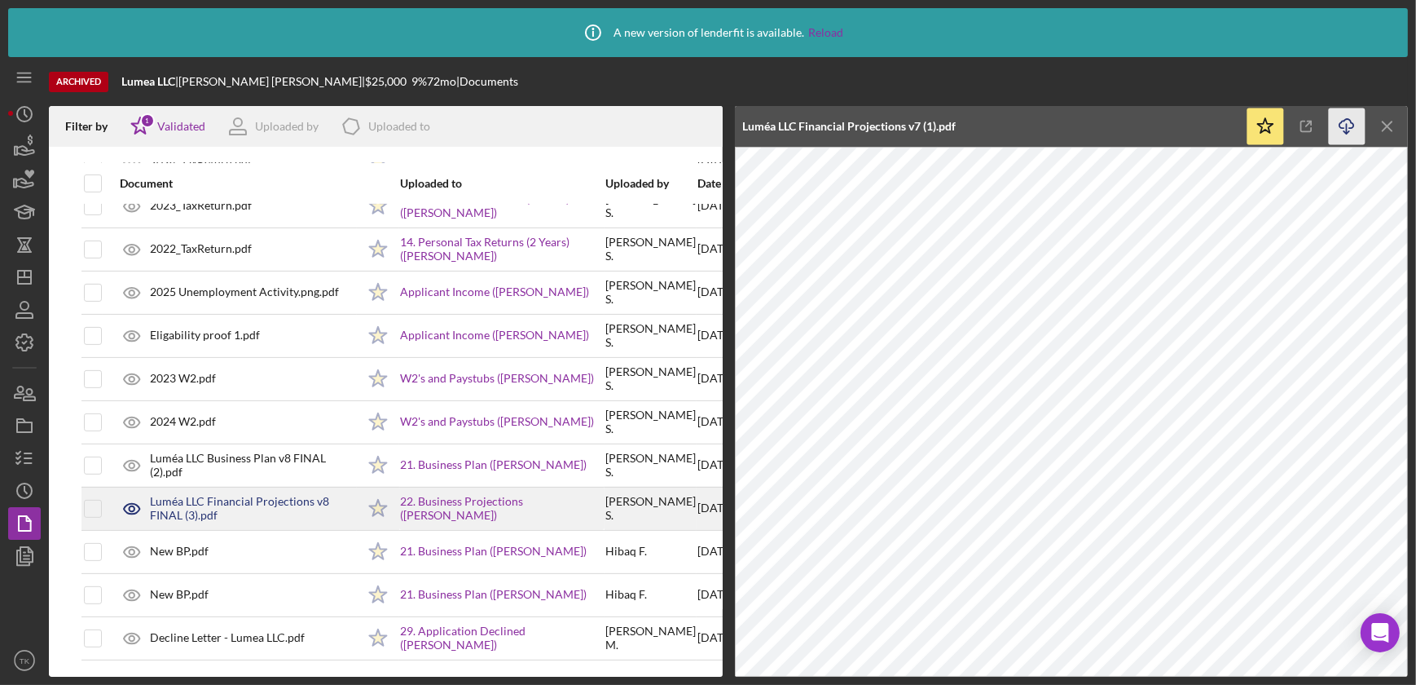
click at [273, 495] on div "Luméa LLC Financial Projections v8 FINAL (3).pdf" at bounding box center [253, 508] width 206 height 26
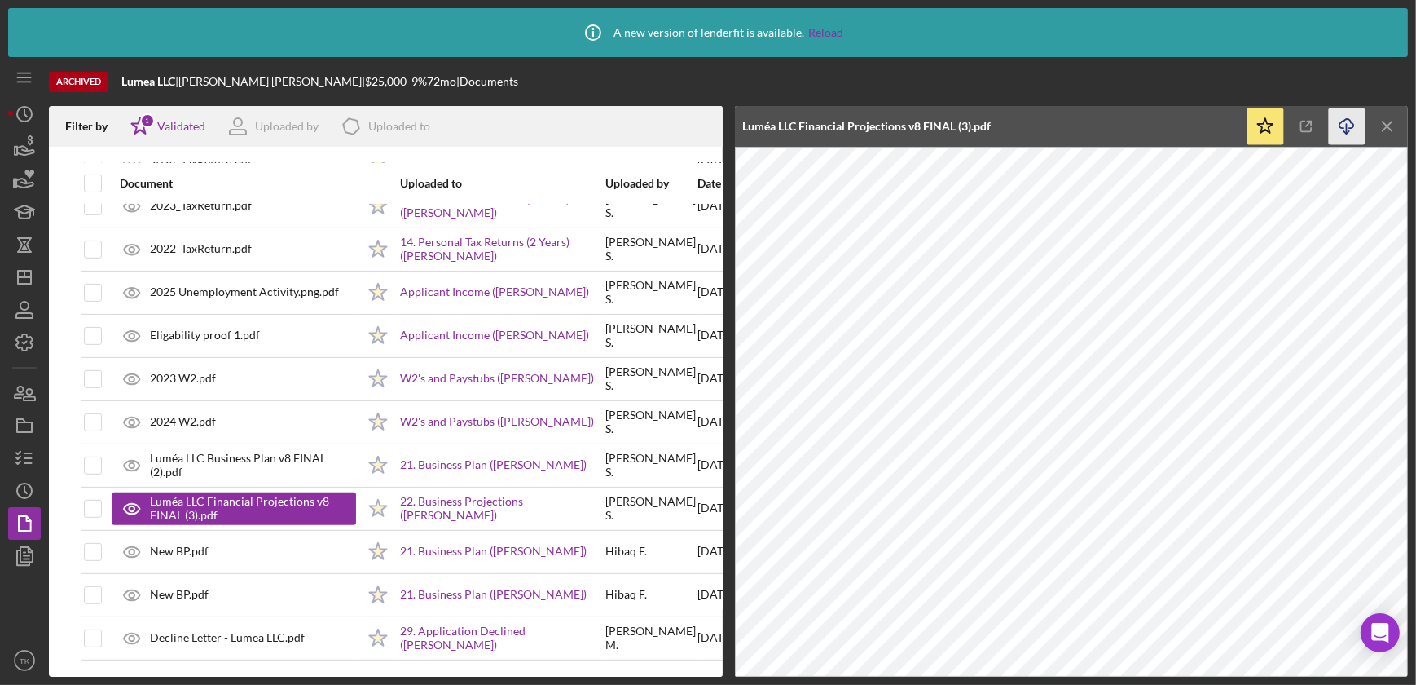
click at [1249, 125] on line "button" at bounding box center [1347, 128] width 0 height 9
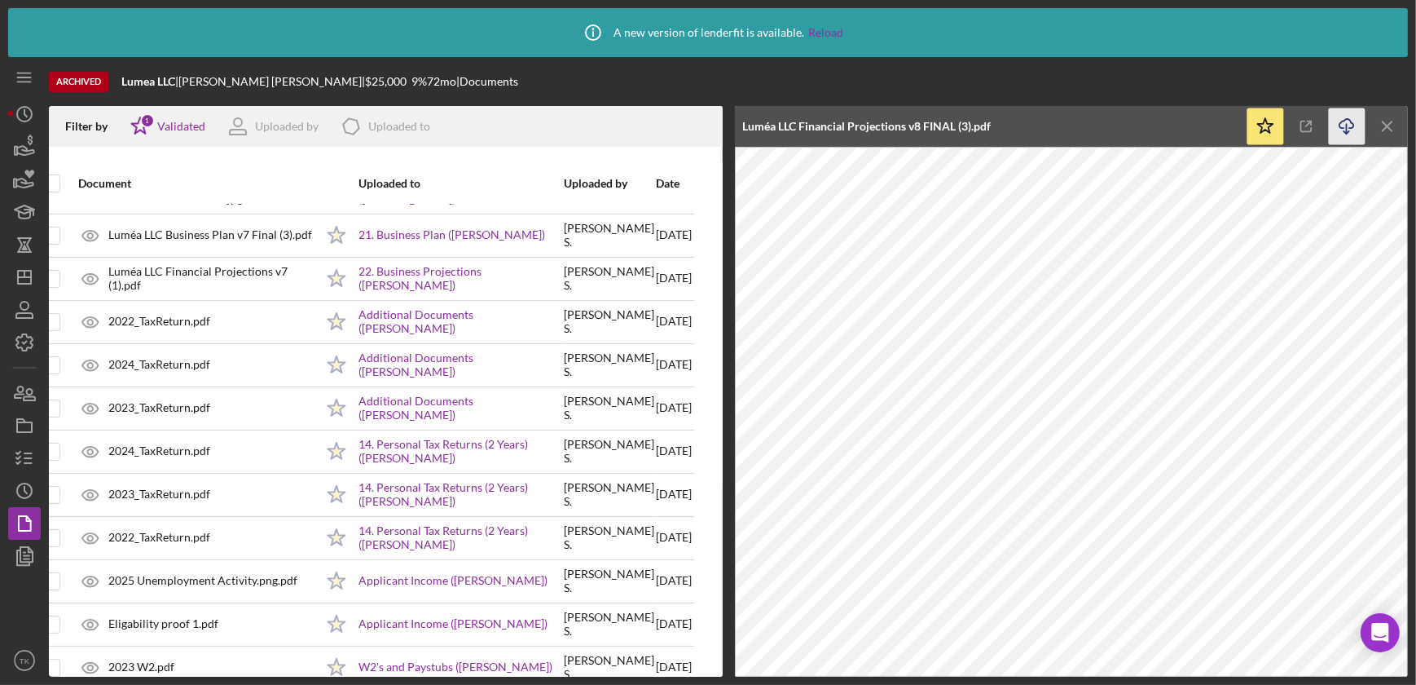
scroll to position [509, 67]
click at [652, 170] on div "Date" at bounding box center [670, 183] width 36 height 39
click at [652, 174] on div "Date" at bounding box center [670, 183] width 36 height 39
click at [652, 178] on div "Date" at bounding box center [670, 183] width 36 height 13
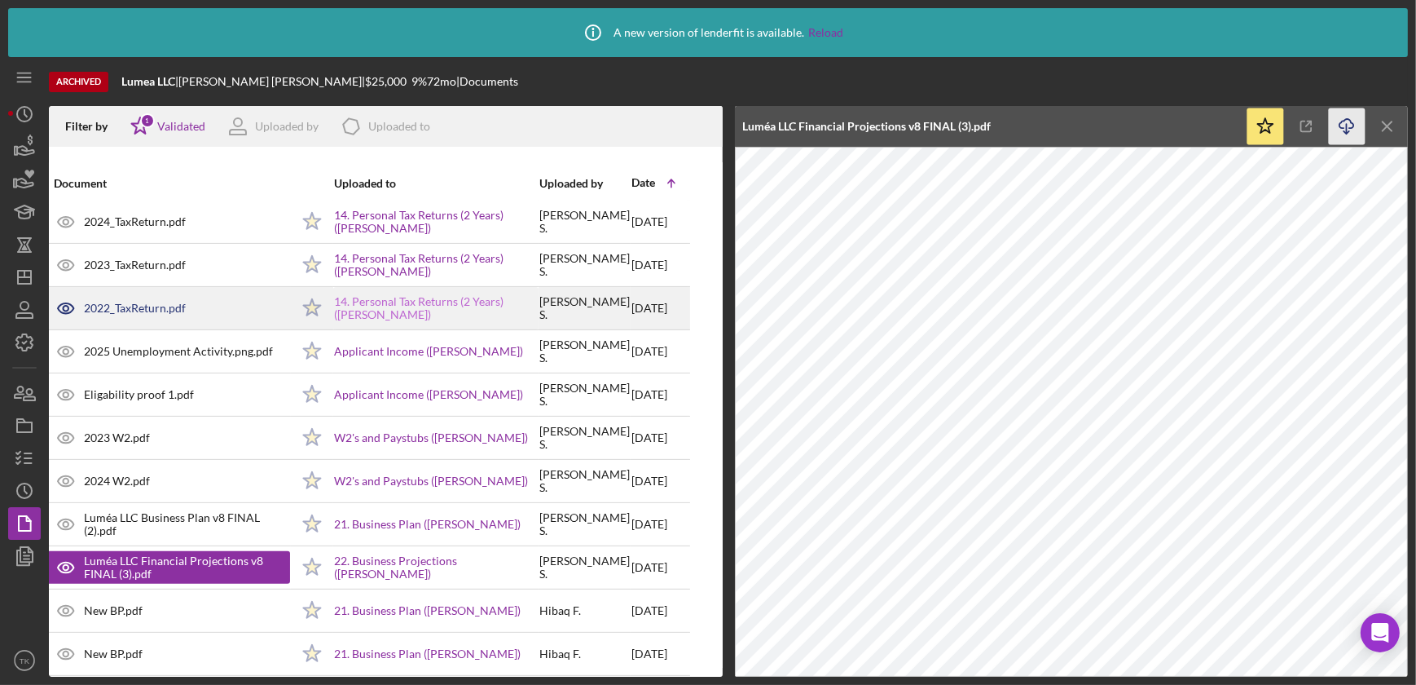
scroll to position [805, 67]
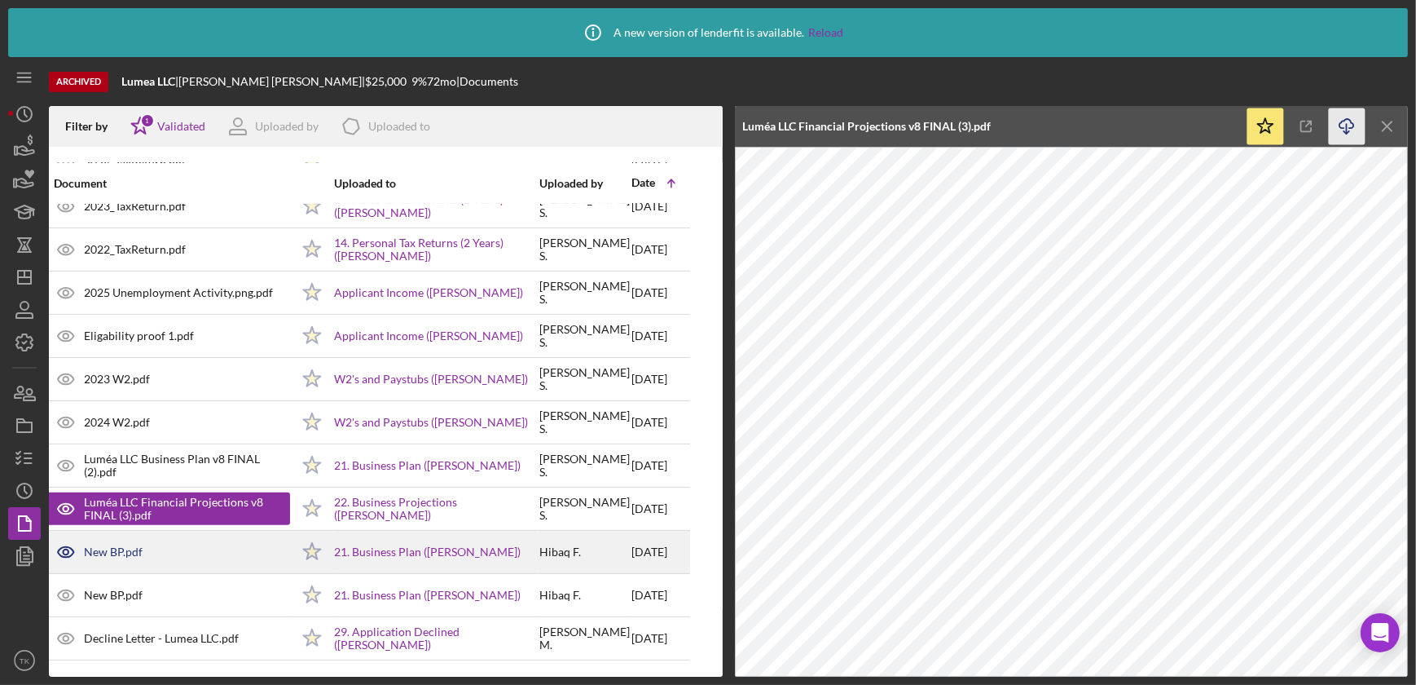
click at [244, 541] on div "New BP.pdf" at bounding box center [168, 551] width 244 height 41
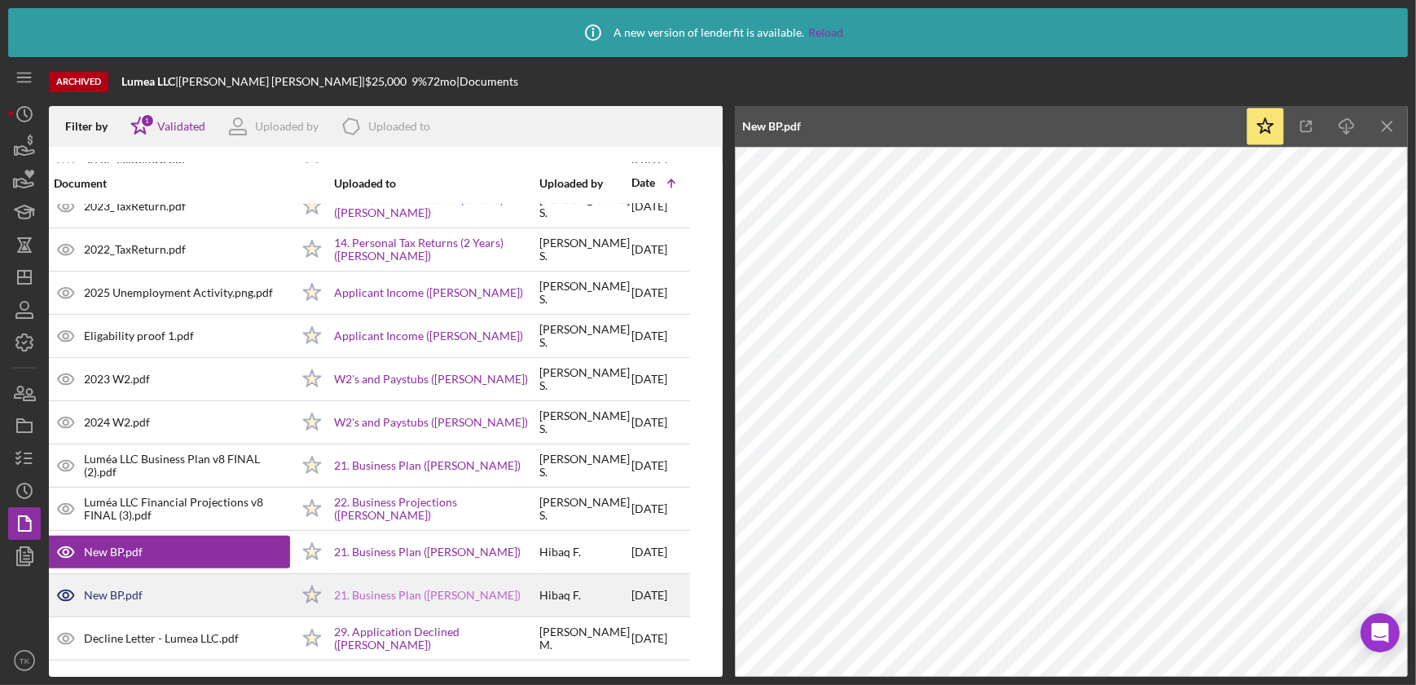
click at [392, 588] on link "21. Business Plan ([PERSON_NAME])" at bounding box center [427, 594] width 187 height 13
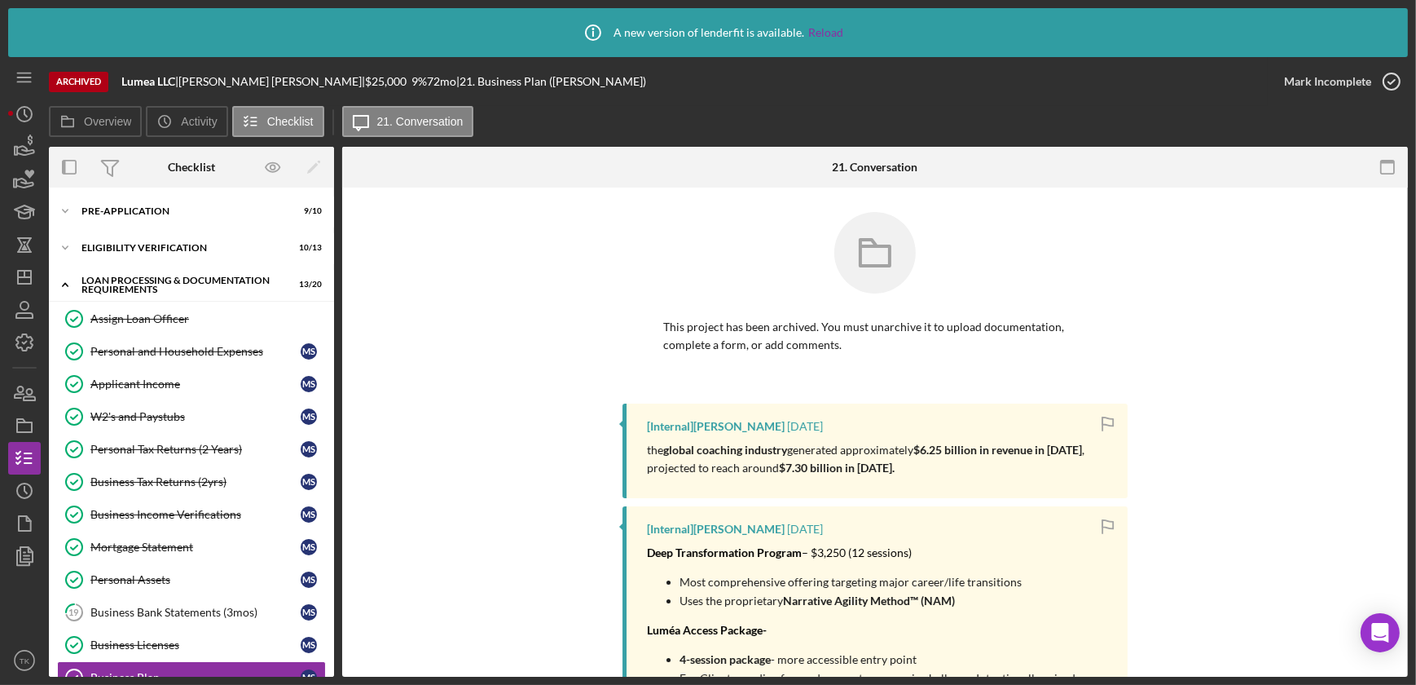
scroll to position [244, 0]
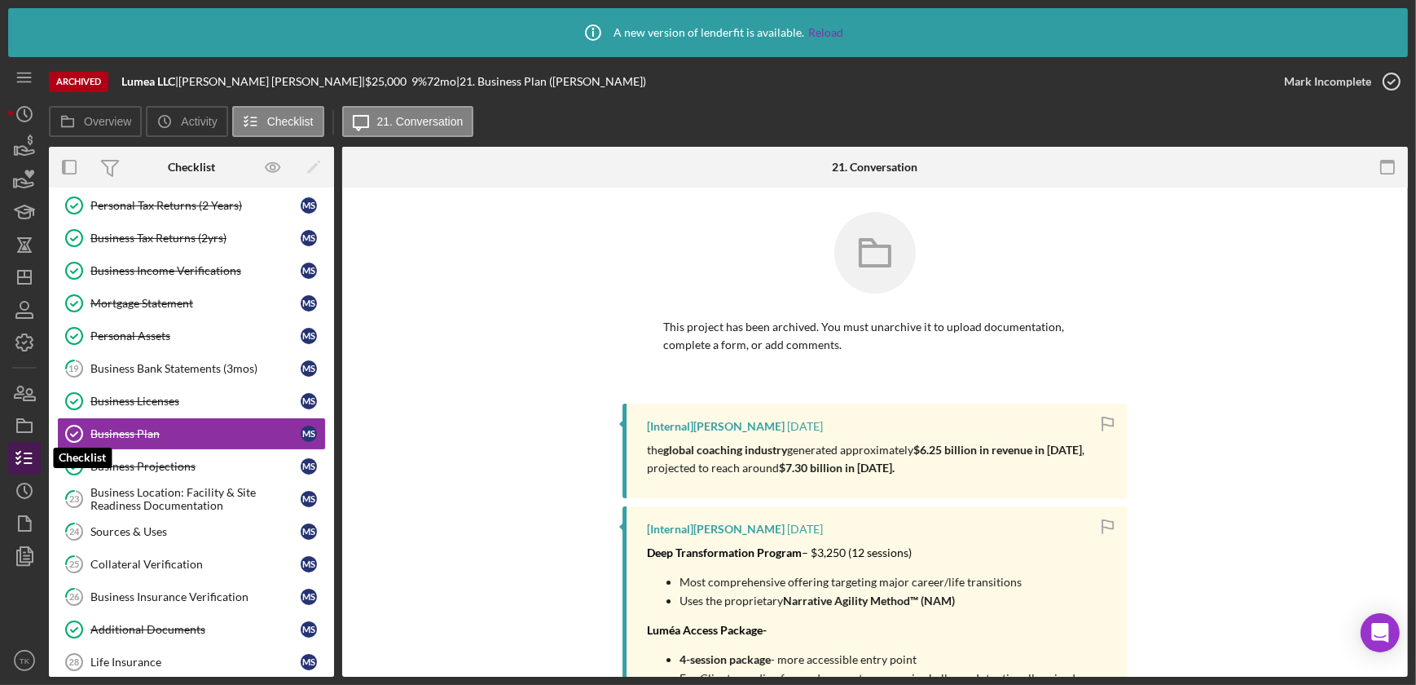
click at [32, 453] on line "button" at bounding box center [27, 453] width 7 height 0
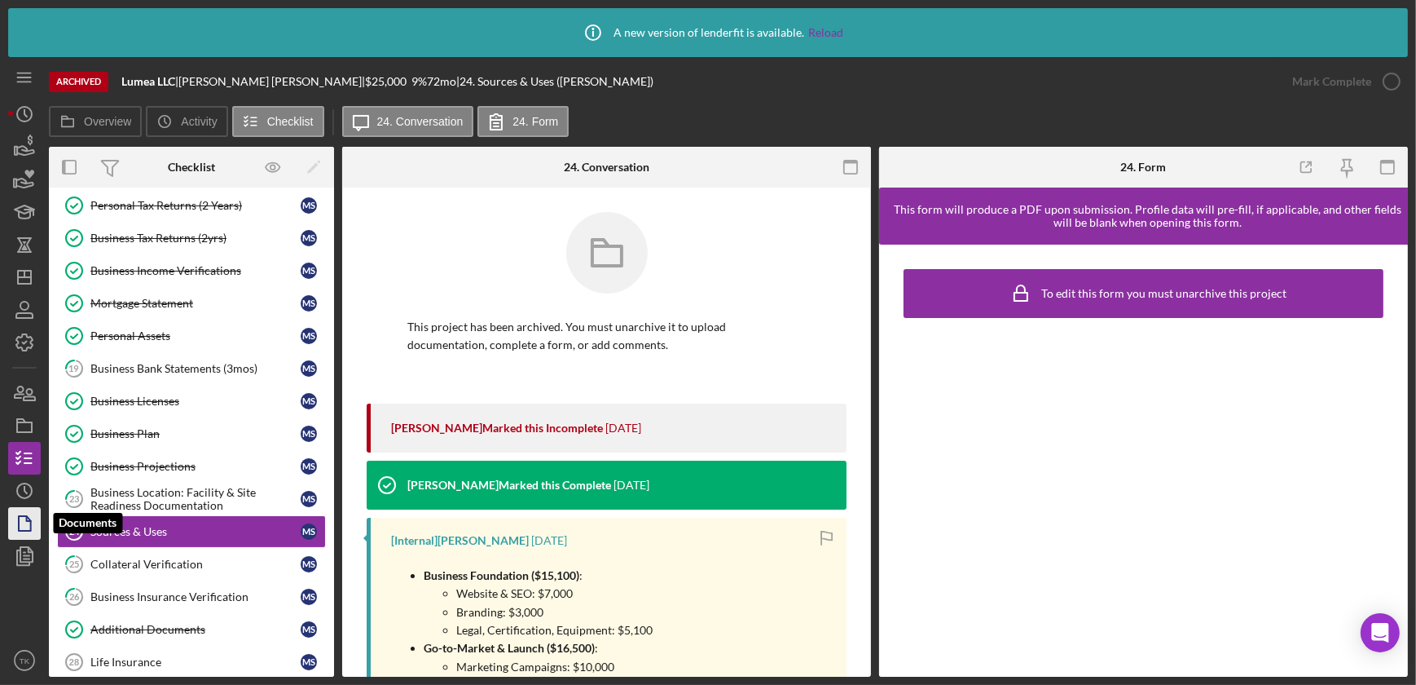
click at [16, 515] on icon "button" at bounding box center [24, 523] width 41 height 41
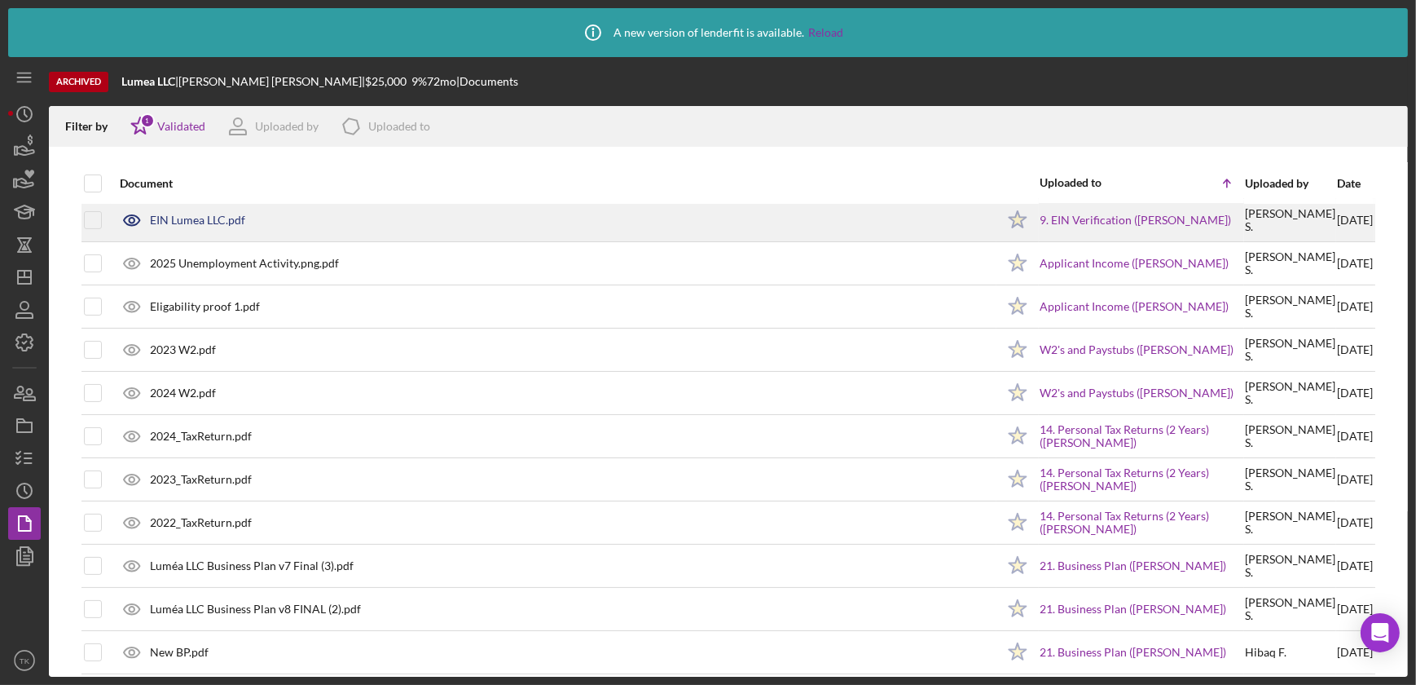
scroll to position [794, 0]
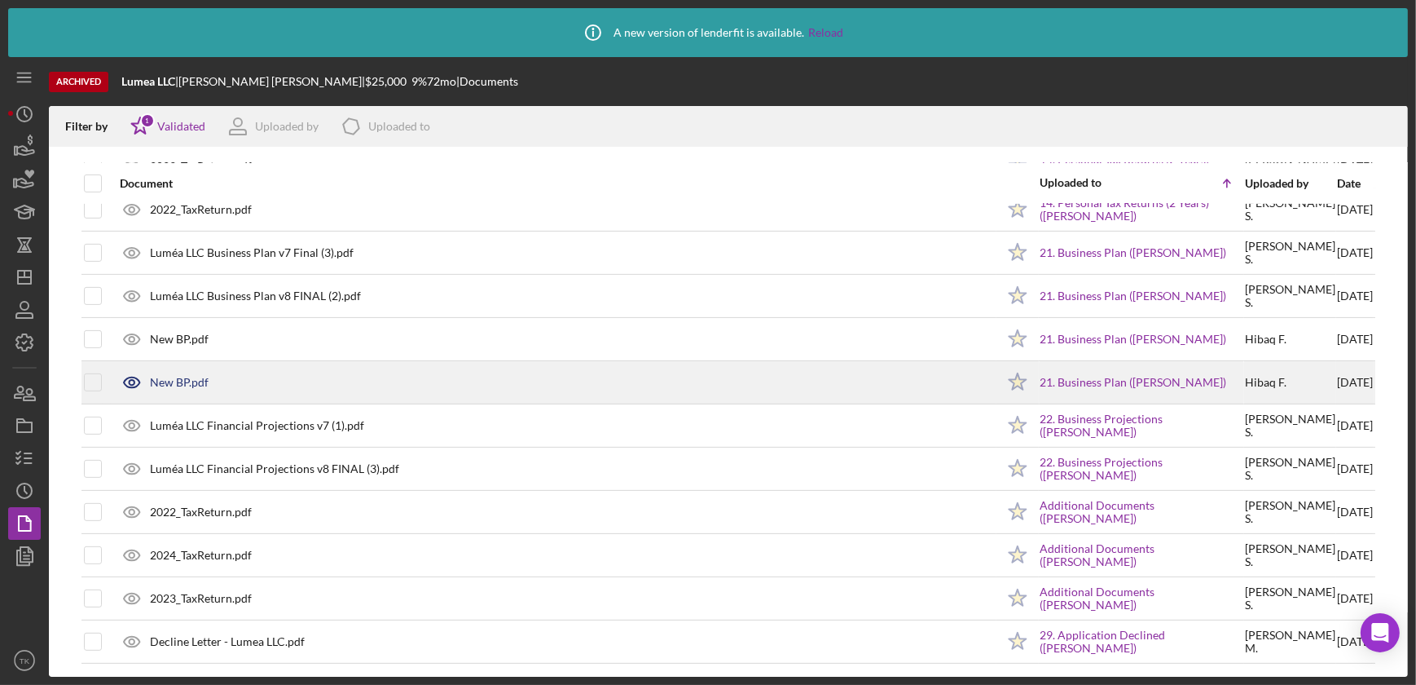
click at [332, 374] on div "New BP.pdf" at bounding box center [554, 382] width 884 height 41
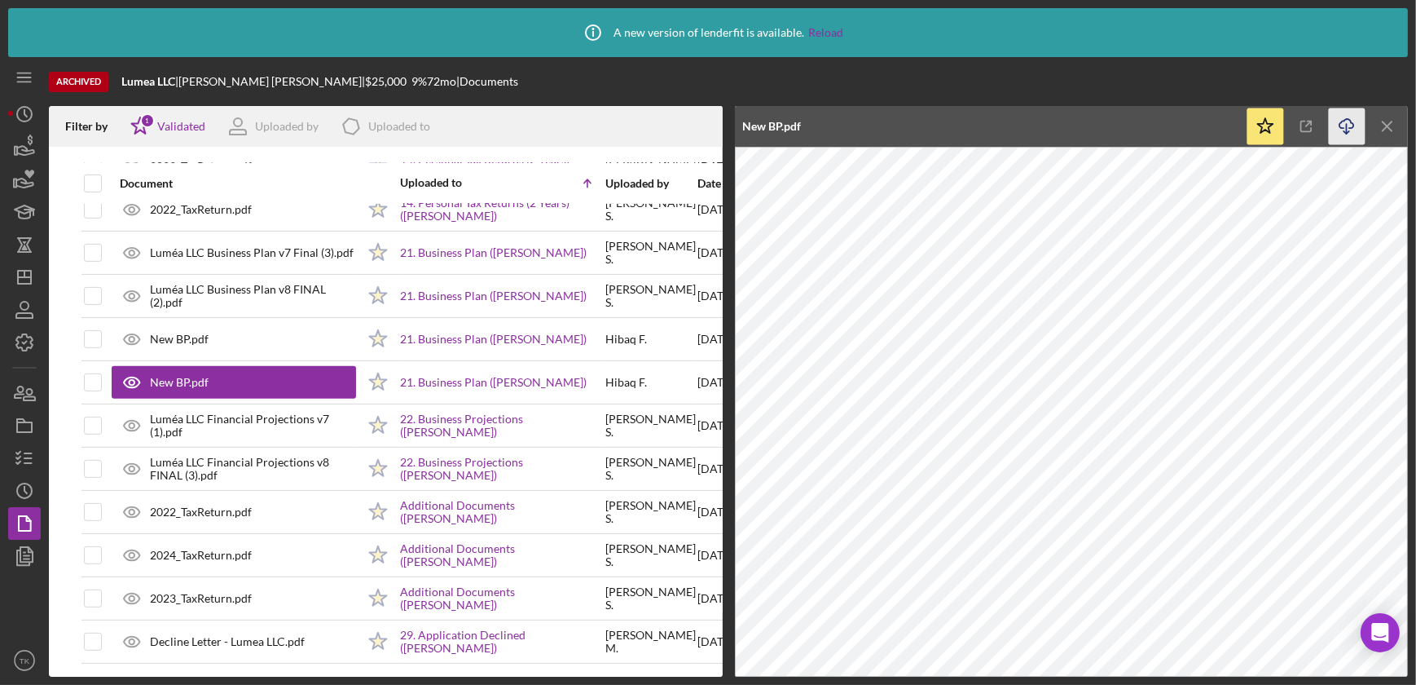
click at [1249, 122] on icon "button" at bounding box center [1347, 123] width 14 height 9
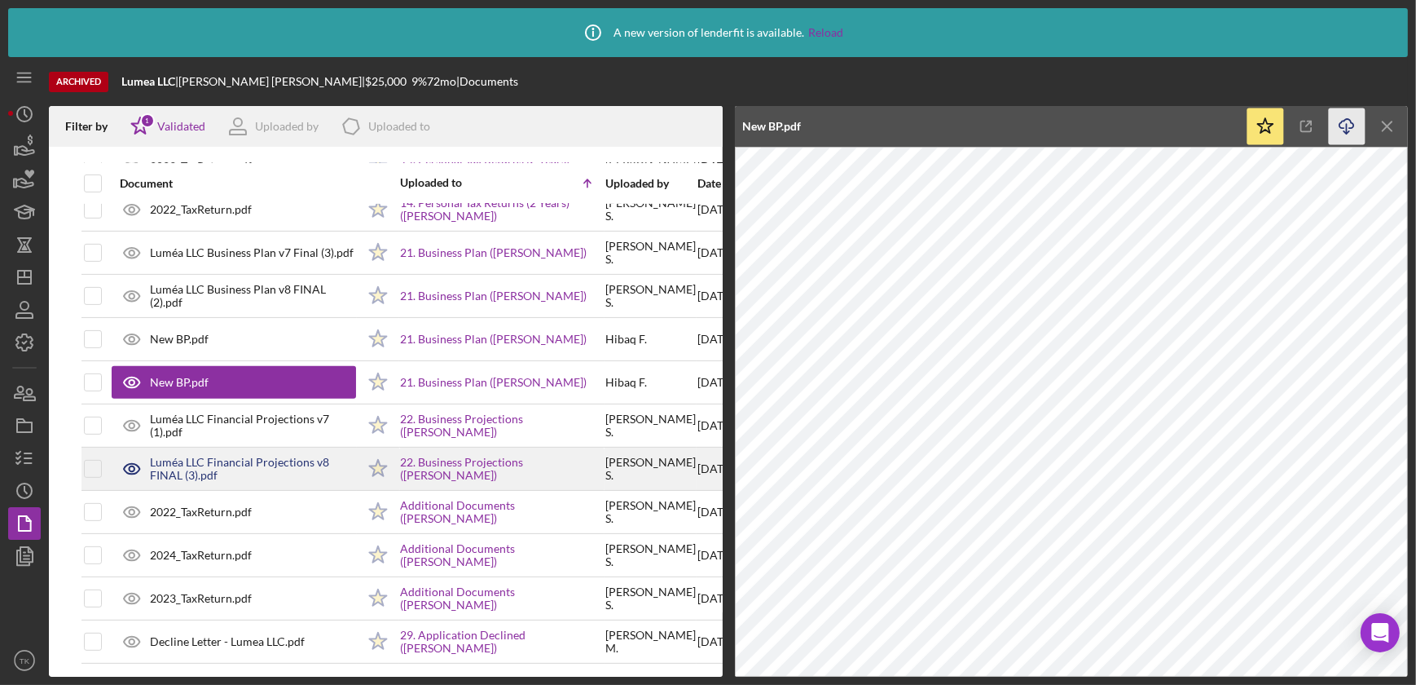
click at [201, 469] on div "Luméa LLC Financial Projections v8 FINAL (3).pdf" at bounding box center [253, 469] width 206 height 26
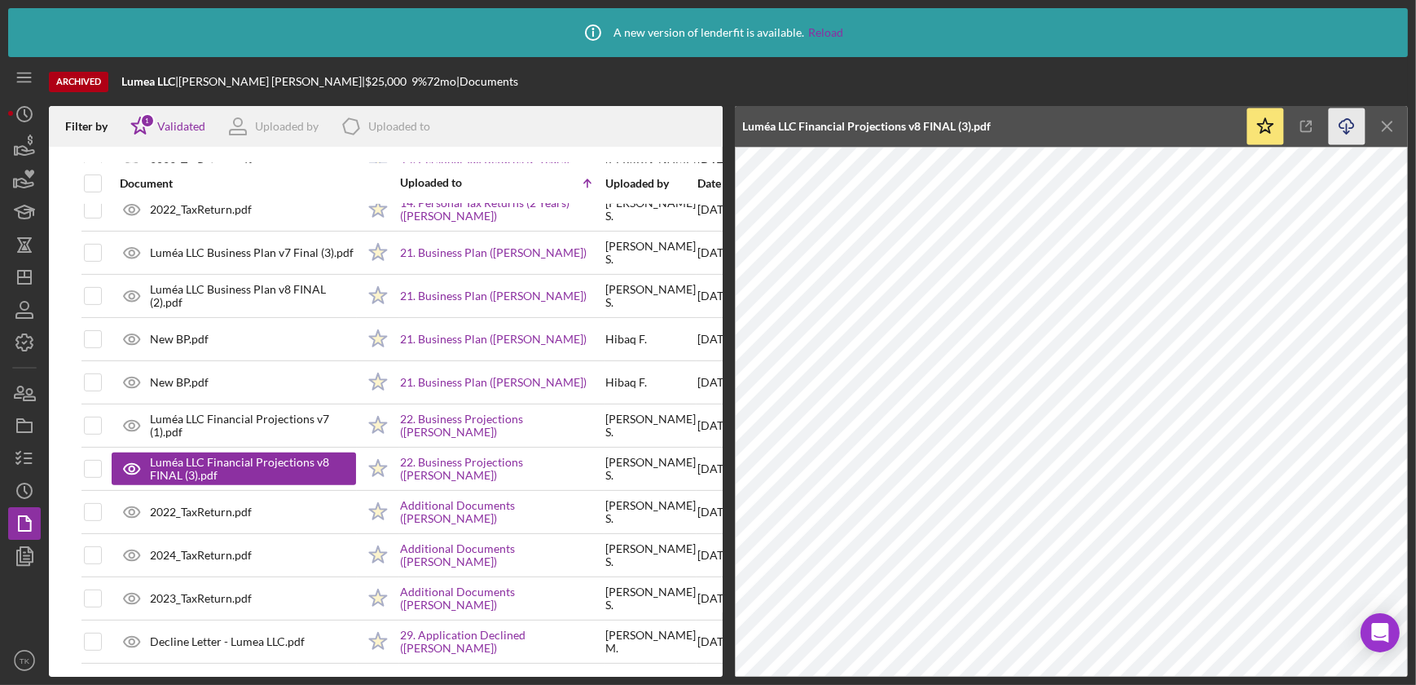
click at [1249, 125] on icon "Icon/Download" at bounding box center [1347, 126] width 37 height 37
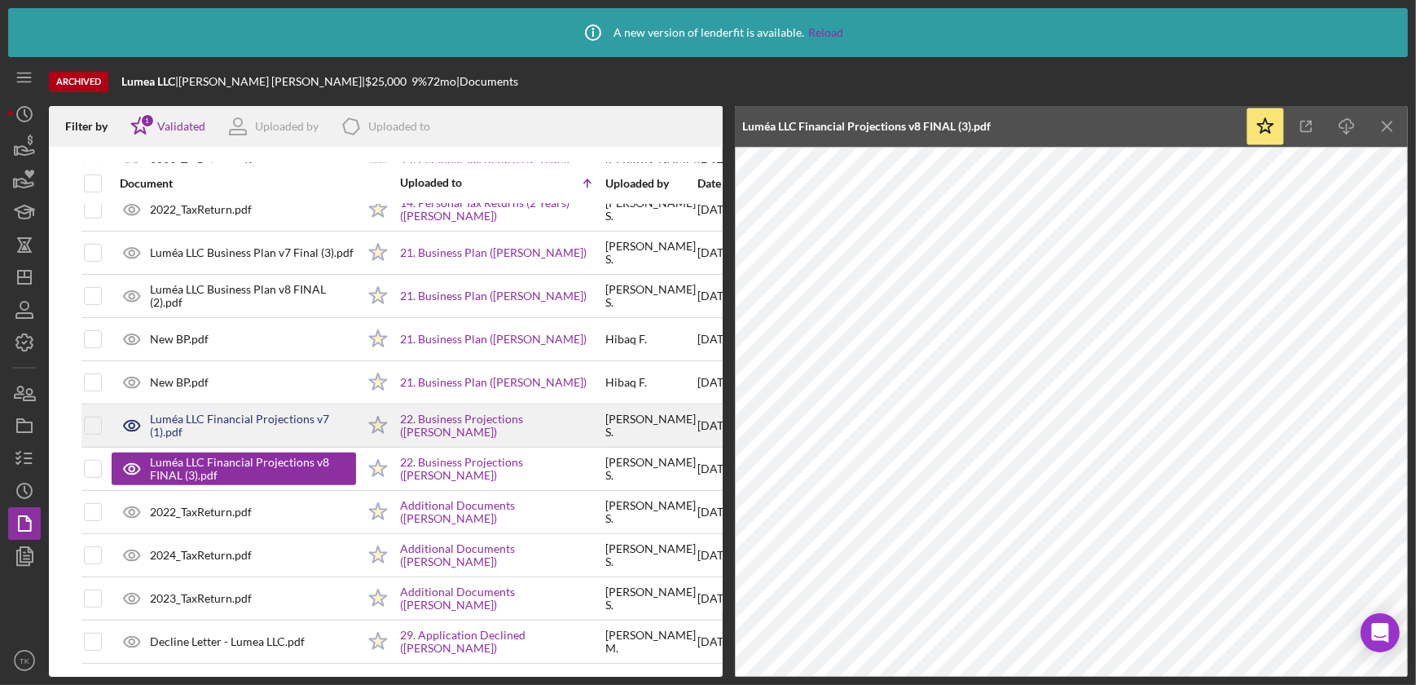
click at [287, 423] on div "Luméa LLC Financial Projections v7 (1).pdf" at bounding box center [253, 425] width 206 height 26
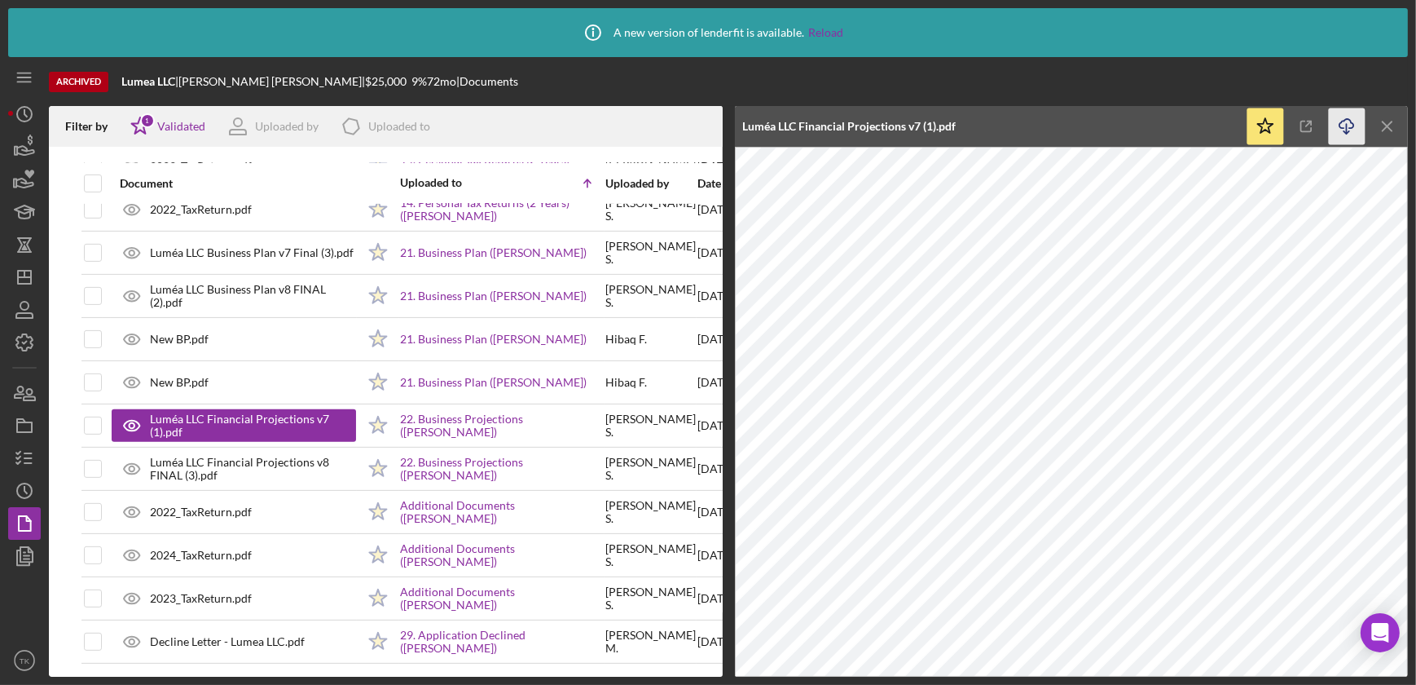
click at [1249, 134] on icon "Icon/Download" at bounding box center [1347, 126] width 37 height 37
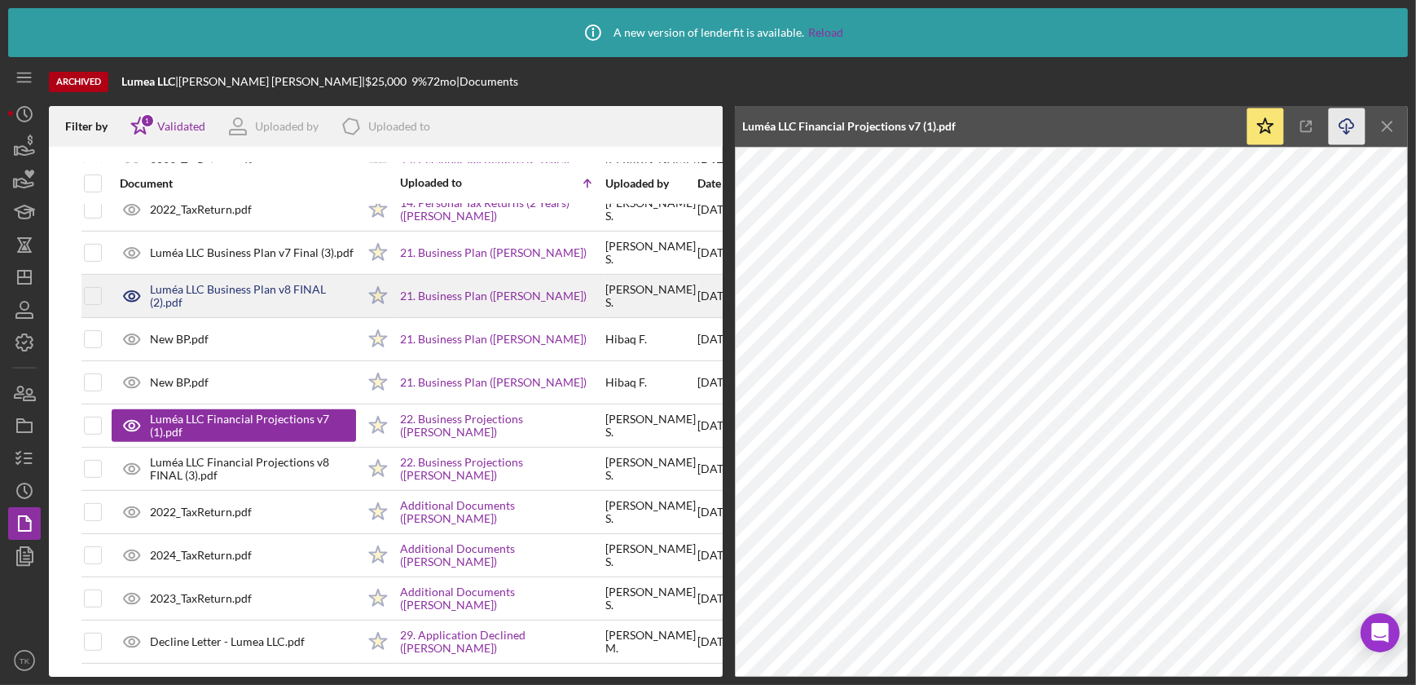
click at [278, 283] on div "Luméa LLC Business Plan v8 FINAL (2).pdf" at bounding box center [253, 296] width 206 height 26
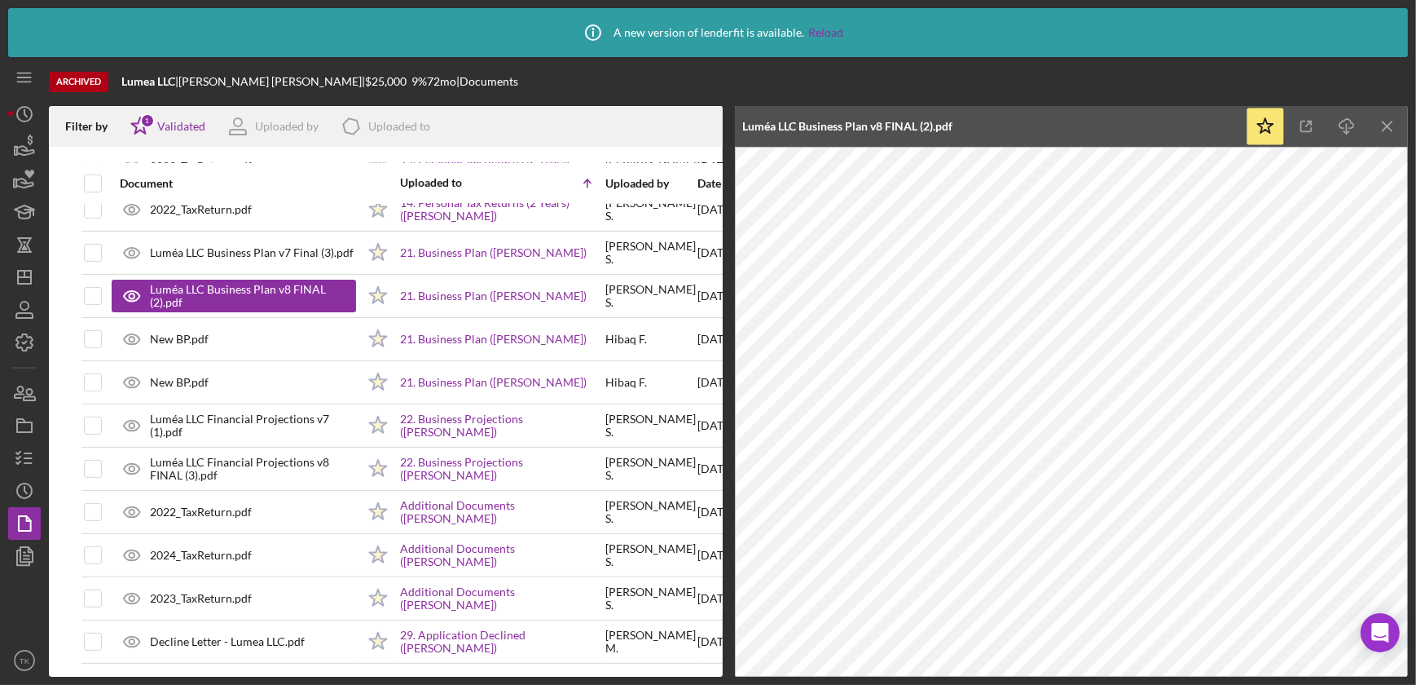
drag, startPoint x: 411, startPoint y: 28, endPoint x: 357, endPoint y: 78, distance: 73.8
click at [411, 29] on div "Icon/Info A new version of lenderfit is available. Reload" at bounding box center [708, 32] width 1400 height 49
click at [24, 484] on icon "Icon/History" at bounding box center [24, 490] width 41 height 41
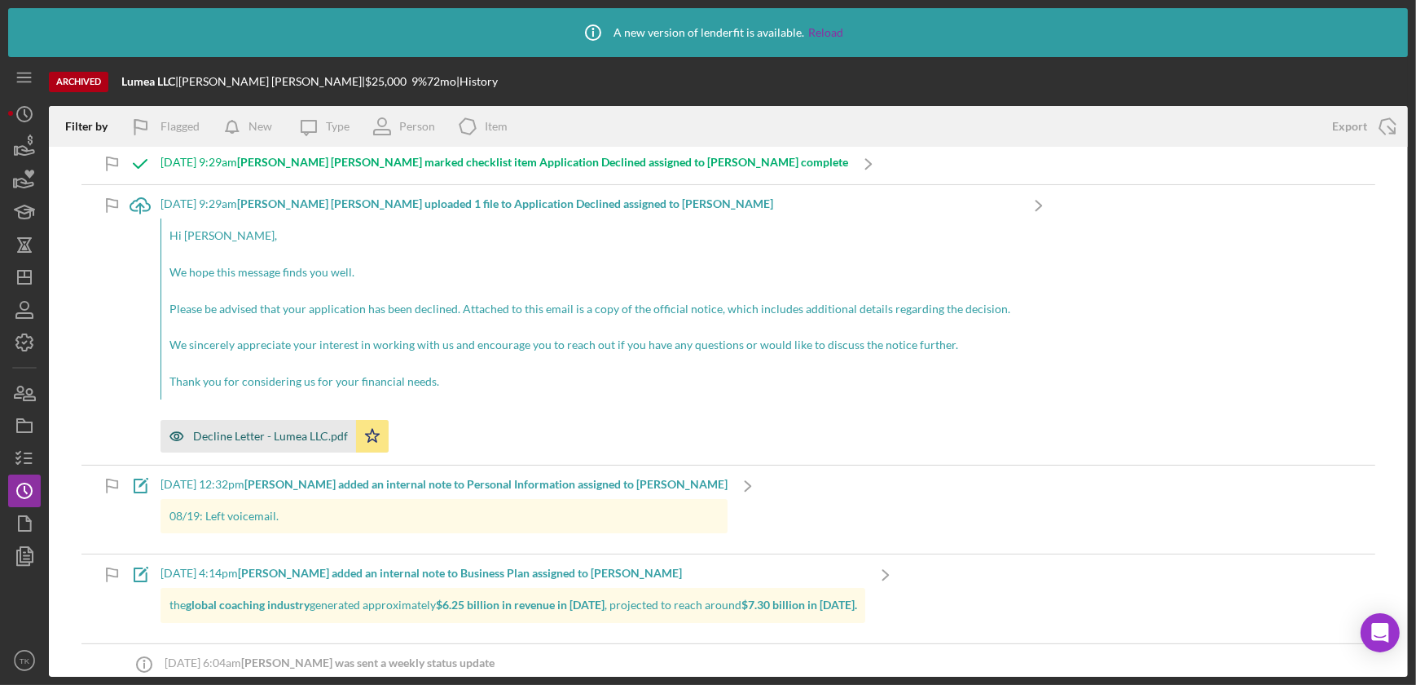
scroll to position [296, 0]
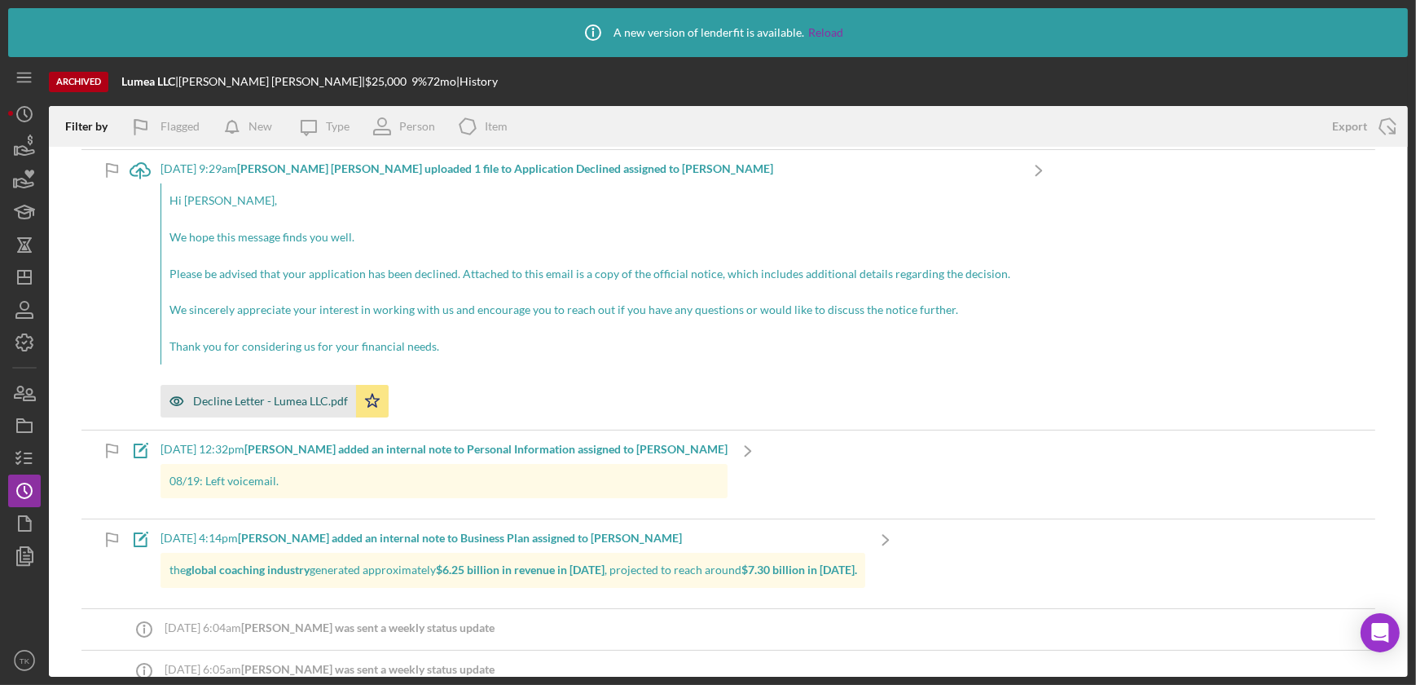
click at [270, 406] on div "Decline Letter - Lumea LLC.pdf" at bounding box center [270, 400] width 155 height 13
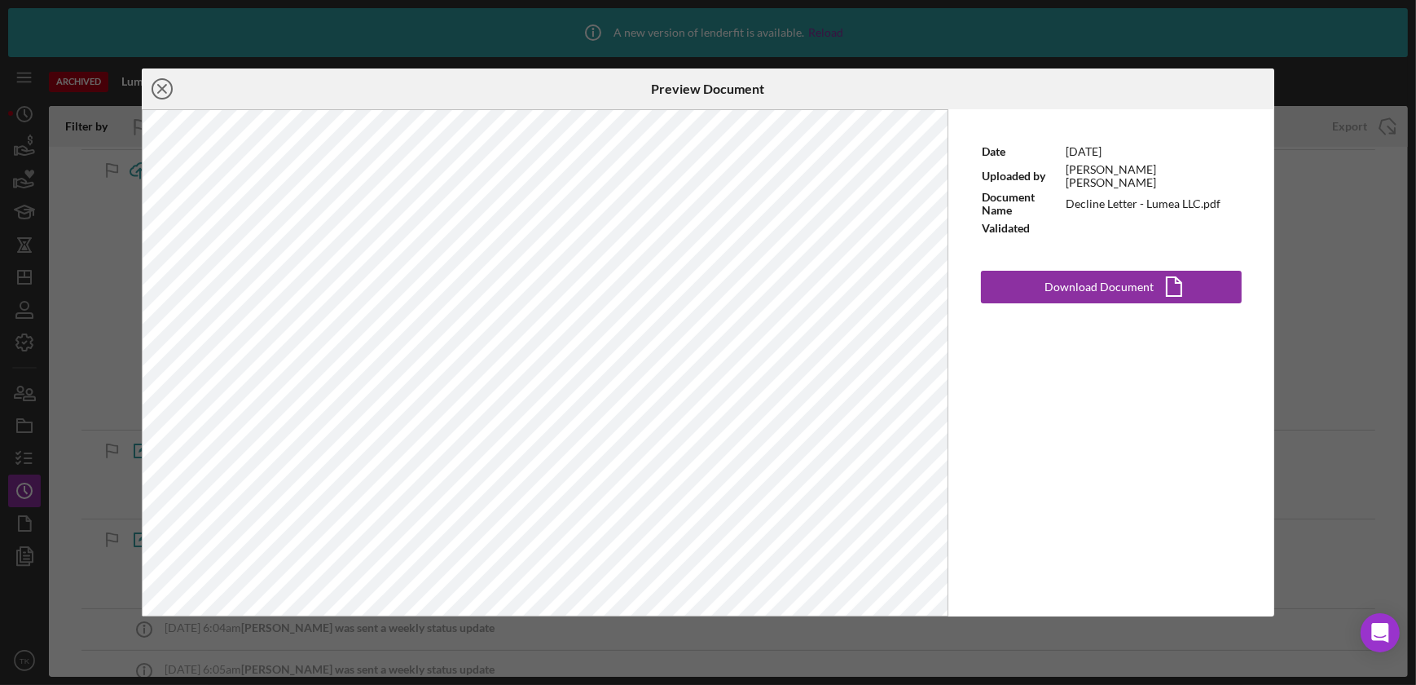
click at [164, 85] on line at bounding box center [162, 89] width 8 height 8
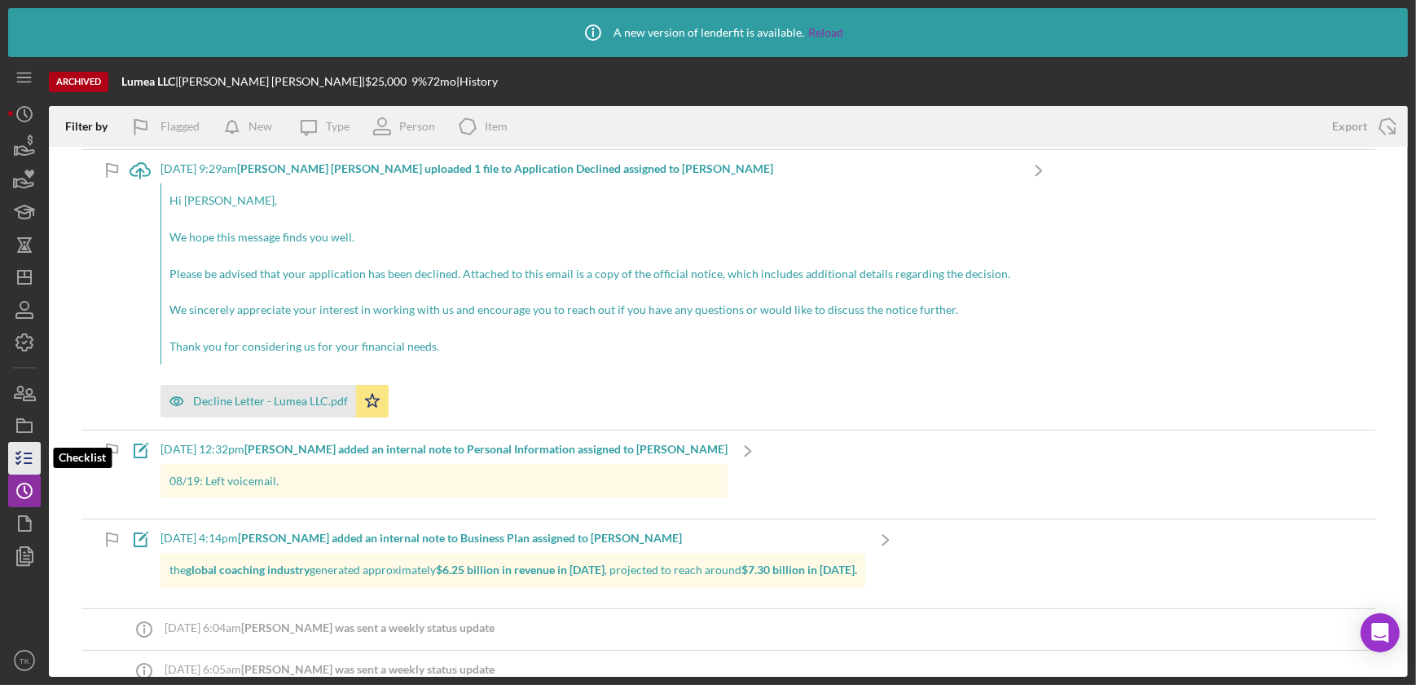
click at [23, 454] on icon "button" at bounding box center [24, 458] width 41 height 41
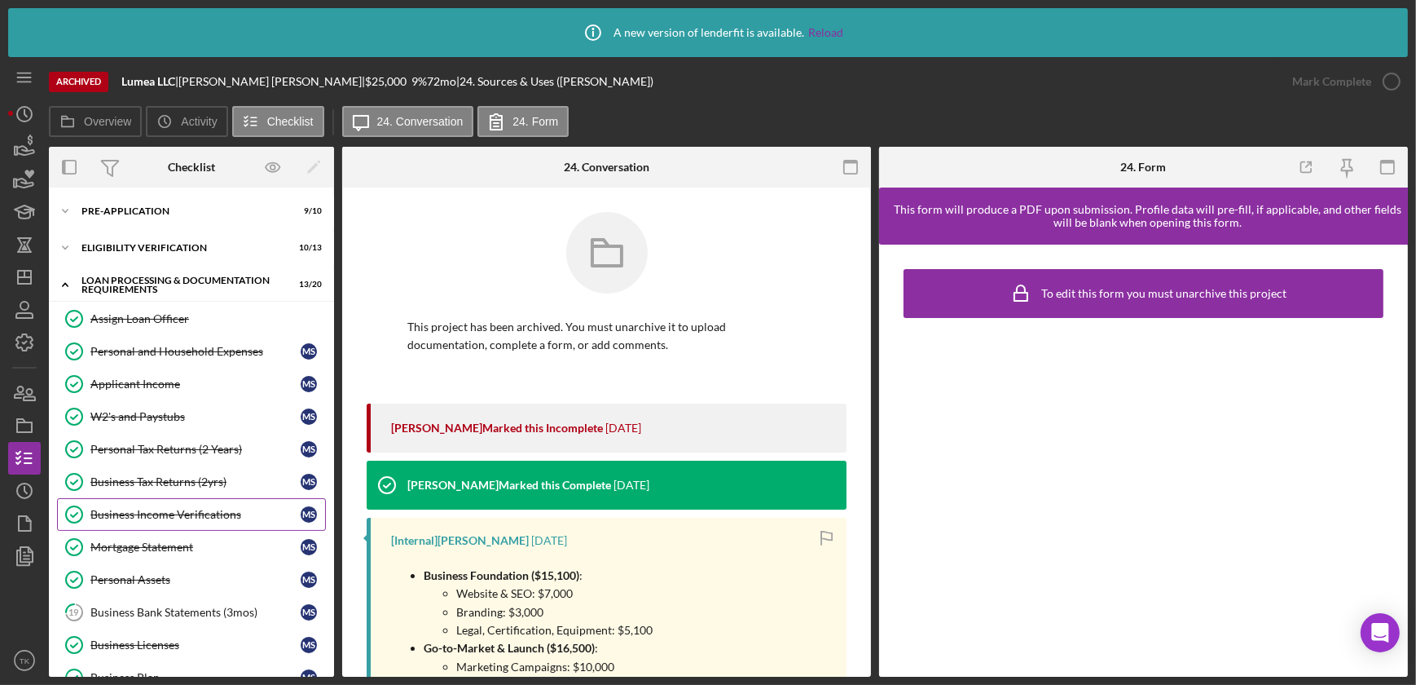
click at [127, 504] on link "Business Income Verifications Business Income Verifications M S" at bounding box center [191, 514] width 269 height 33
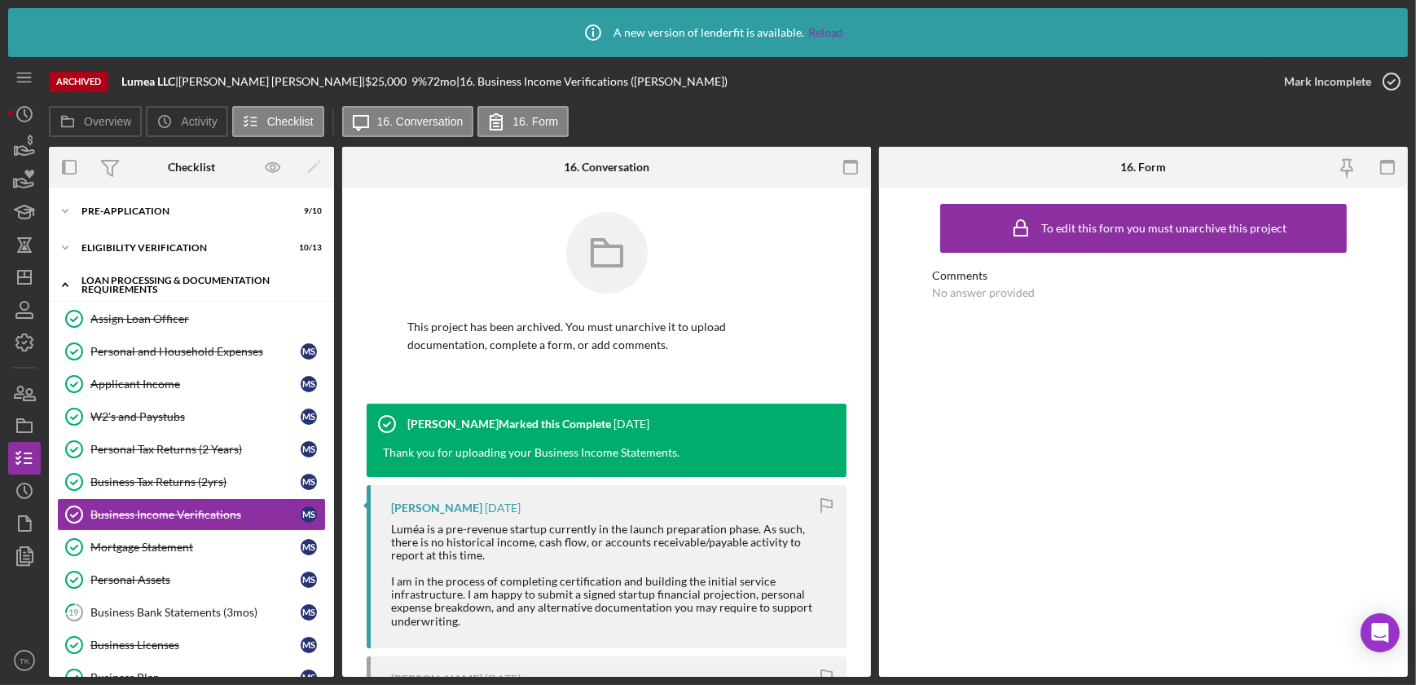
click at [63, 287] on icon "Icon/Expander" at bounding box center [65, 284] width 33 height 33
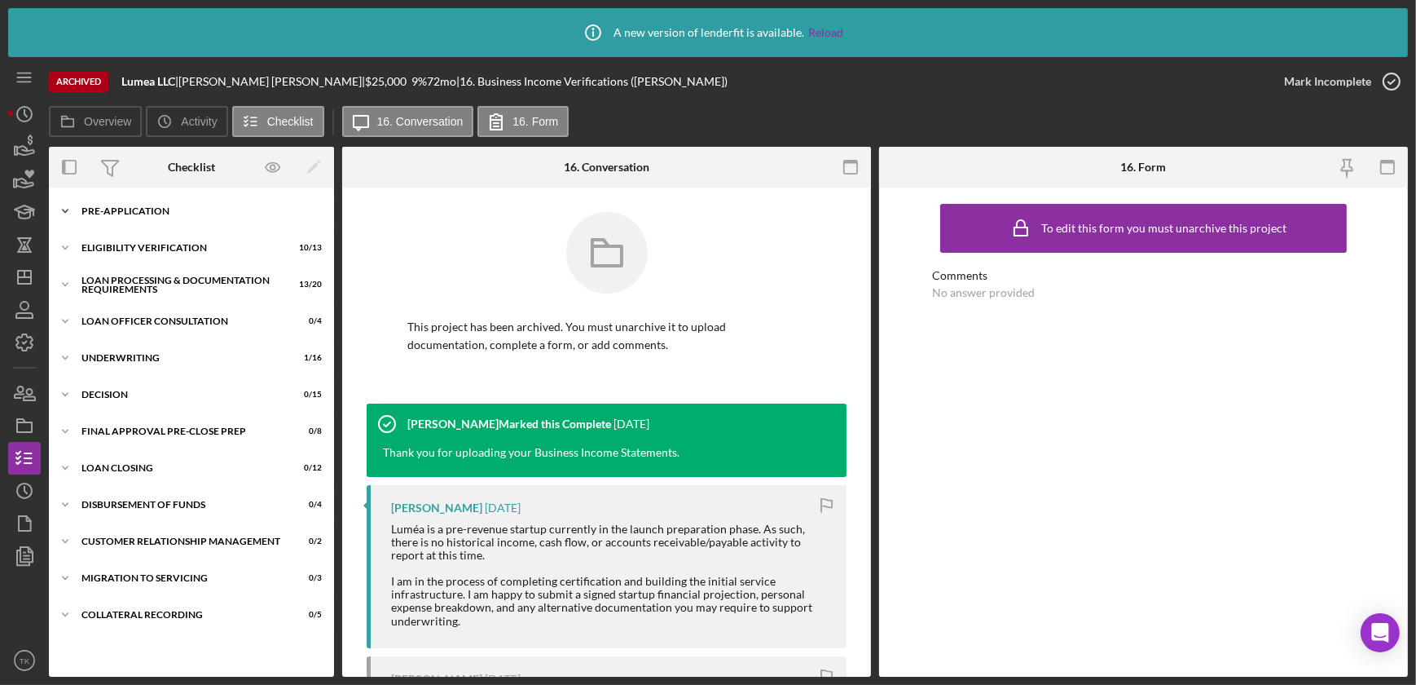
click at [64, 200] on icon "Icon/Expander" at bounding box center [65, 211] width 33 height 33
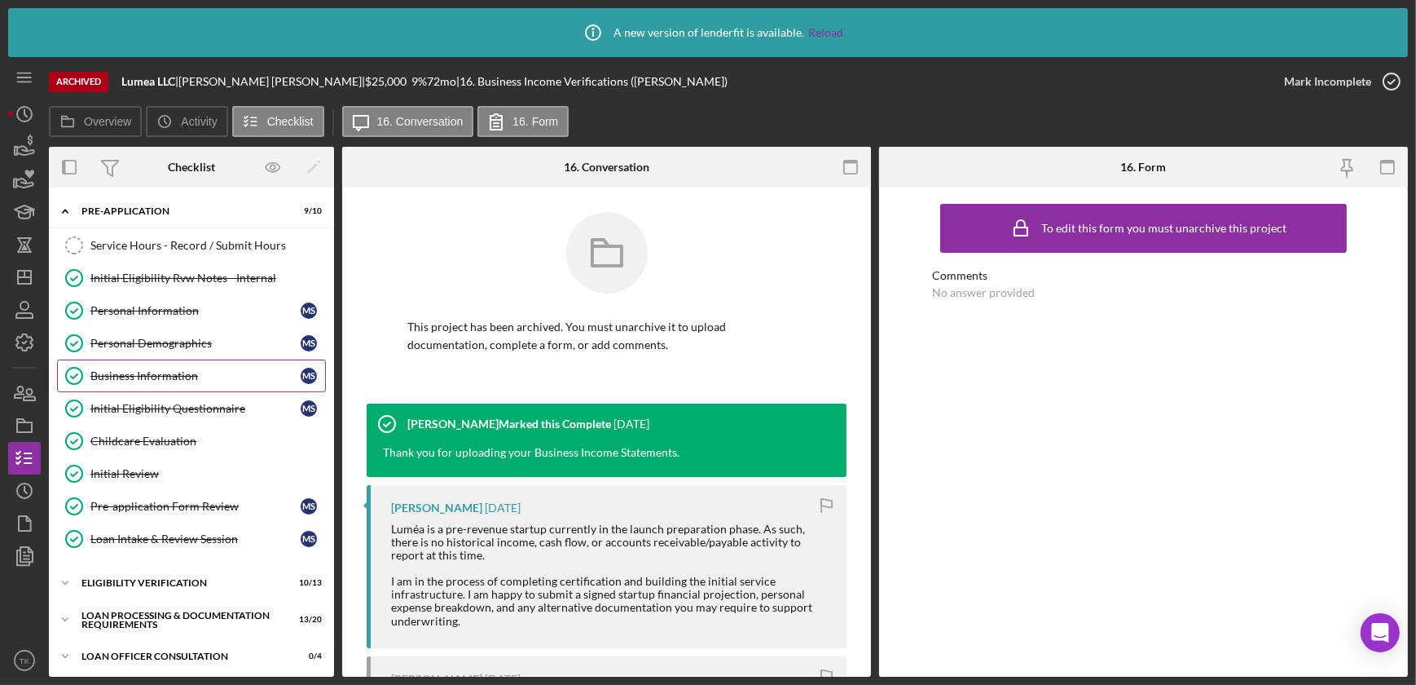
click at [182, 368] on link "Business Information Business Information M S" at bounding box center [191, 375] width 269 height 33
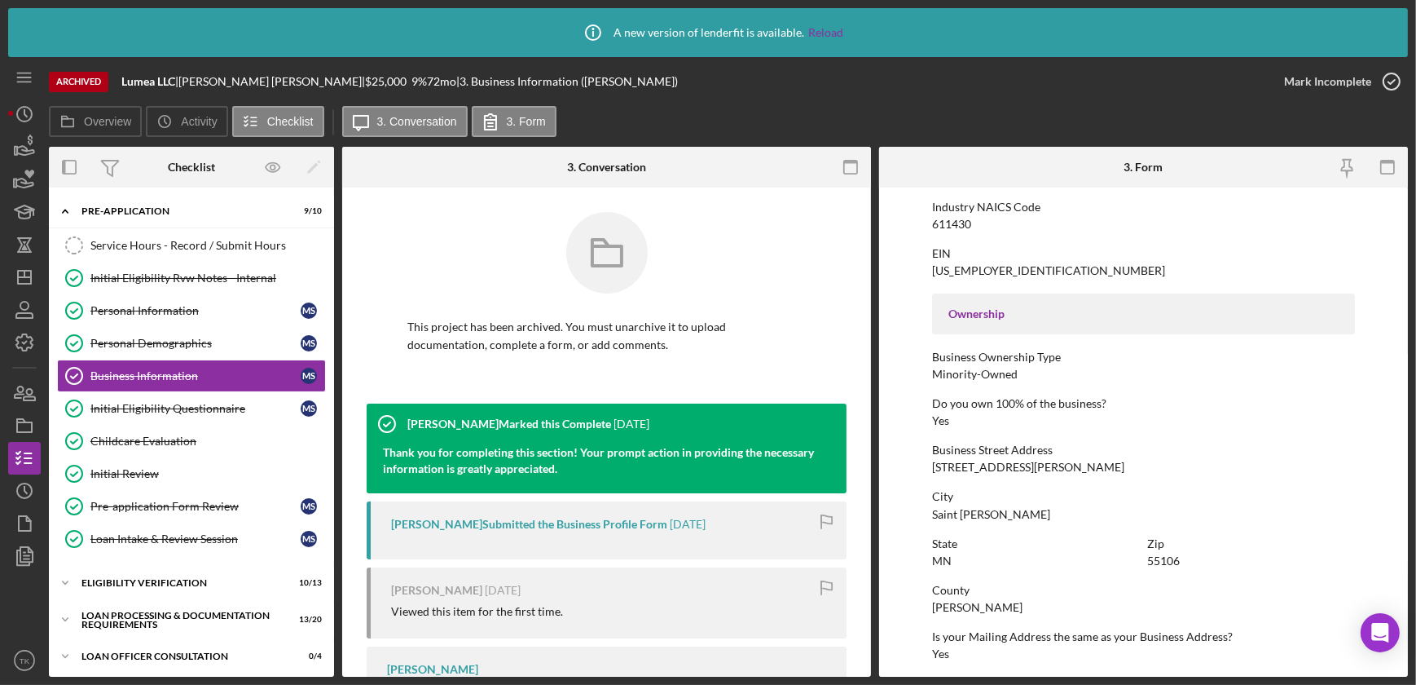
scroll to position [444, 0]
